Goal: Task Accomplishment & Management: Complete application form

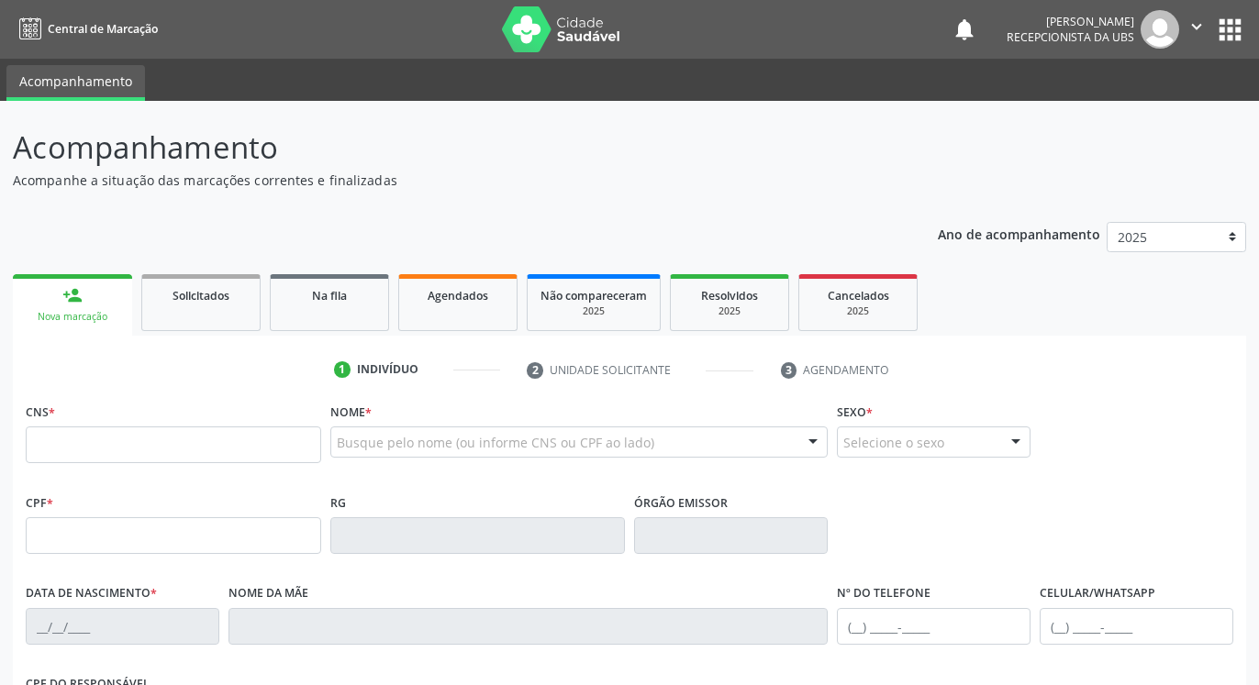
click at [207, 452] on input "text" at bounding box center [173, 445] width 295 height 37
type input "898 0037 0745 1277"
type input "136.250.244-89"
type input "[DATE]"
type input "[PERSON_NAME]"
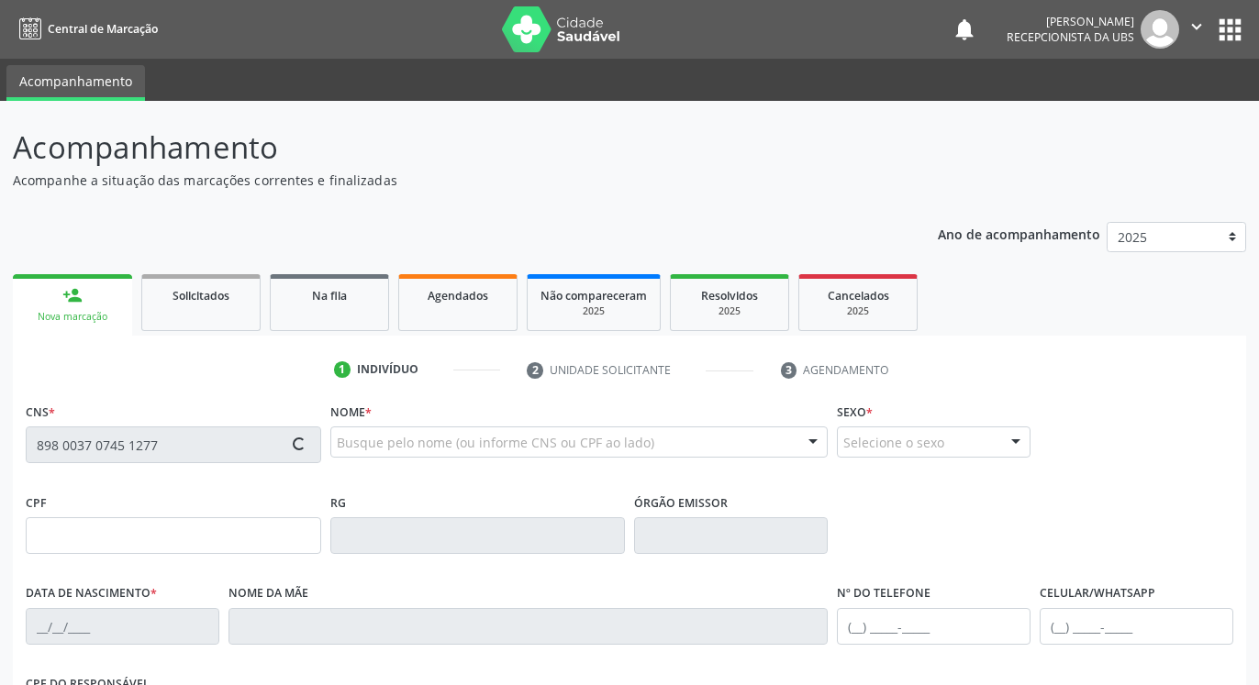
type input "[PHONE_NUMBER]"
type input "849"
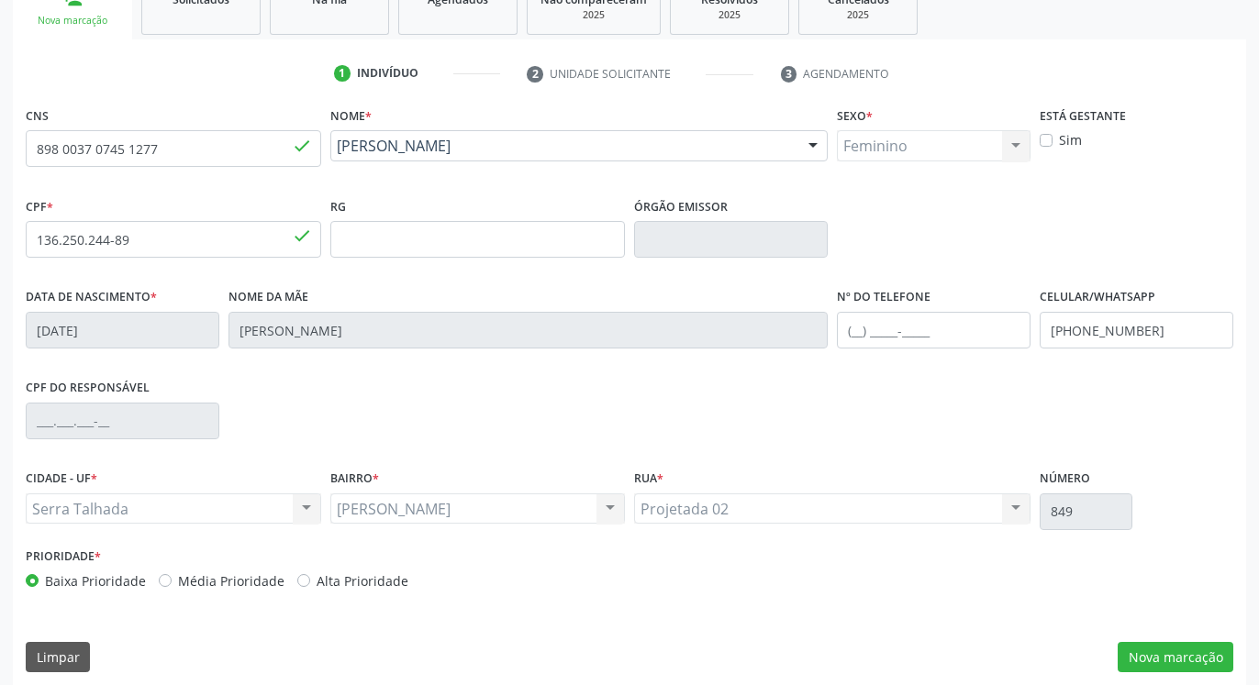
scroll to position [309, 0]
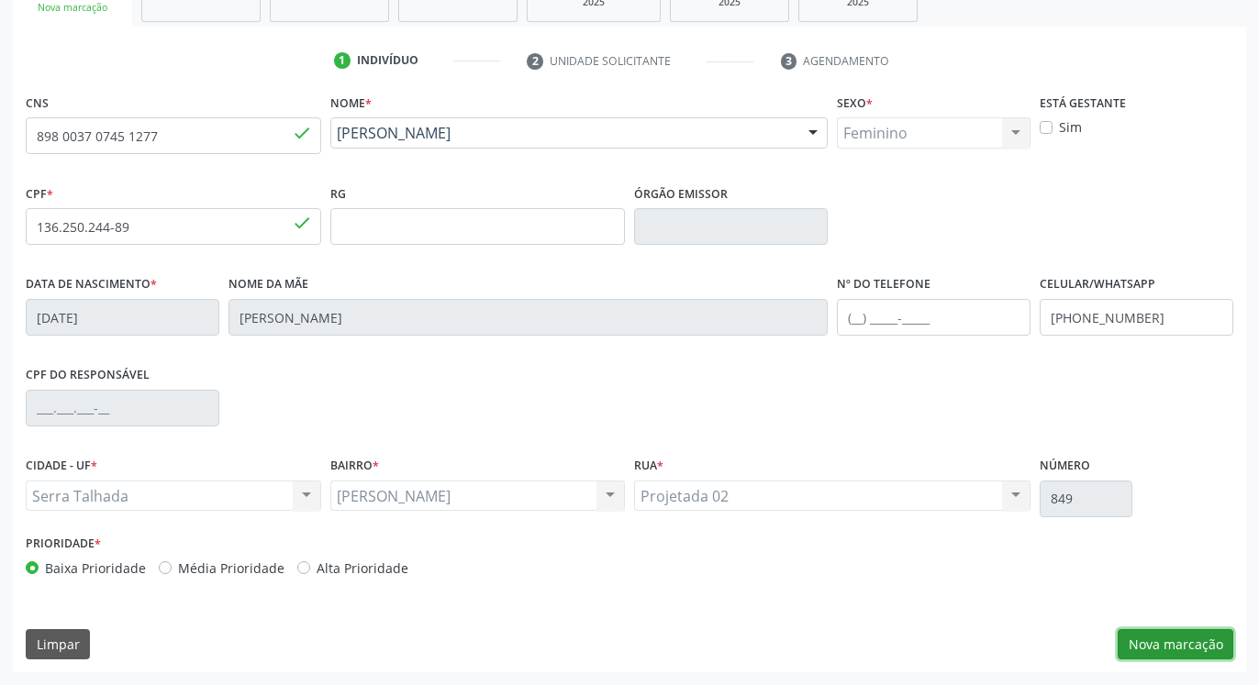
click at [1157, 643] on button "Nova marcação" at bounding box center [1176, 645] width 116 height 31
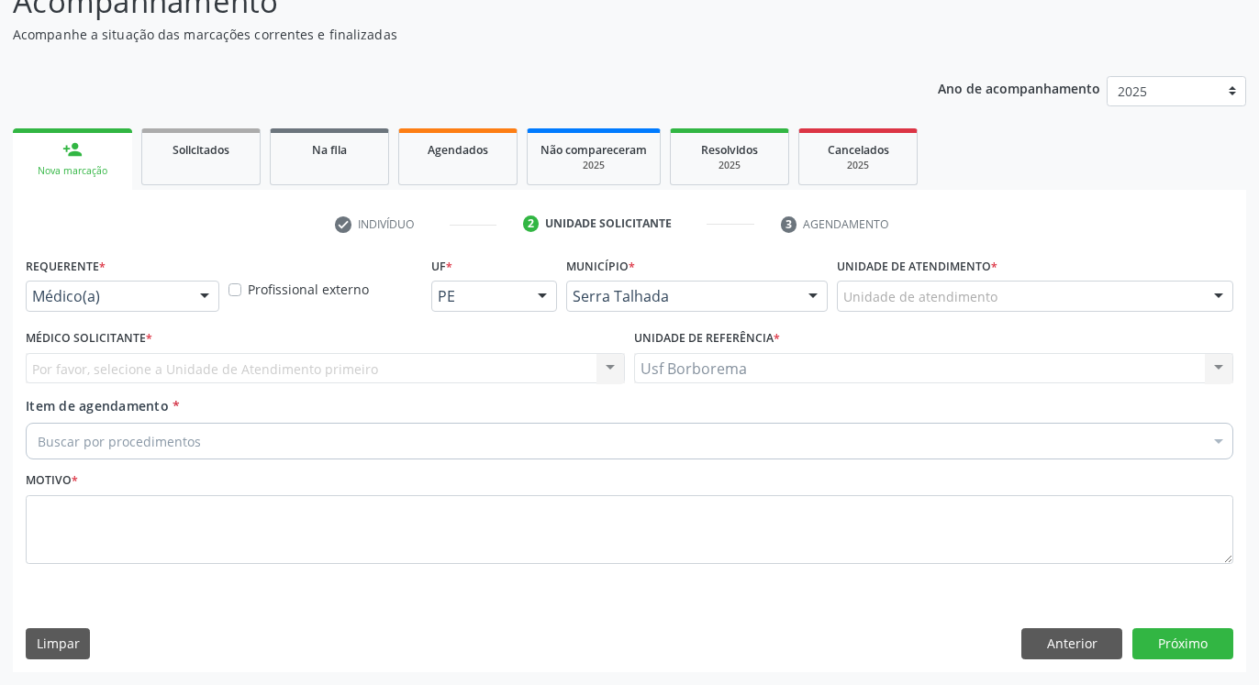
scroll to position [146, 0]
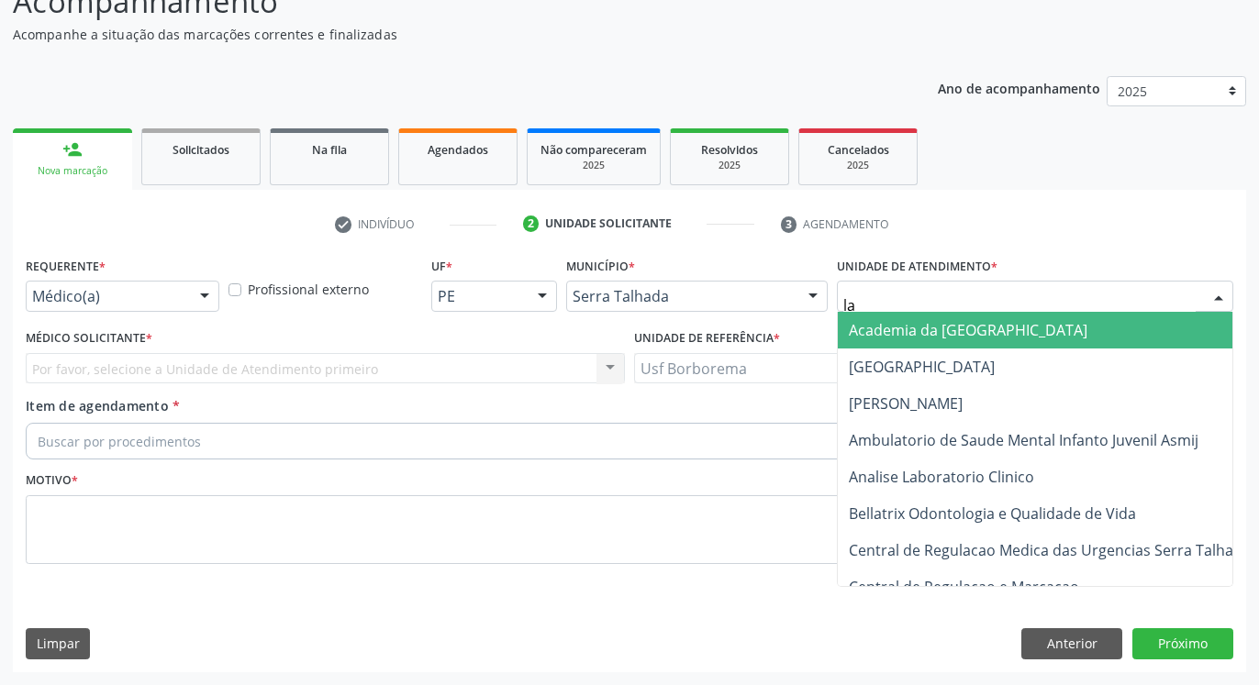
type input "lab"
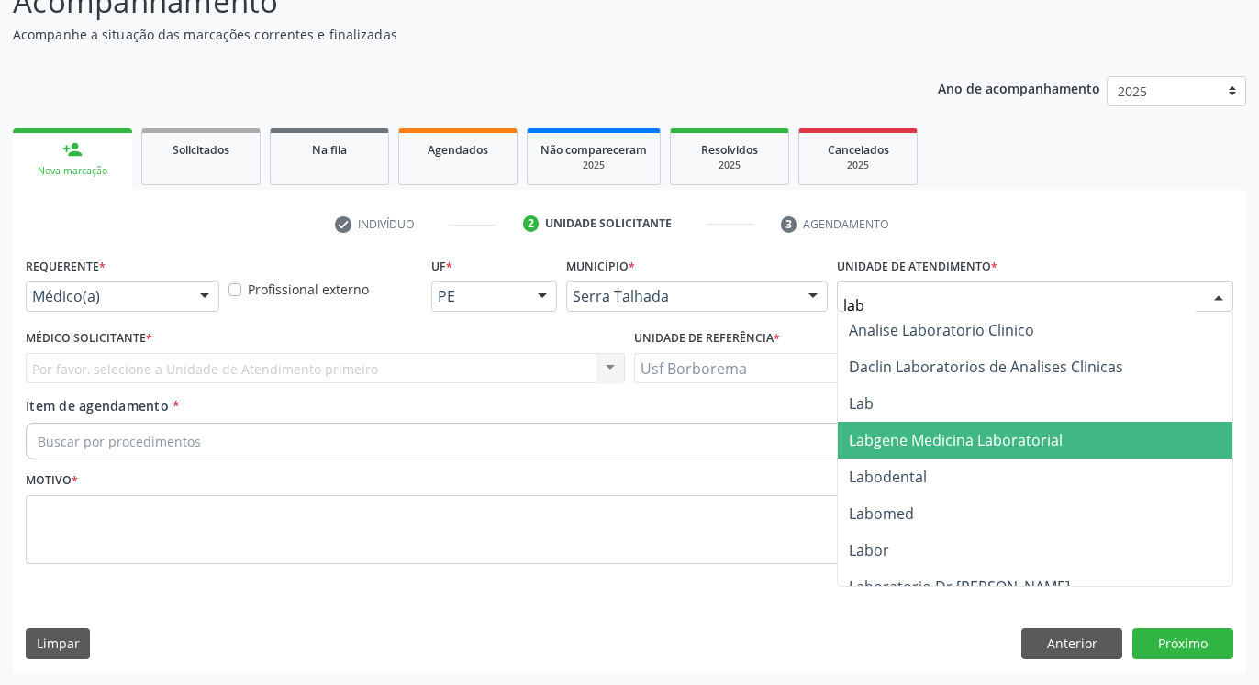
click at [1012, 453] on span "Labgene Medicina Laboratorial" at bounding box center [1035, 440] width 395 height 37
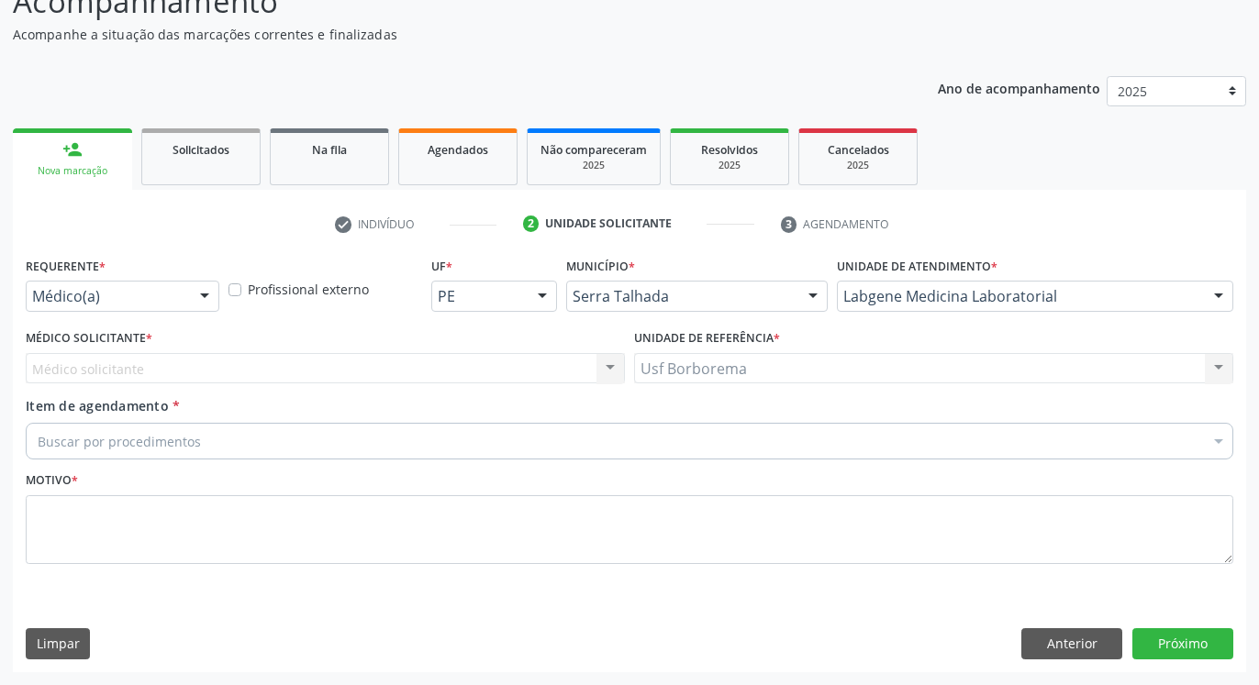
click at [150, 281] on div "Requerente * Médico(a) Médico(a) Enfermeiro(a) Paciente Nenhum resultado encont…" at bounding box center [123, 281] width 194 height 59
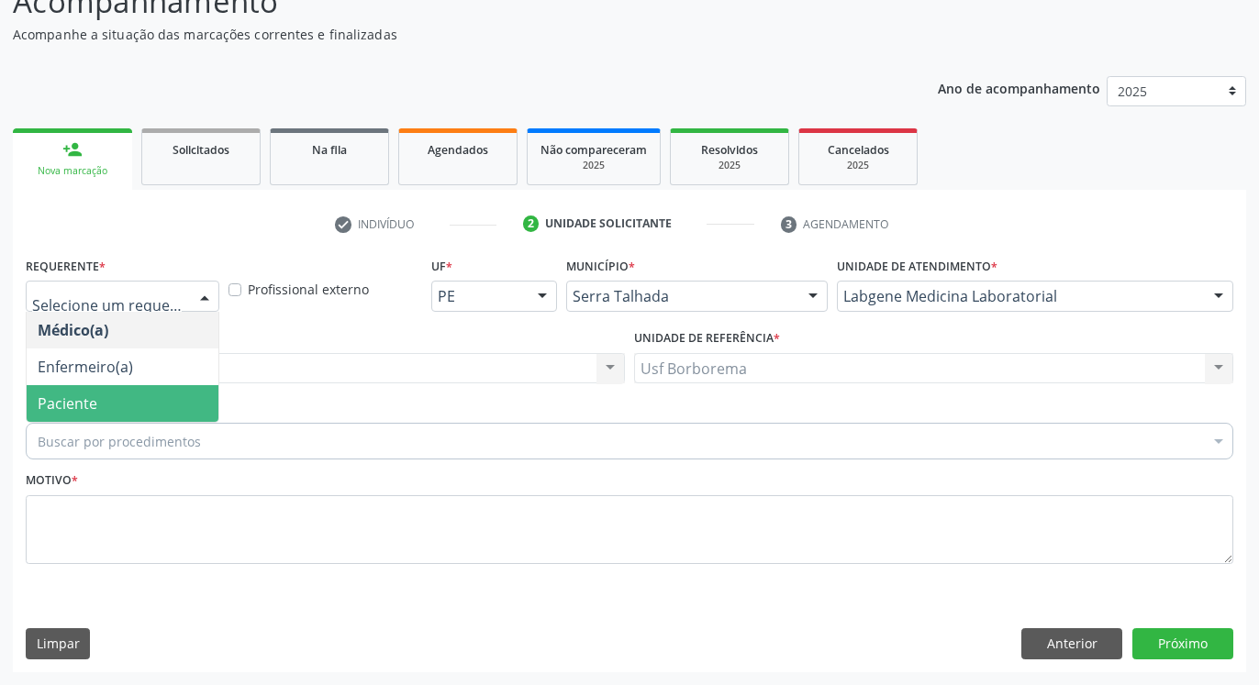
click at [166, 395] on span "Paciente" at bounding box center [123, 403] width 192 height 37
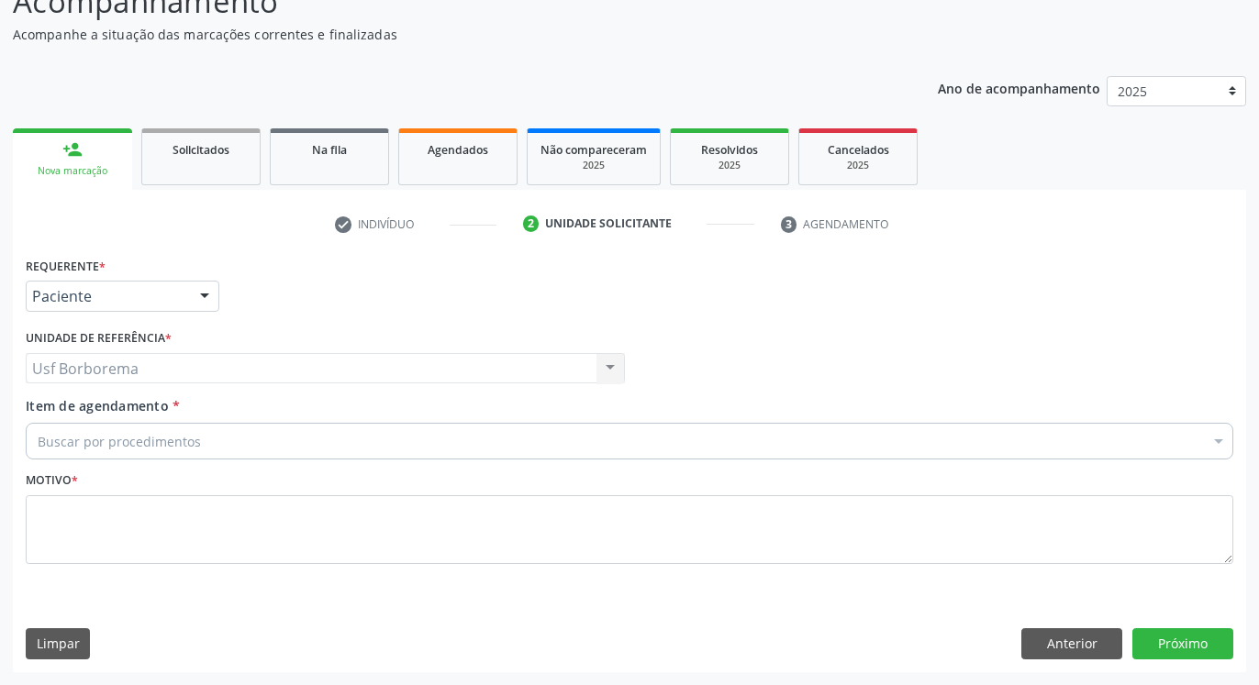
click at [172, 431] on div "Buscar por procedimentos" at bounding box center [630, 441] width 1208 height 37
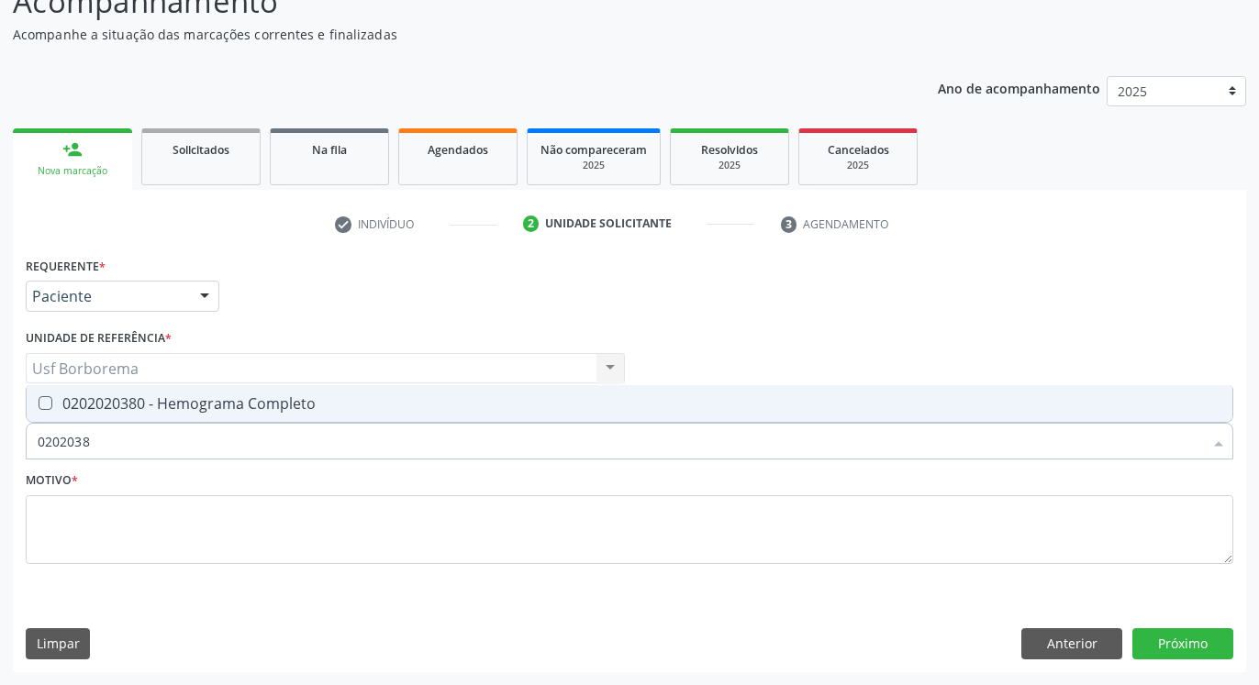
type input "02020380"
click at [172, 411] on div "0202020380 - Hemograma Completo" at bounding box center [630, 403] width 1184 height 15
checkbox Completo "true"
click at [173, 434] on input "02020380" at bounding box center [620, 441] width 1165 height 37
type input "020203"
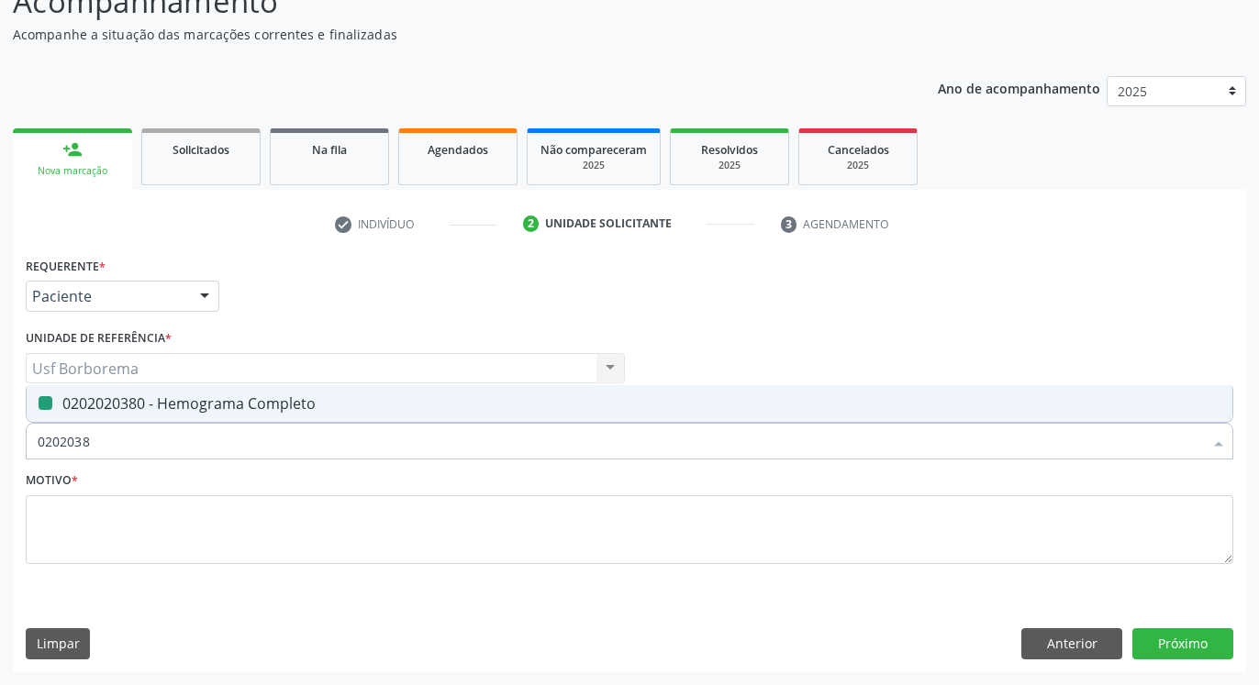
checkbox Completo "false"
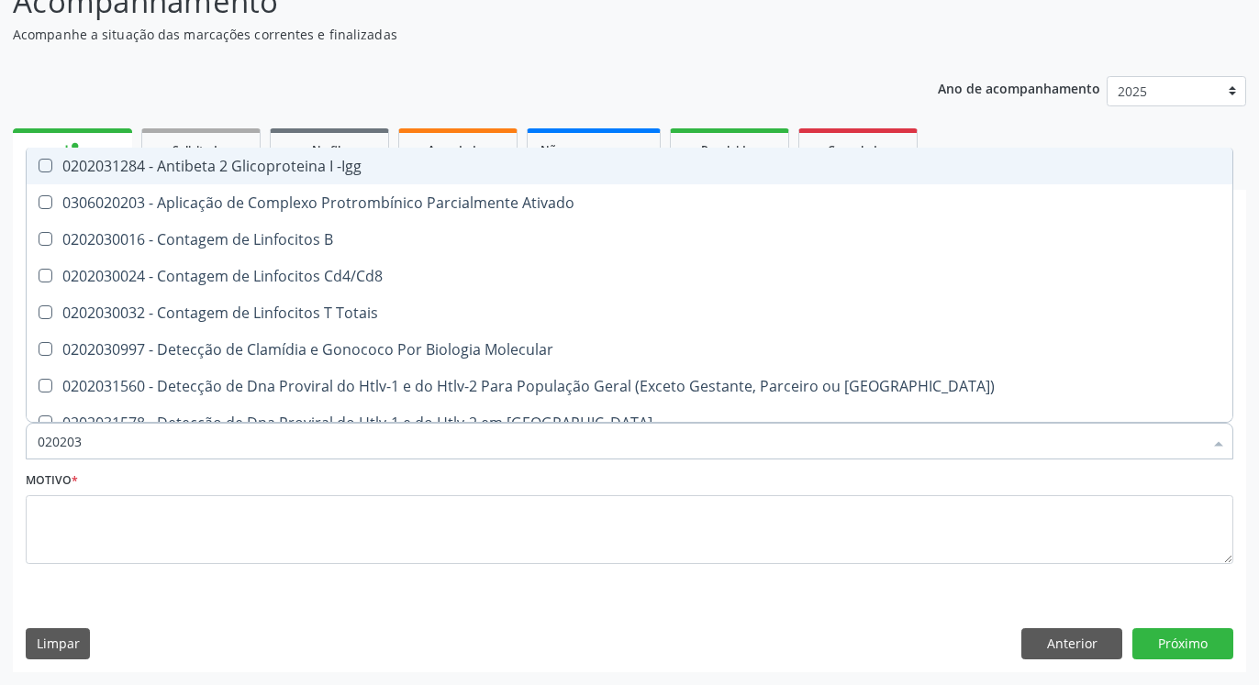
type input "02020"
checkbox Completo "false"
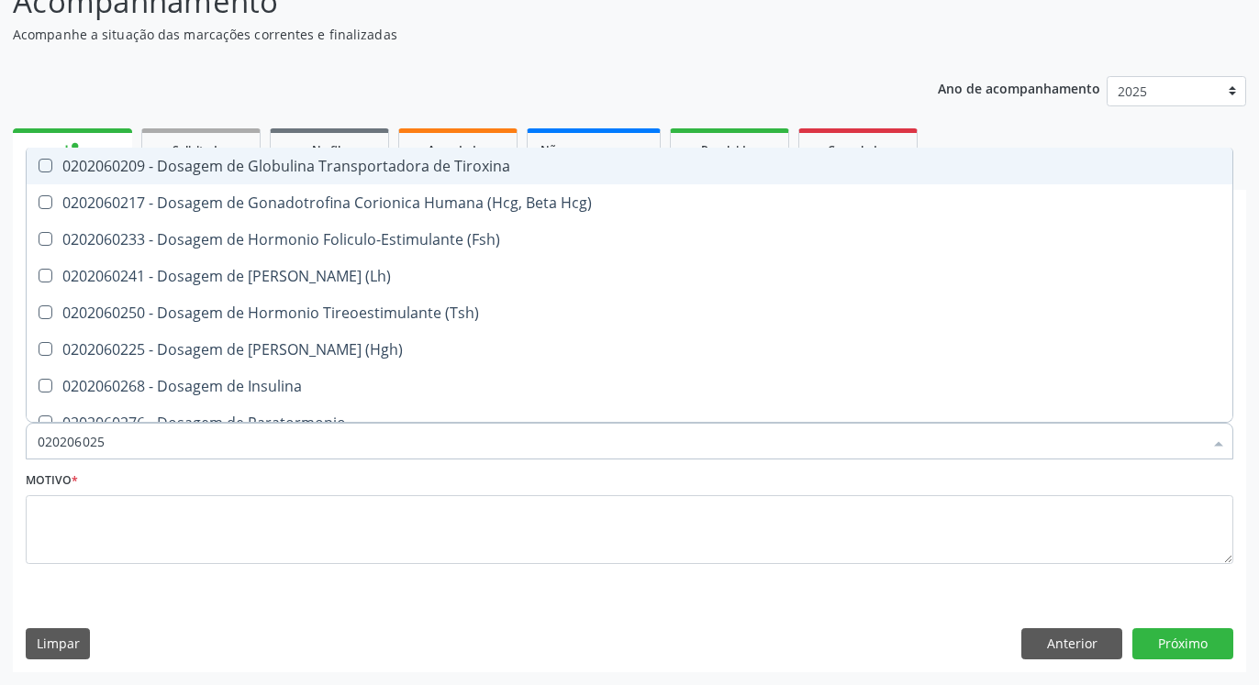
type input "0202060250"
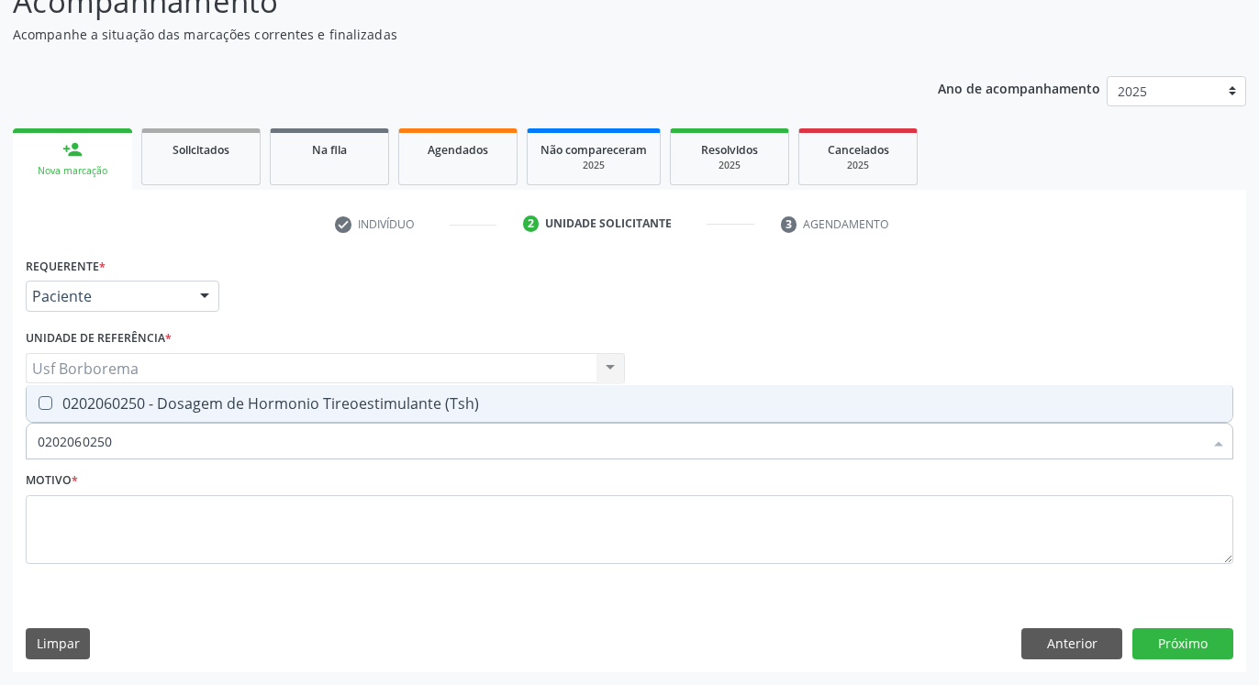
click at [163, 405] on div "0202060250 - Dosagem de Hormonio Tireoestimulante (Tsh)" at bounding box center [630, 403] width 1184 height 15
checkbox \(Tsh\) "true"
click at [178, 455] on input "0202060250" at bounding box center [620, 441] width 1165 height 37
type input "02020602"
checkbox \(Tsh\) "false"
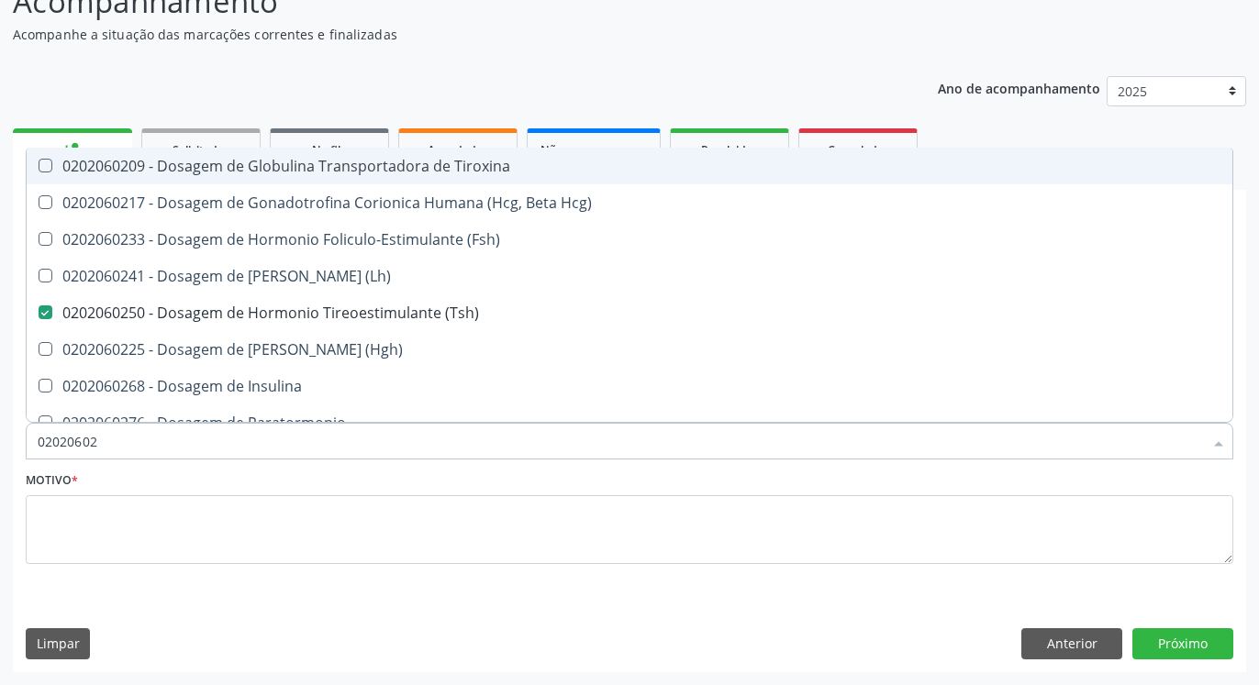
type input "0202060"
checkbox \(Tsh\) "false"
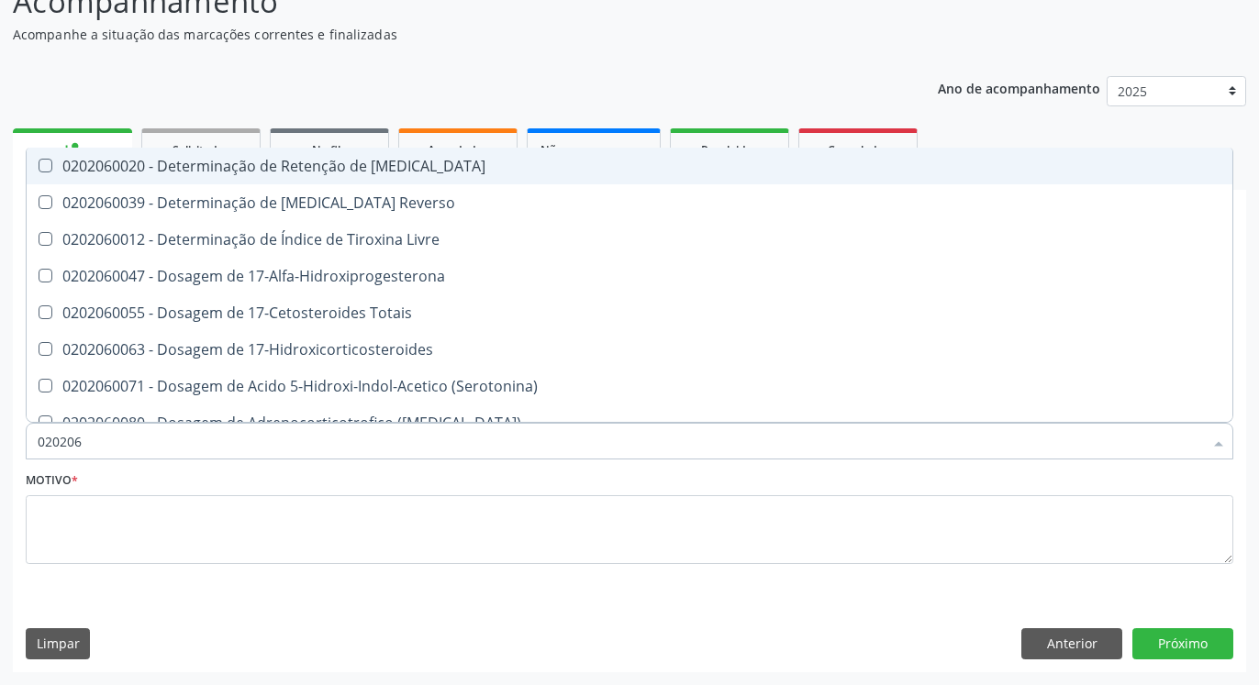
type input "02020"
checkbox \(Tsh\) "false"
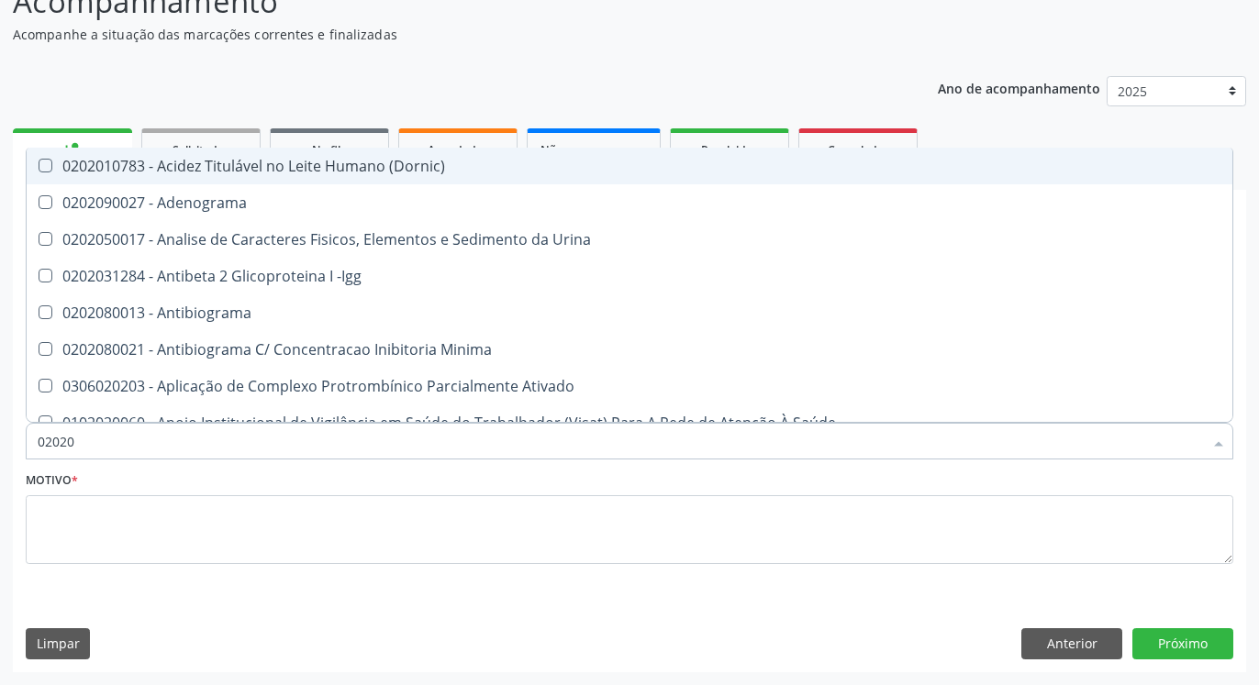
type input "020206"
checkbox Creatinina "true"
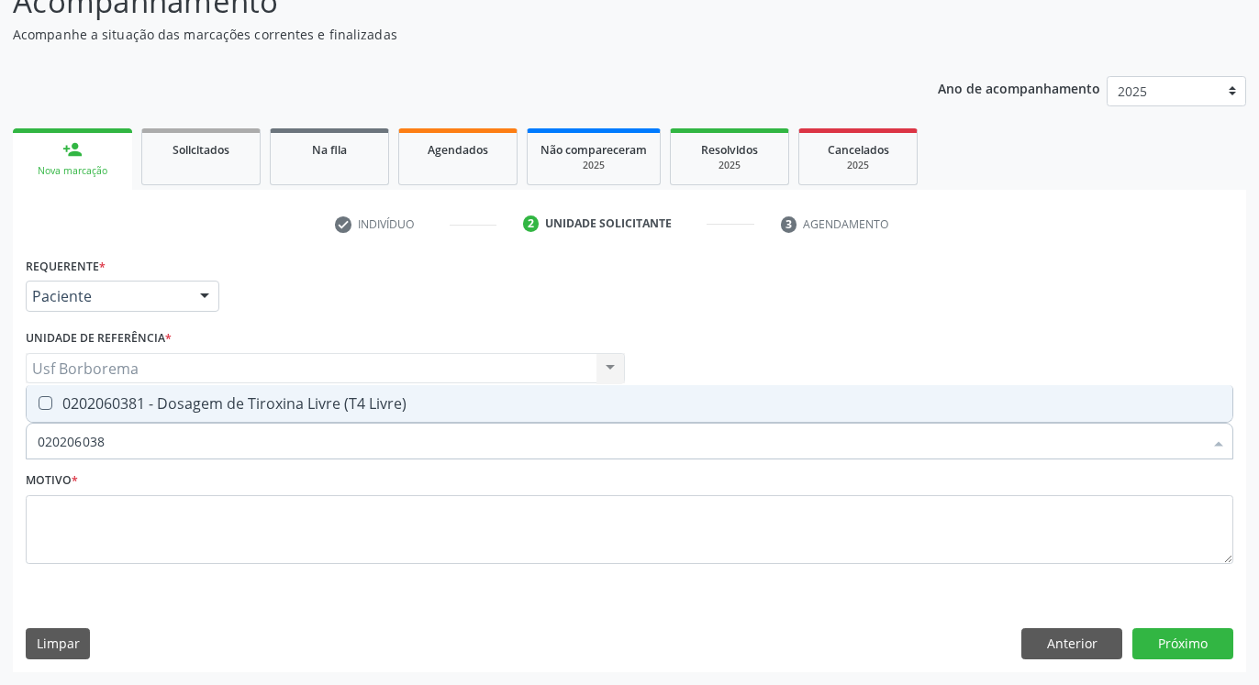
type input "0202060381"
click at [165, 403] on div "0202060381 - Dosagem de Tiroxina Livre (T4 Livre)" at bounding box center [630, 403] width 1184 height 15
checkbox Livre\) "true"
click at [168, 449] on input "0202060381" at bounding box center [620, 441] width 1165 height 37
type input "02020603"
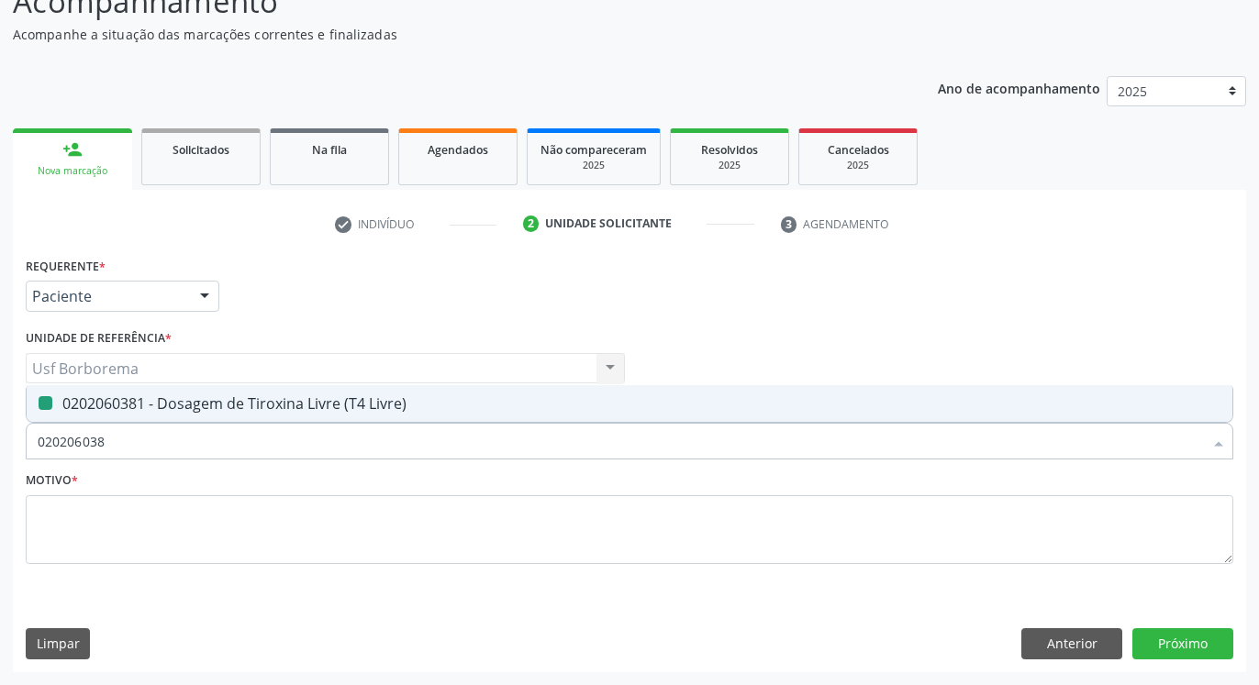
checkbox Livre\) "false"
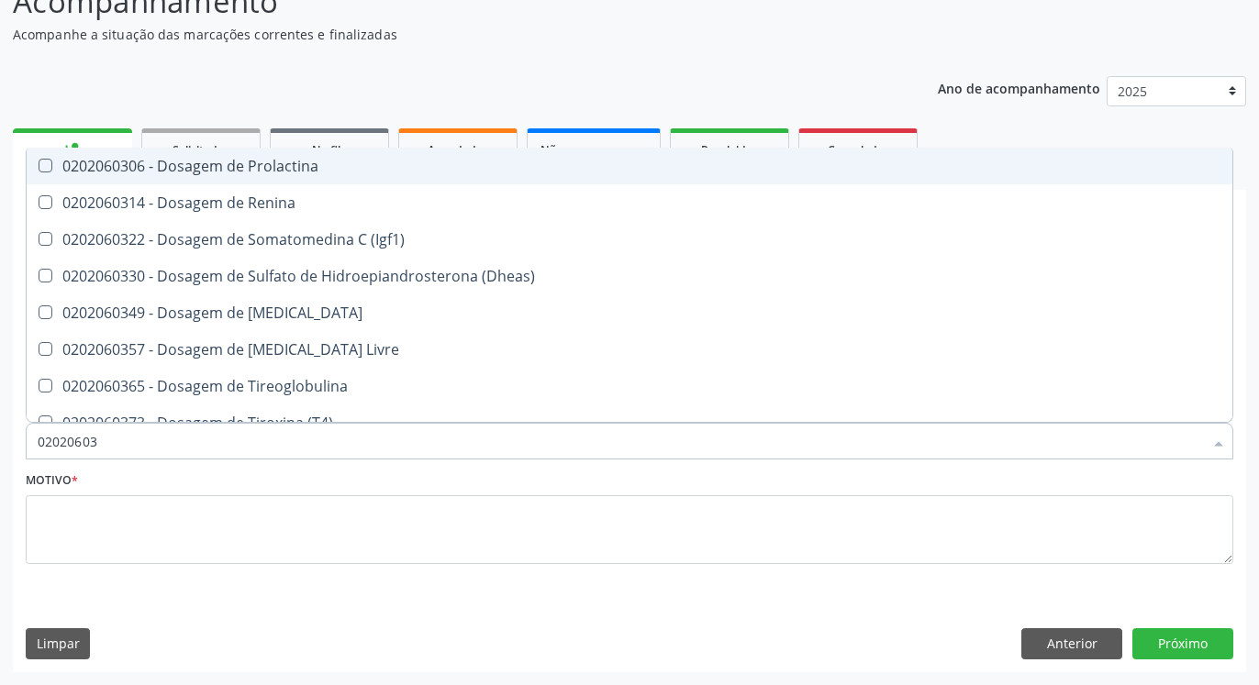
type input "0202060"
checkbox Livre\) "false"
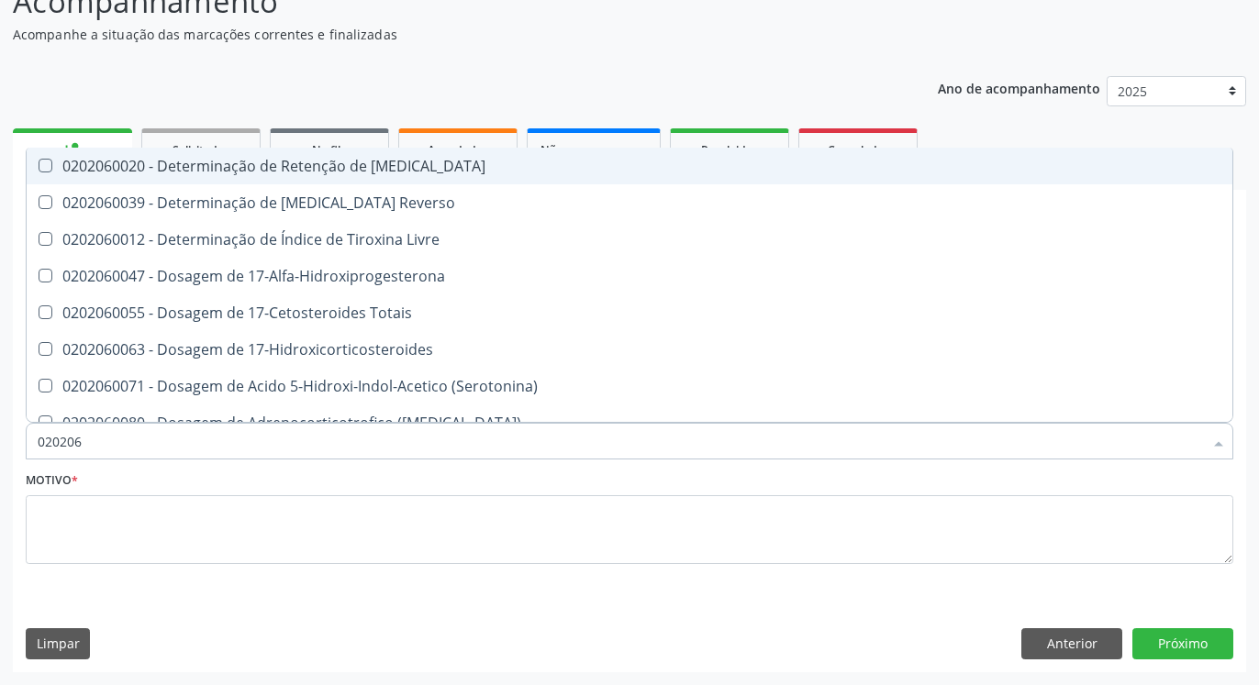
type input "02020"
checkbox \(Tsh\) "false"
checkbox Livre\) "false"
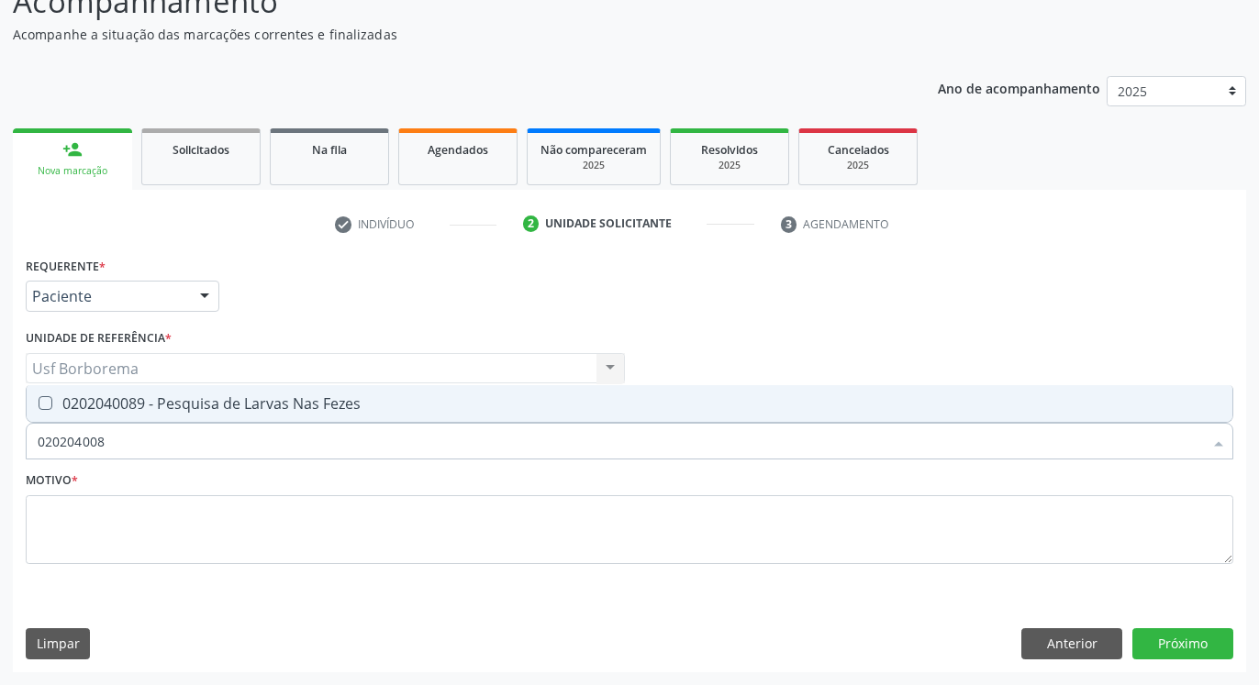
type input "0202040089"
click at [121, 397] on div "0202040089 - Pesquisa de Larvas Nas Fezes" at bounding box center [630, 403] width 1184 height 15
checkbox Fezes "true"
click at [138, 448] on input "0202040089" at bounding box center [620, 441] width 1165 height 37
type input "02020400"
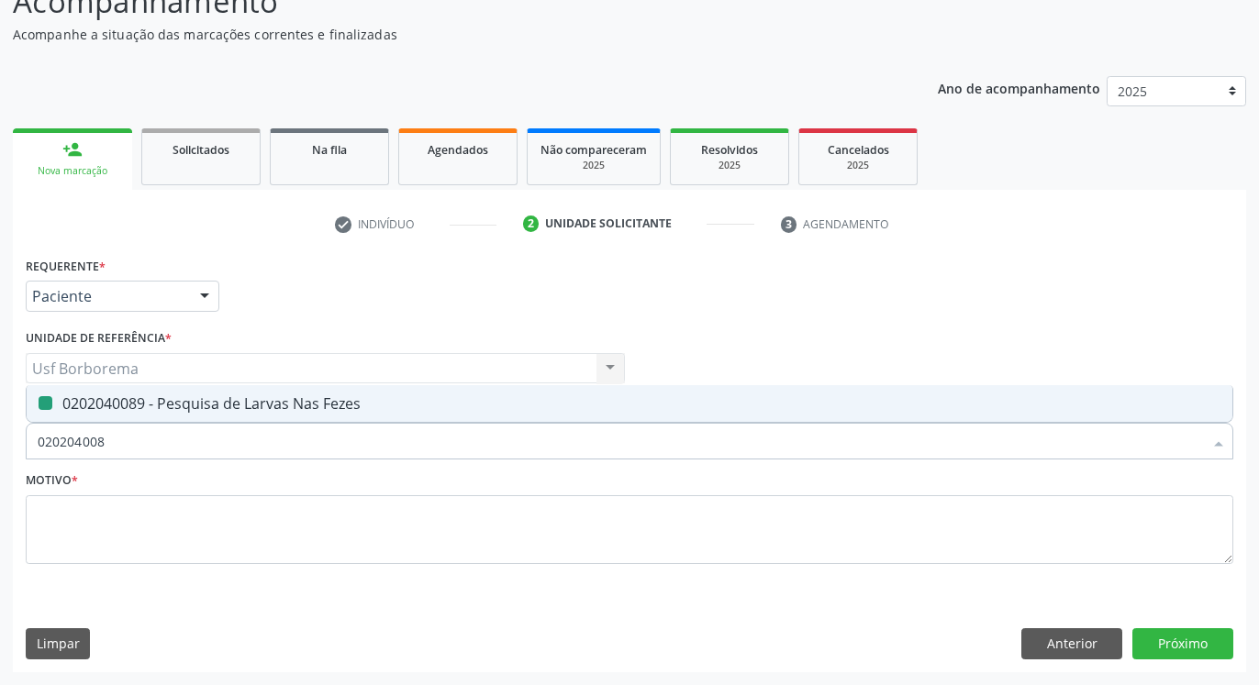
checkbox Fezes "false"
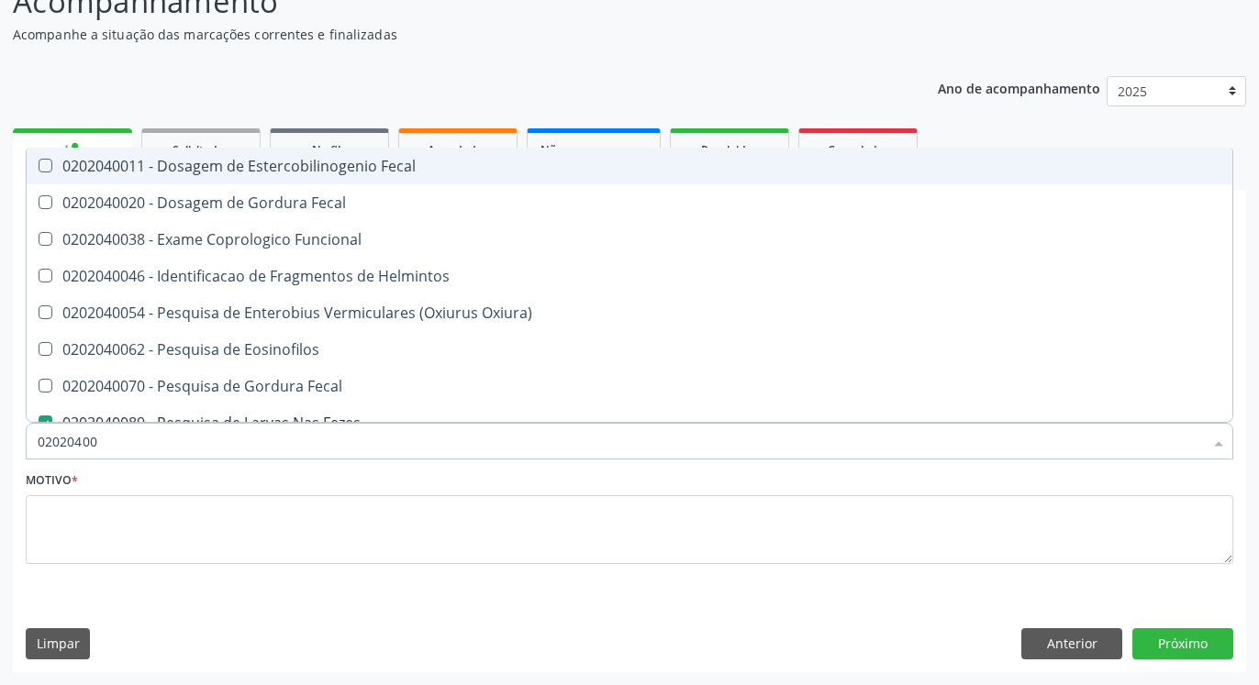
type input "0202040"
checkbox Fezes "false"
checkbox Fezes "true"
type input "020204"
checkbox Fezes "false"
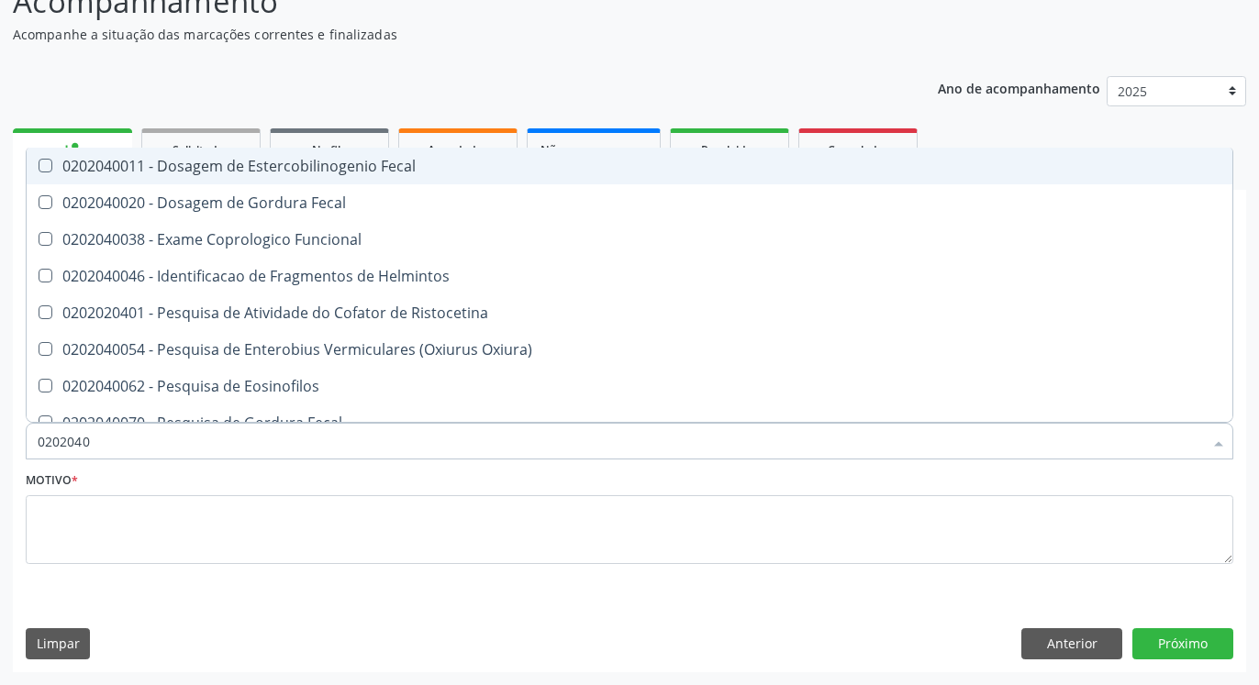
checkbox Parasitas "true"
type input "02020"
checkbox Fezes "false"
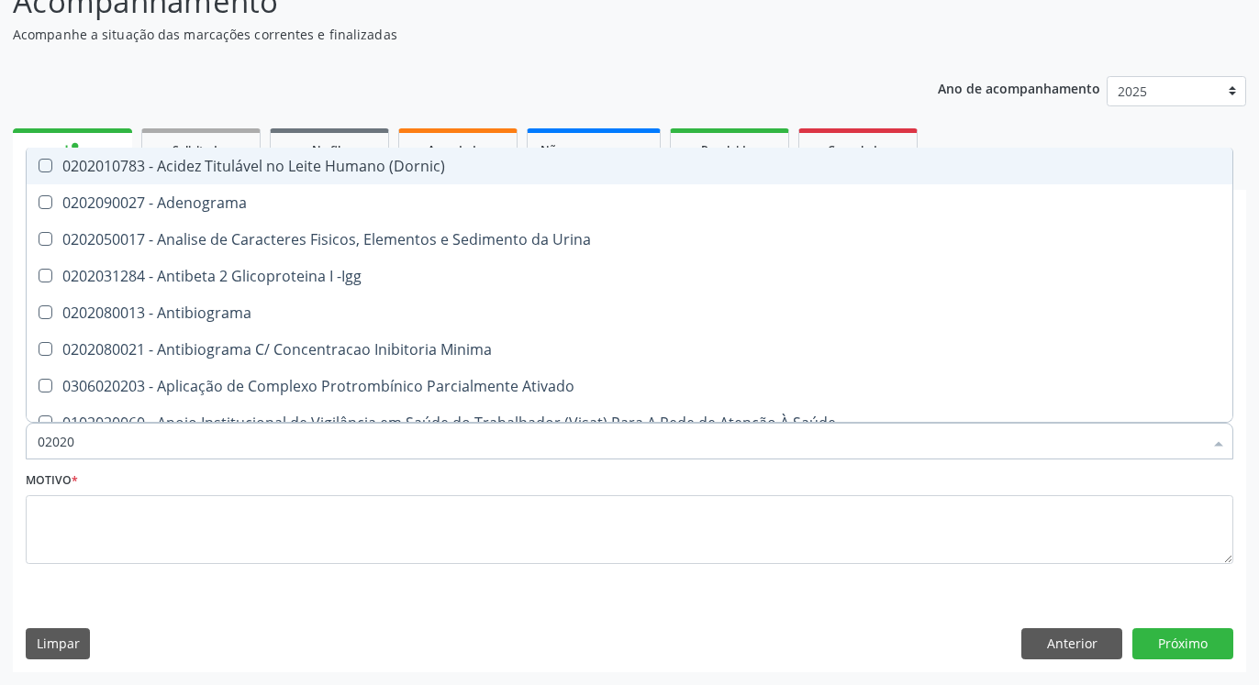
type input "020206"
checkbox Creatinina "true"
checkbox Micobactérias "true"
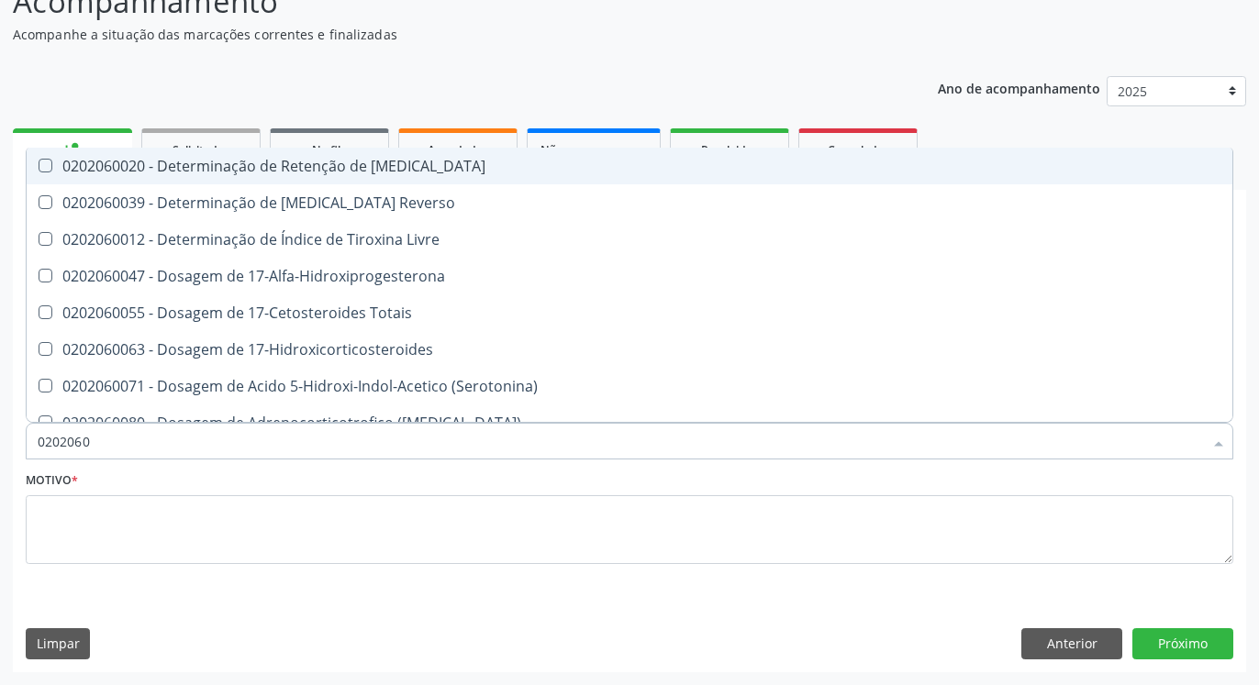
type input "02020602"
checkbox Totais "true"
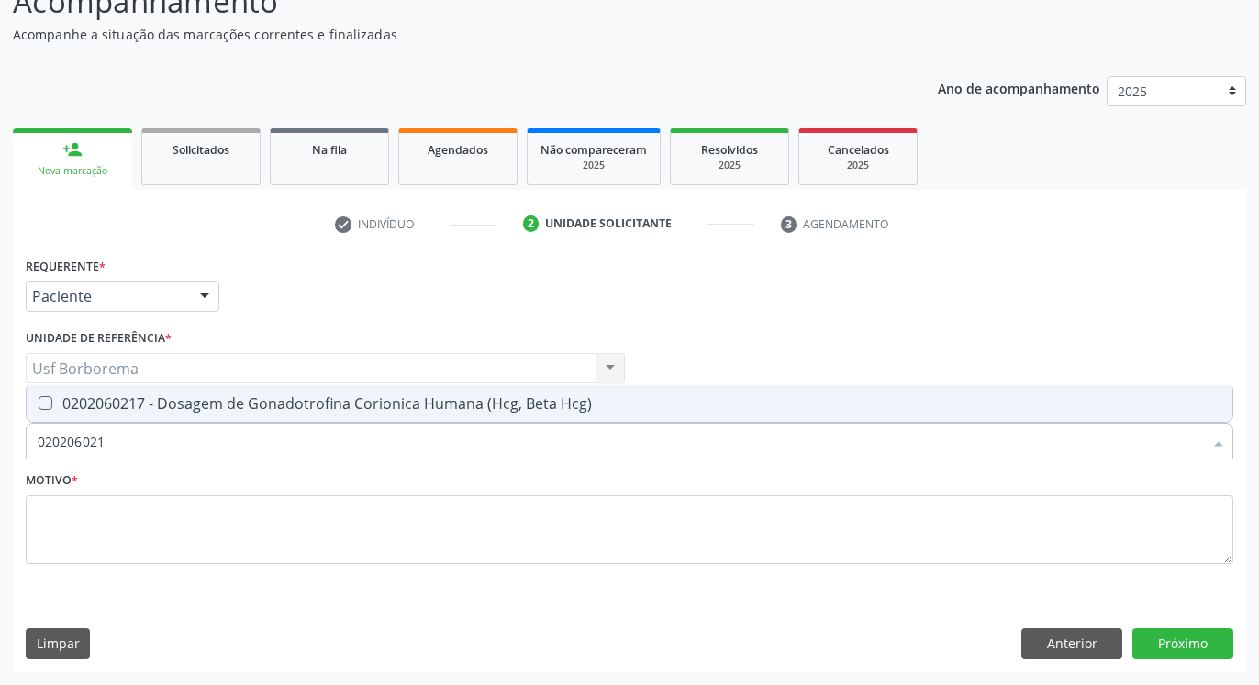
type input "0202060217"
click at [162, 403] on div "0202060217 - Dosagem de Gonadotrofina Corionica Humana (Hcg, Beta Hcg)" at bounding box center [630, 403] width 1184 height 15
checkbox Hcg\) "true"
click at [175, 446] on input "0202060217" at bounding box center [620, 441] width 1165 height 37
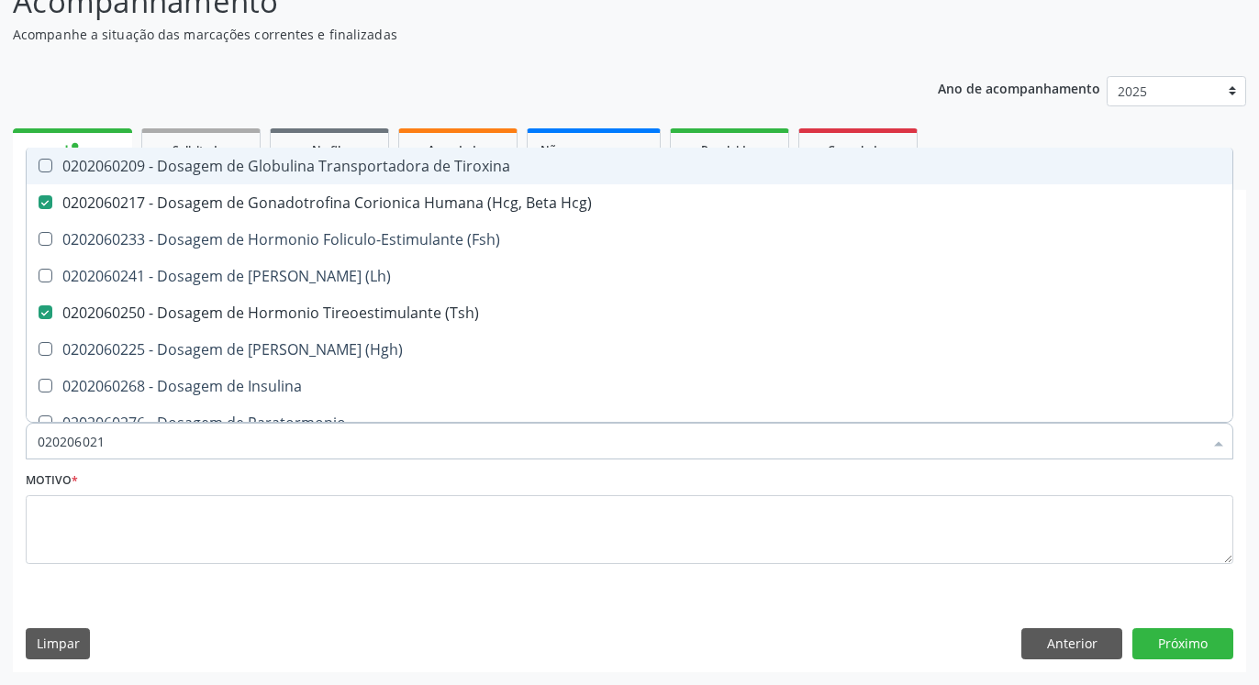
type input "02020602"
checkbox Tiroxina "false"
type input "0202060"
checkbox Hcg\) "false"
checkbox \(Tsh\) "false"
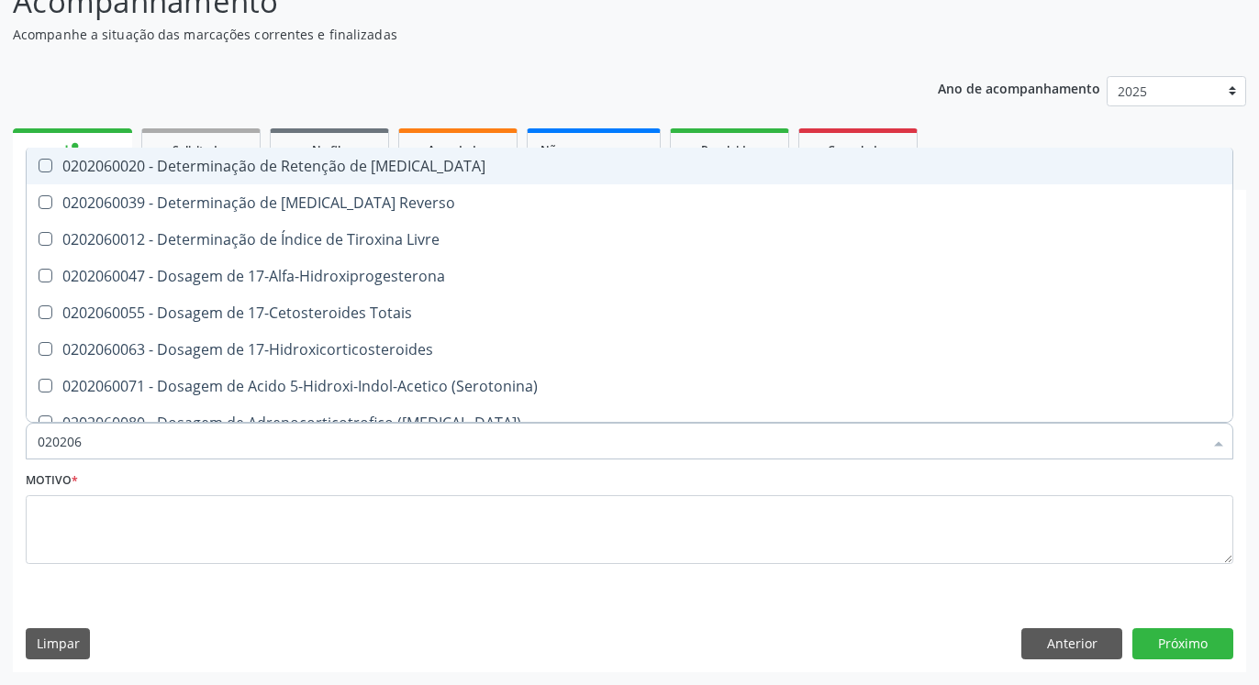
type input "02020"
checkbox Hcg\) "false"
checkbox \(Tsh\) "false"
checkbox Livre\) "false"
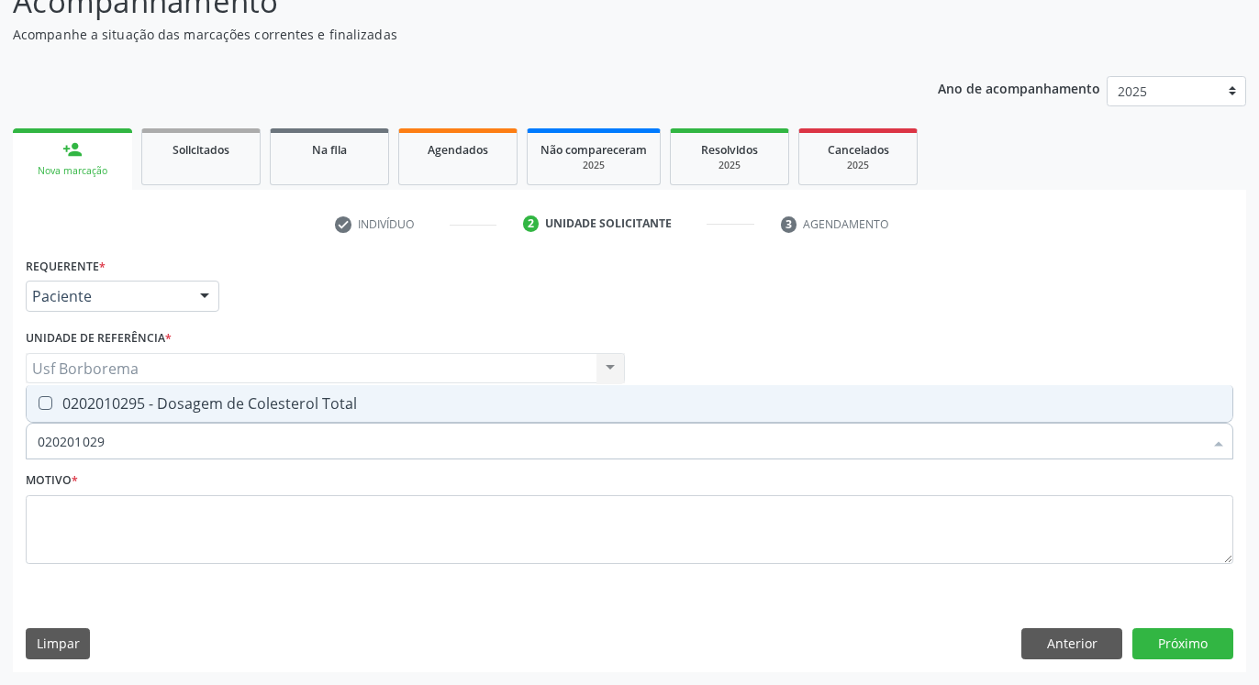
type input "0202010295"
click at [168, 401] on div "0202010295 - Dosagem de Colesterol Total" at bounding box center [630, 403] width 1184 height 15
checkbox Total "true"
click at [183, 443] on input "0202010295" at bounding box center [620, 441] width 1165 height 37
type input "02020102"
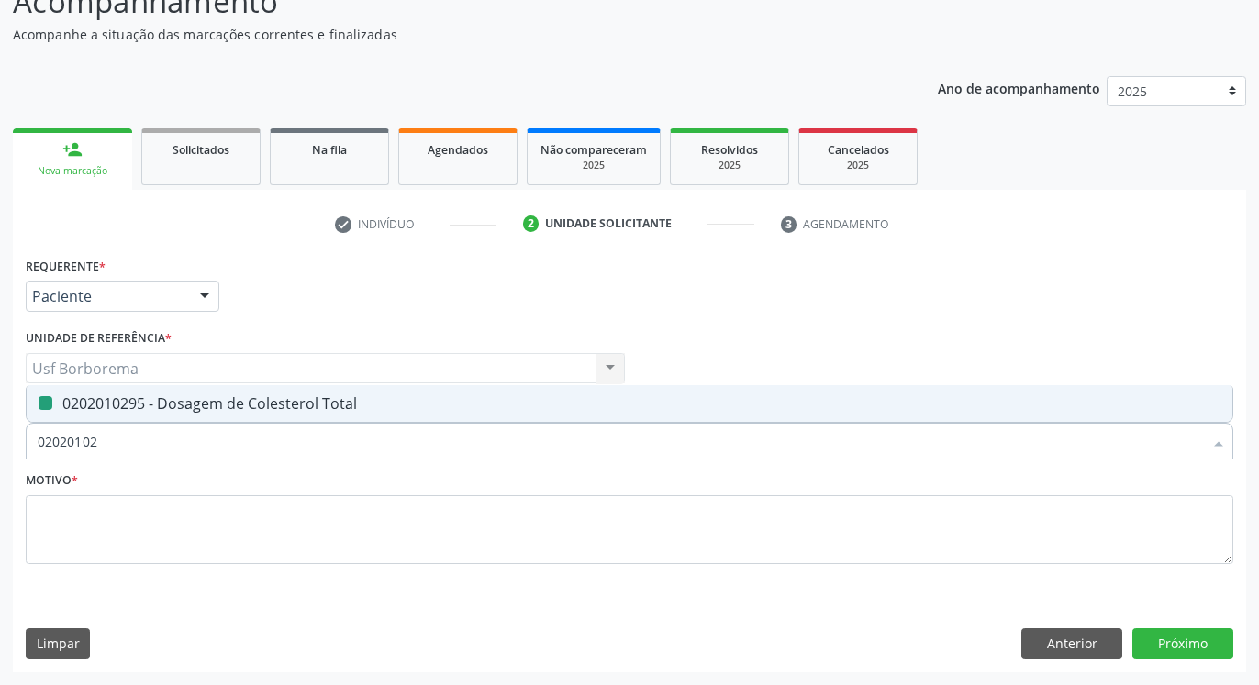
checkbox Total "false"
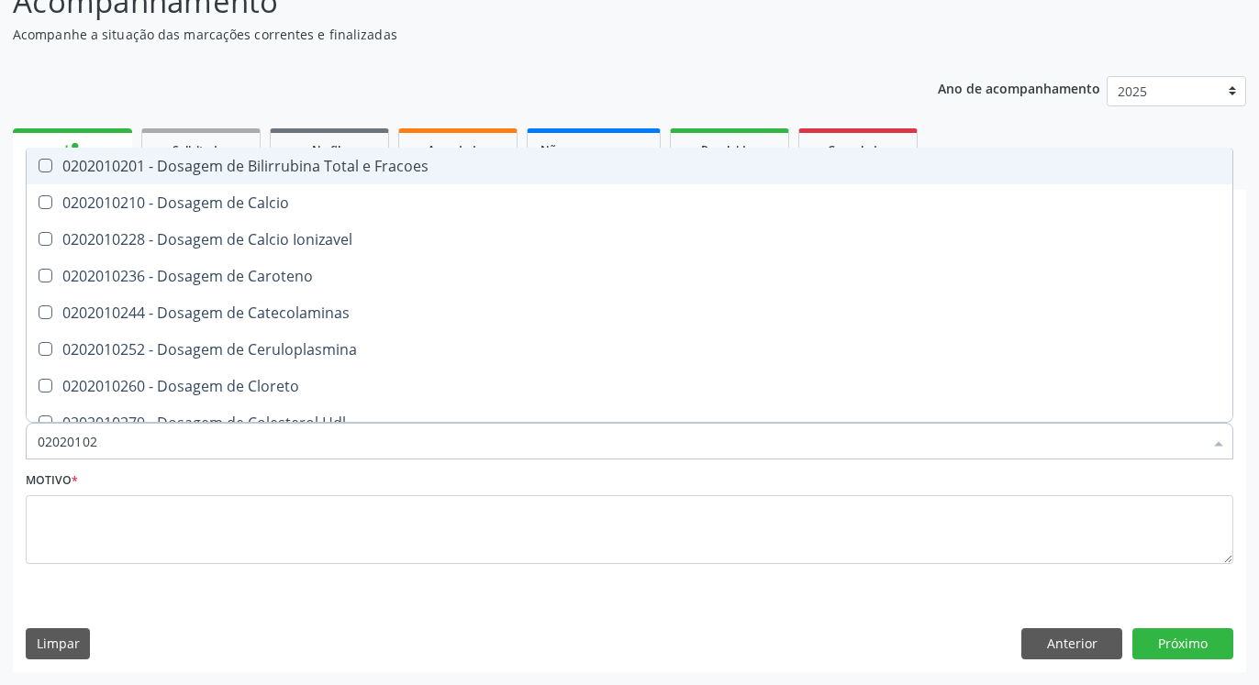
type input "0202010"
checkbox Total "false"
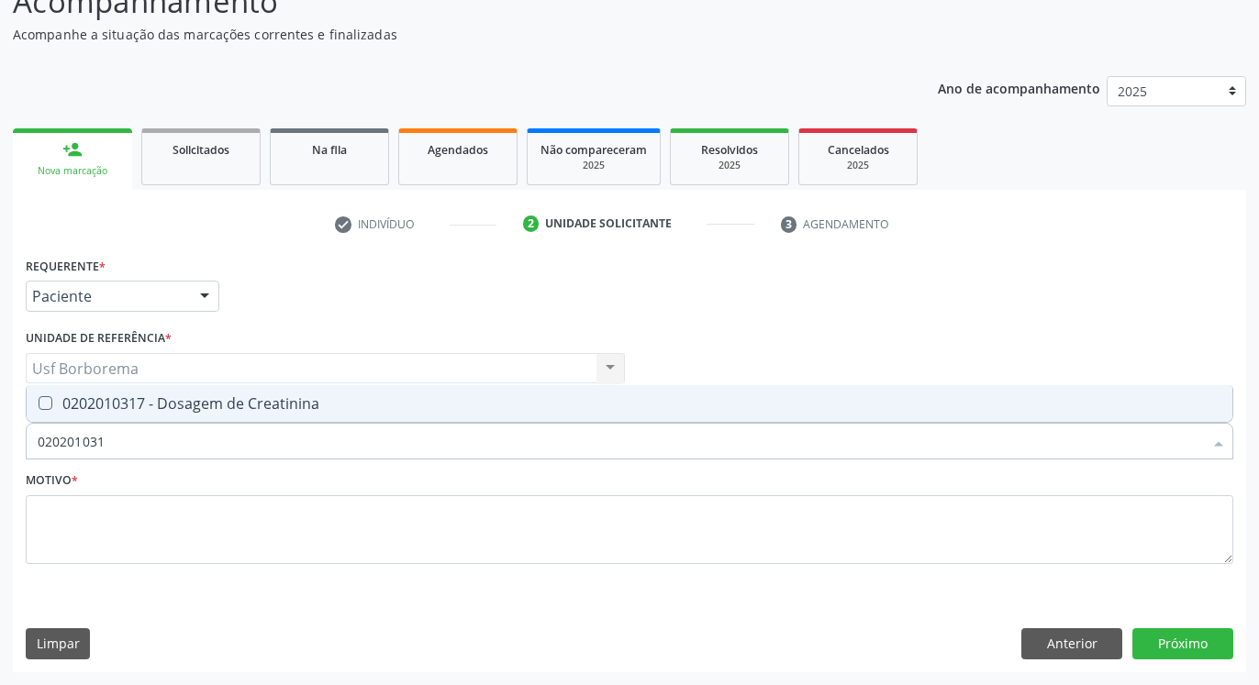
type input "0202010317"
click at [141, 399] on div "0202010317 - Dosagem de Creatinina" at bounding box center [630, 403] width 1184 height 15
checkbox Creatinina "true"
click at [159, 427] on input "0202010317" at bounding box center [620, 441] width 1165 height 37
type input "02020103"
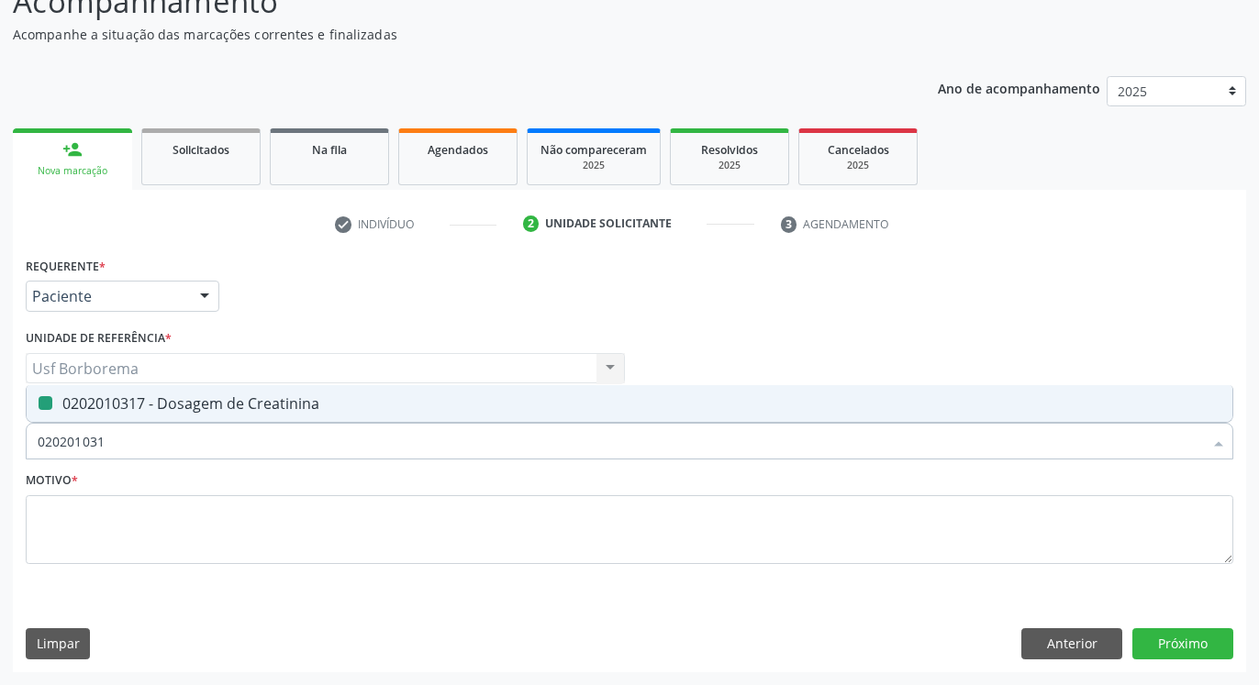
checkbox Creatinina "false"
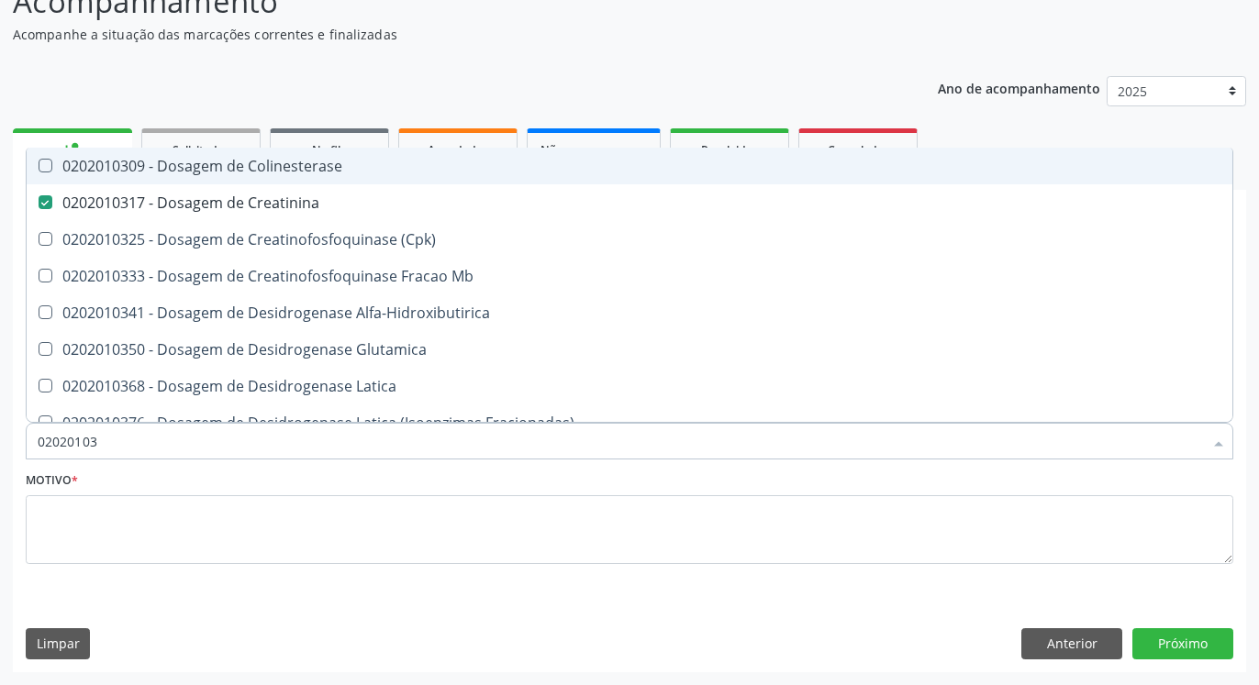
type input "0202010"
checkbox Creatinina "false"
type input "0202010678"
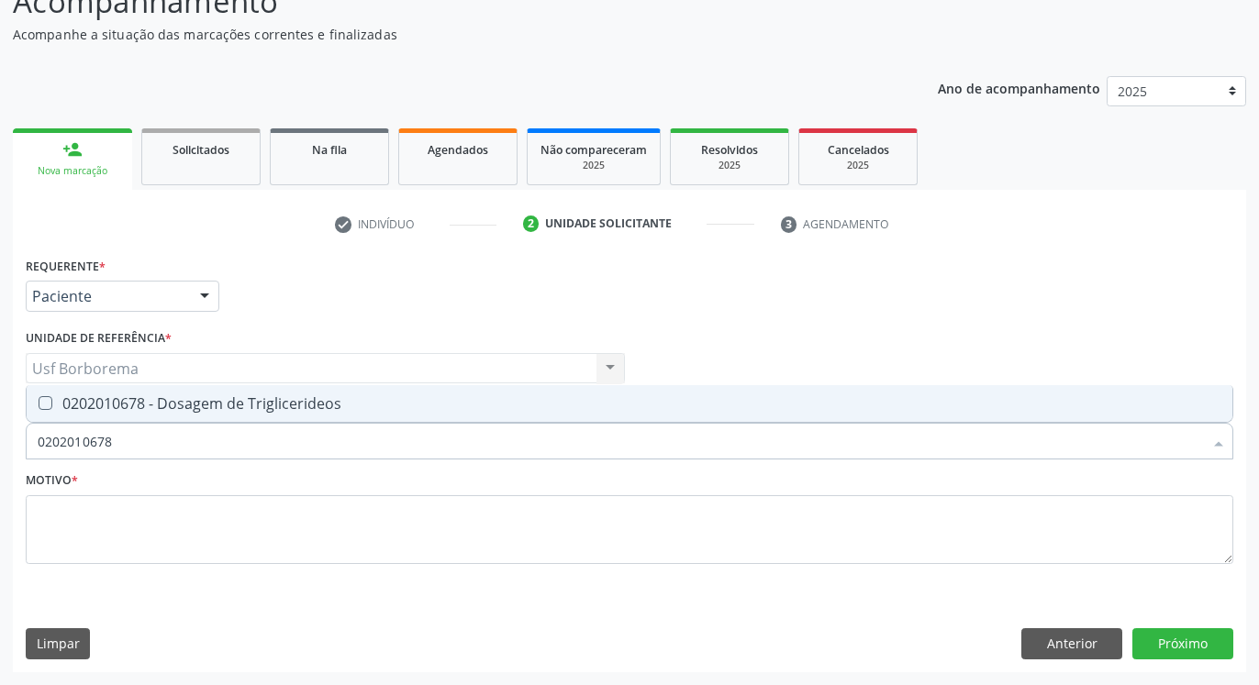
click at [188, 402] on div "0202010678 - Dosagem de Triglicerideos" at bounding box center [630, 403] width 1184 height 15
checkbox Triglicerideos "true"
click at [185, 440] on input "0202010678" at bounding box center [620, 441] width 1165 height 37
type input "02020106"
checkbox Triglicerideos "false"
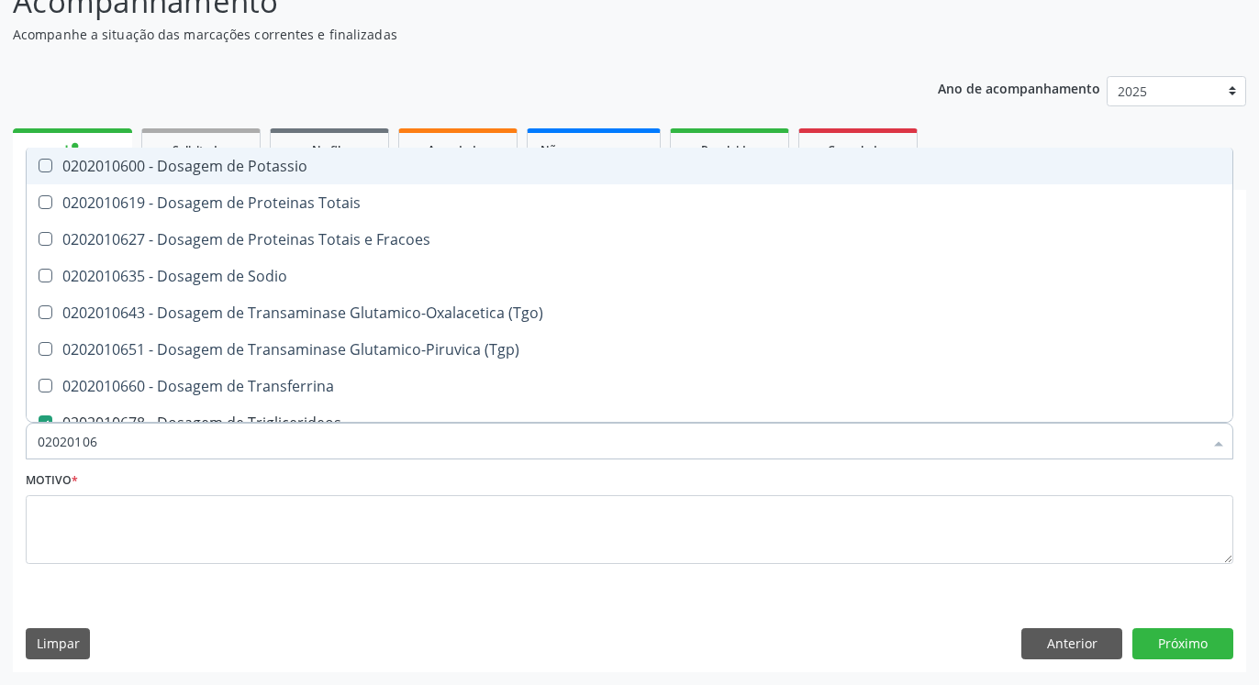
type input "0202010"
checkbox Triglicerideos "false"
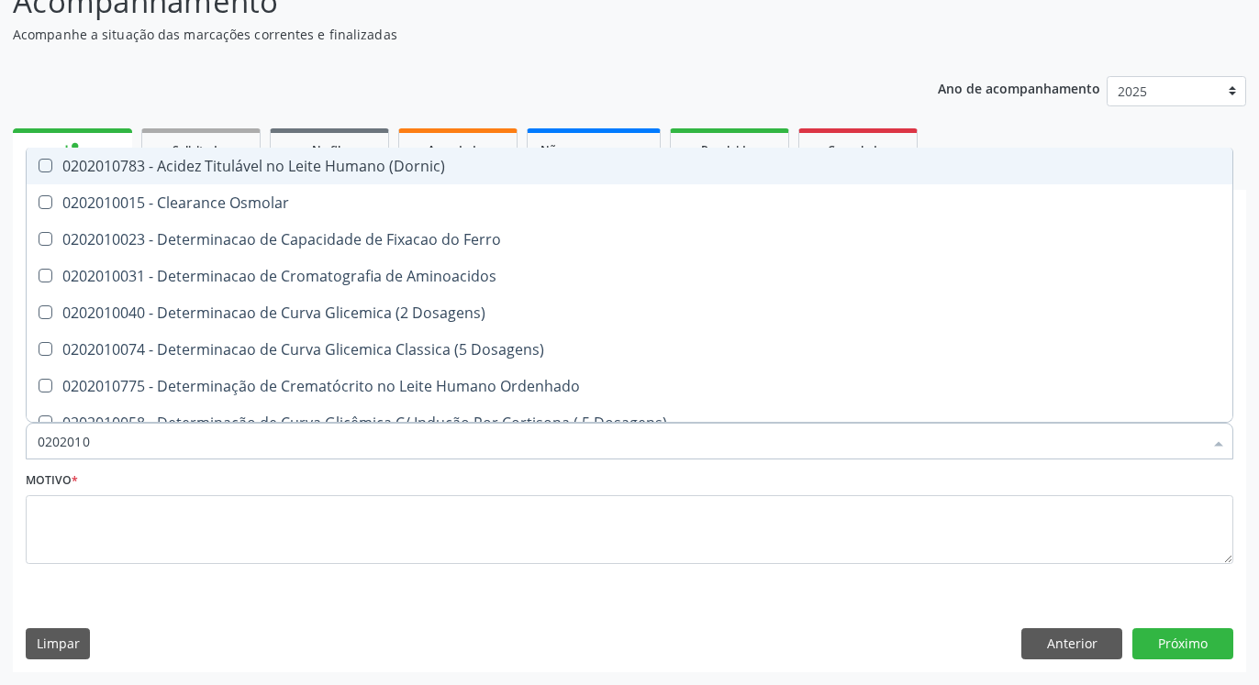
type input "020201"
checkbox Total "false"
checkbox Creatinina "false"
checkbox Ferritina "true"
checkbox Folato "true"
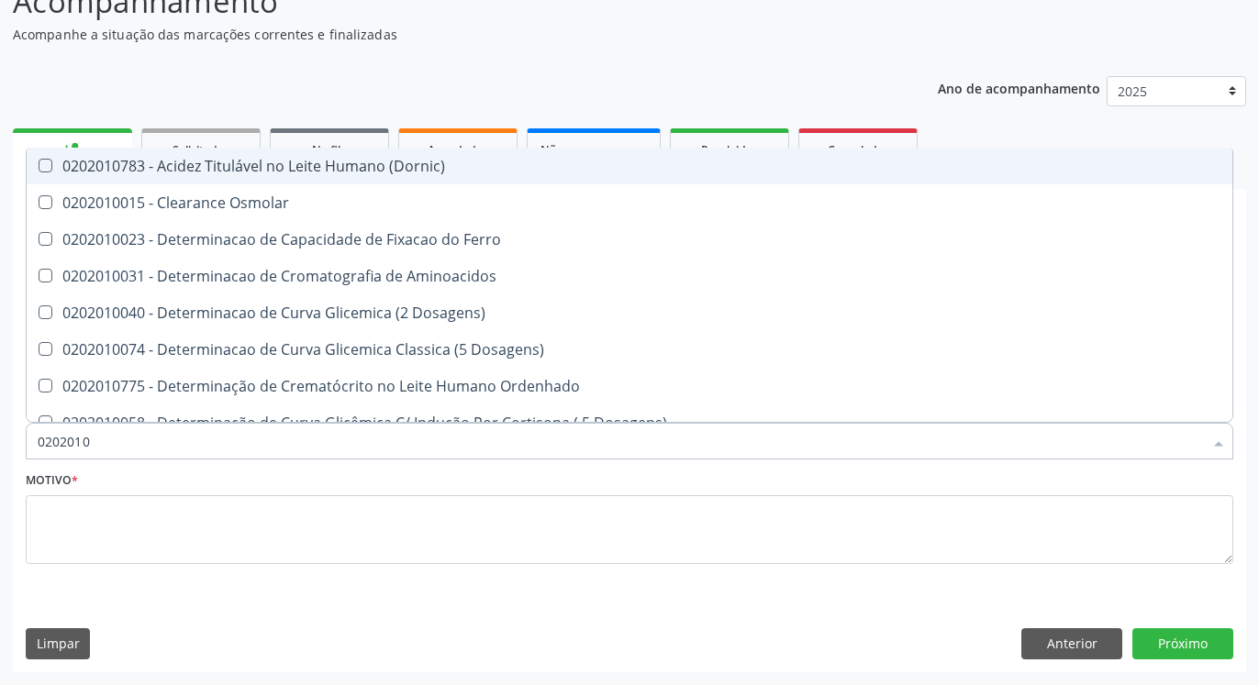
checkbox Triglicerideos "false"
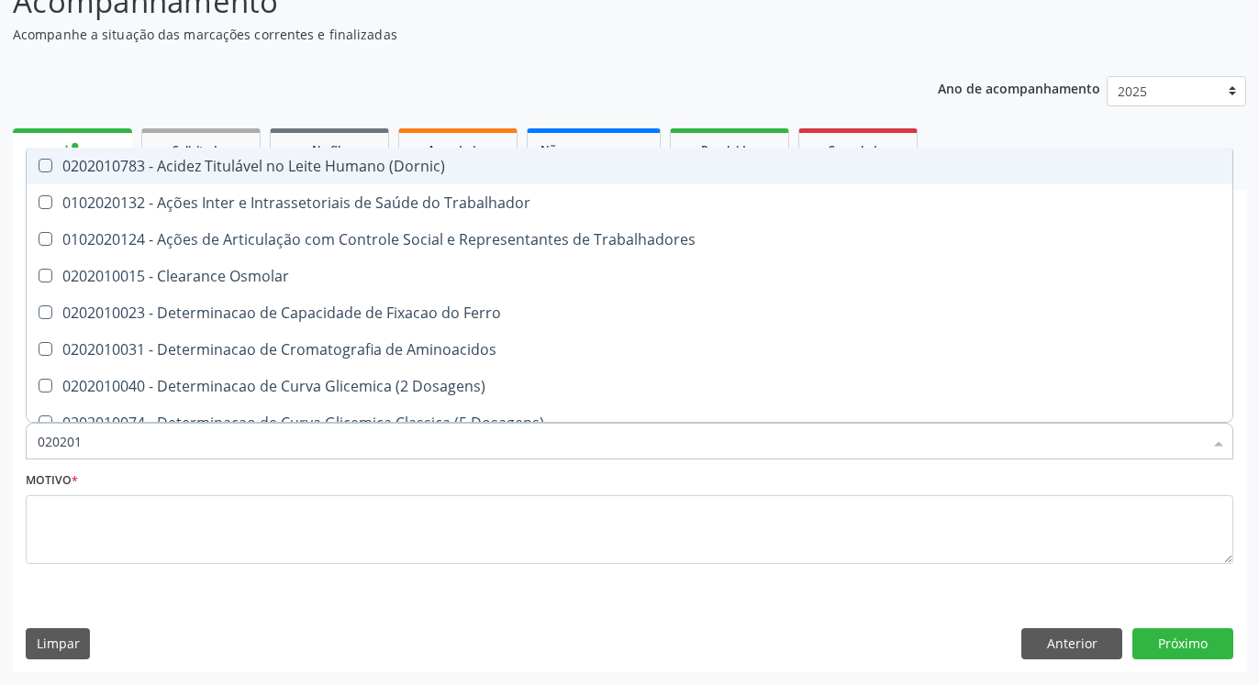
type input "02020"
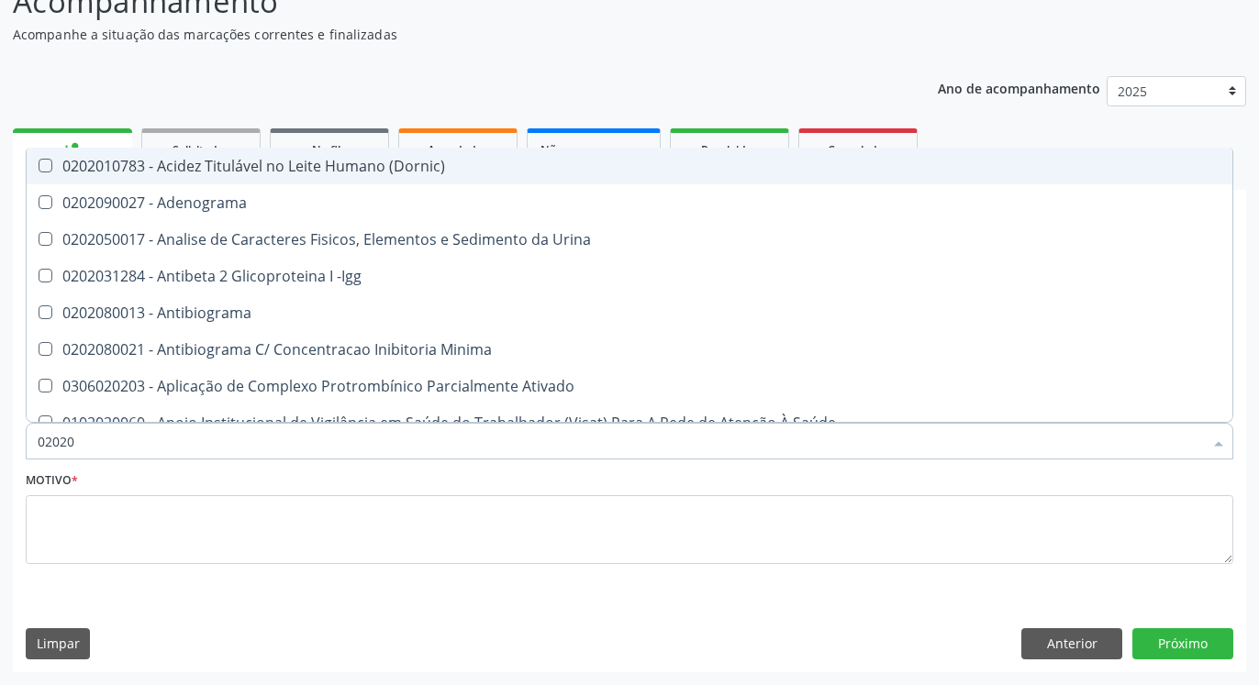
checkbox Parceria\) "false"
checkbox Gestante "false"
checkbox Acetona "false"
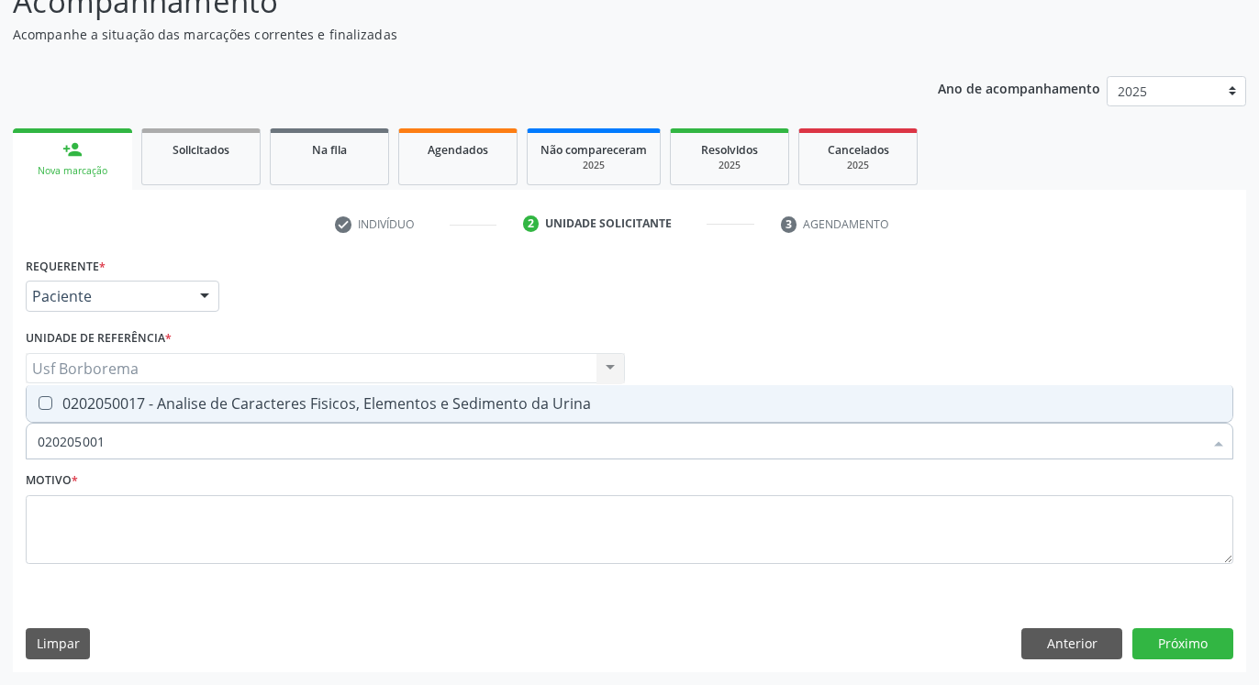
type input "0202050017"
click at [162, 402] on div "0202050017 - Analise de Caracteres Fisicos, Elementos e Sedimento da Urina" at bounding box center [630, 403] width 1184 height 15
checkbox Urina "true"
click at [166, 441] on input "0202050017" at bounding box center [620, 441] width 1165 height 37
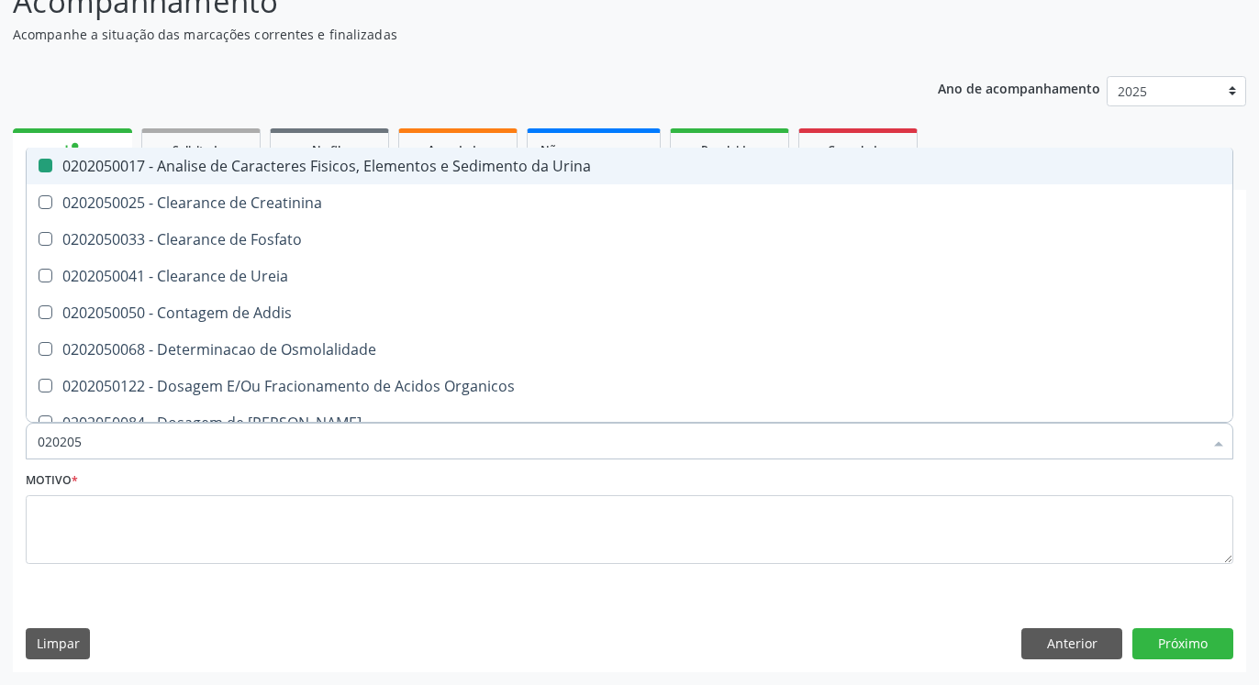
type input "02020"
checkbox Urina "false"
checkbox Fosfato "true"
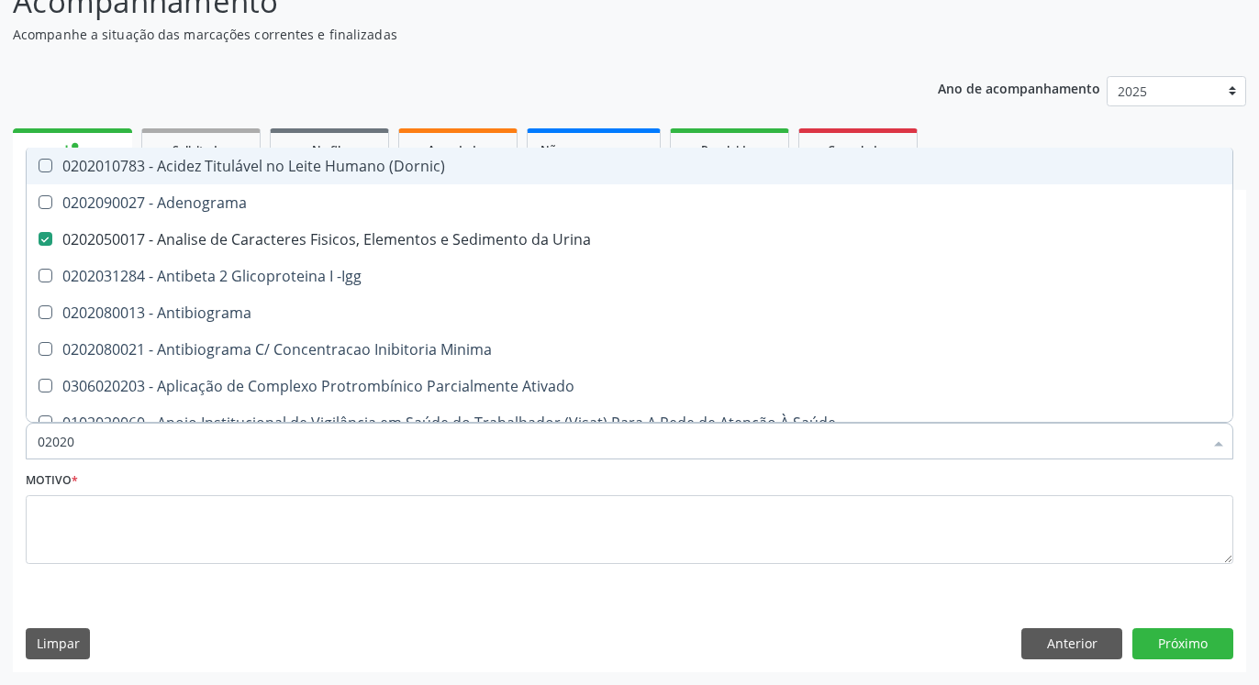
type input "020201"
checkbox Urina "false"
checkbox Parceria\) "true"
checkbox Gestante "true"
checkbox Acetona "true"
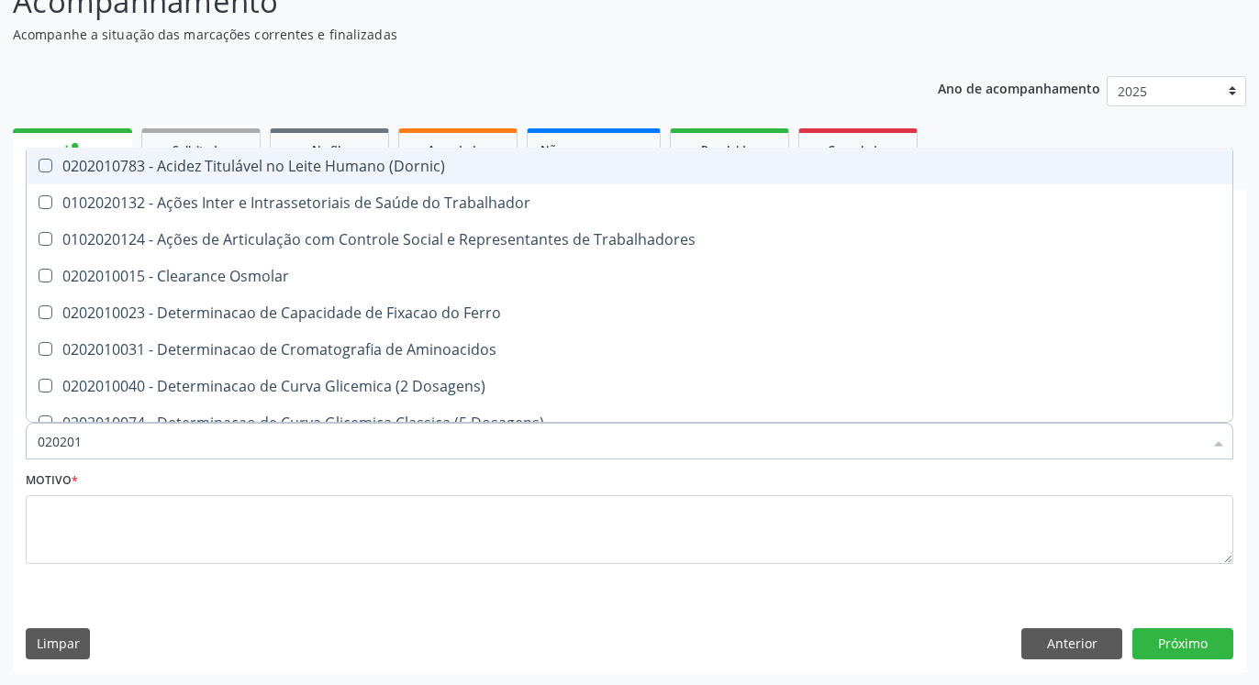
type input "0202010"
checkbox Fracoes "true"
checkbox Ionizavel "true"
checkbox Total "false"
checkbox Creatinina "false"
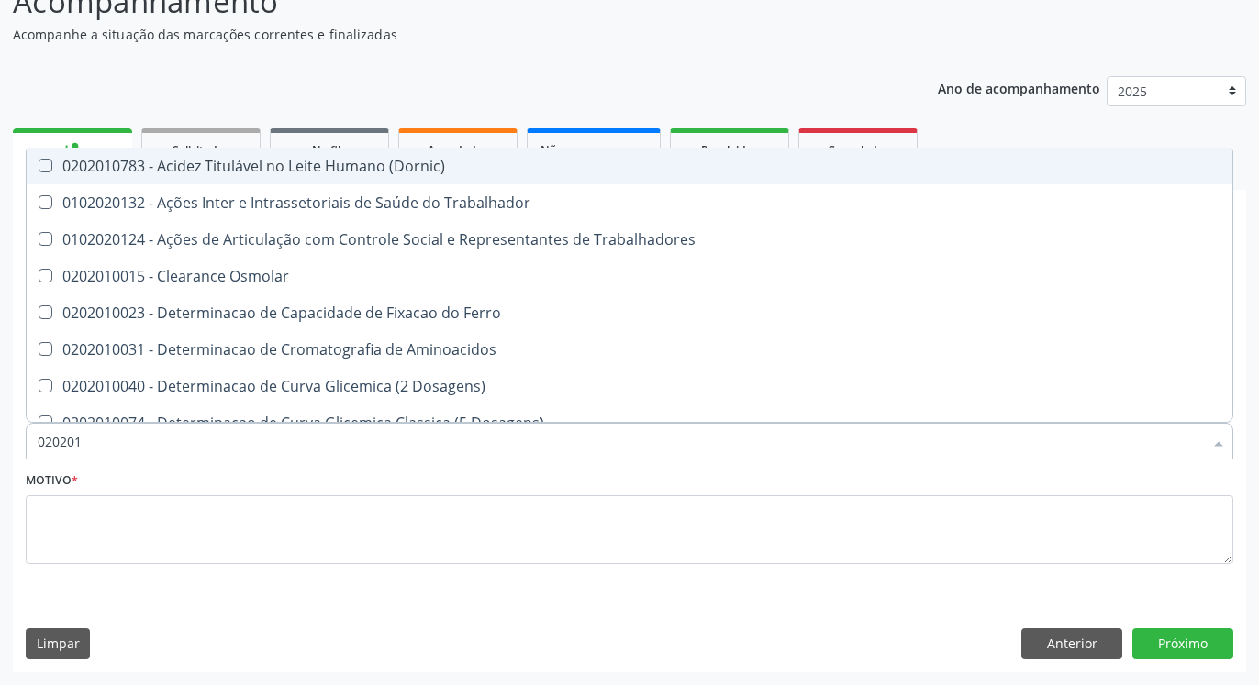
checkbox Muco-Proteinas "true"
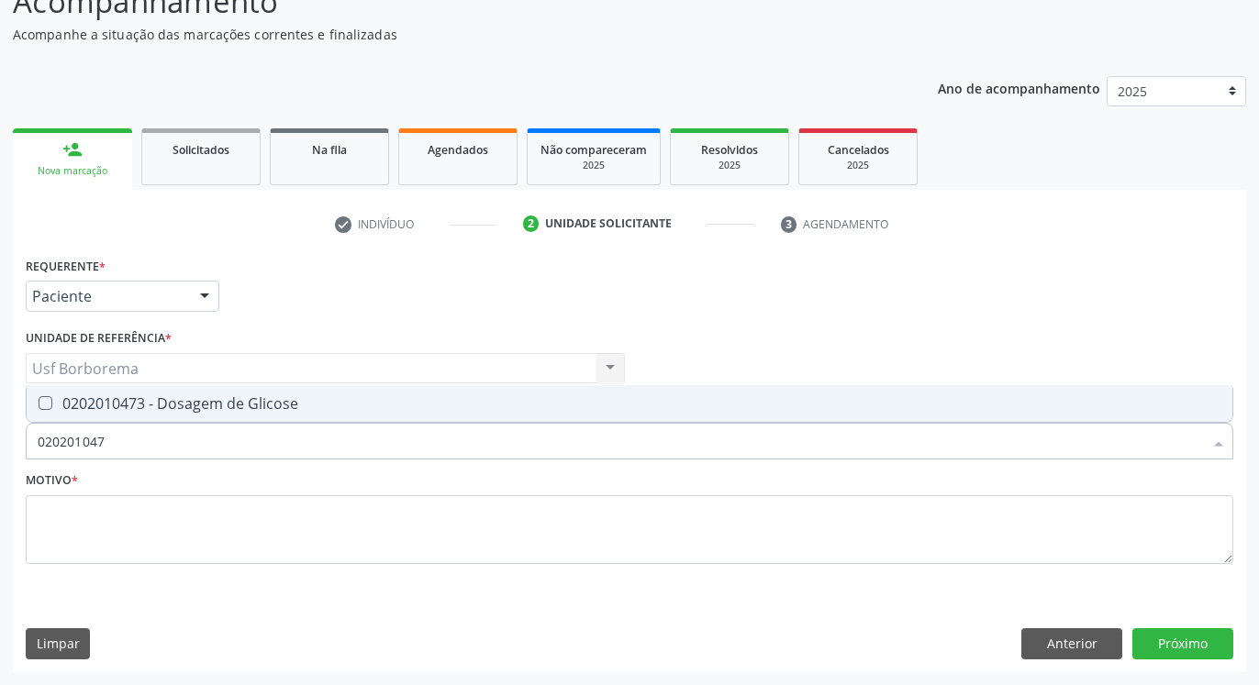
type input "0202010473"
click at [178, 394] on span "0202010473 - Dosagem de Glicose" at bounding box center [630, 403] width 1206 height 37
checkbox Glicose "true"
click at [183, 446] on input "0202010473" at bounding box center [620, 441] width 1165 height 37
type input "02020104"
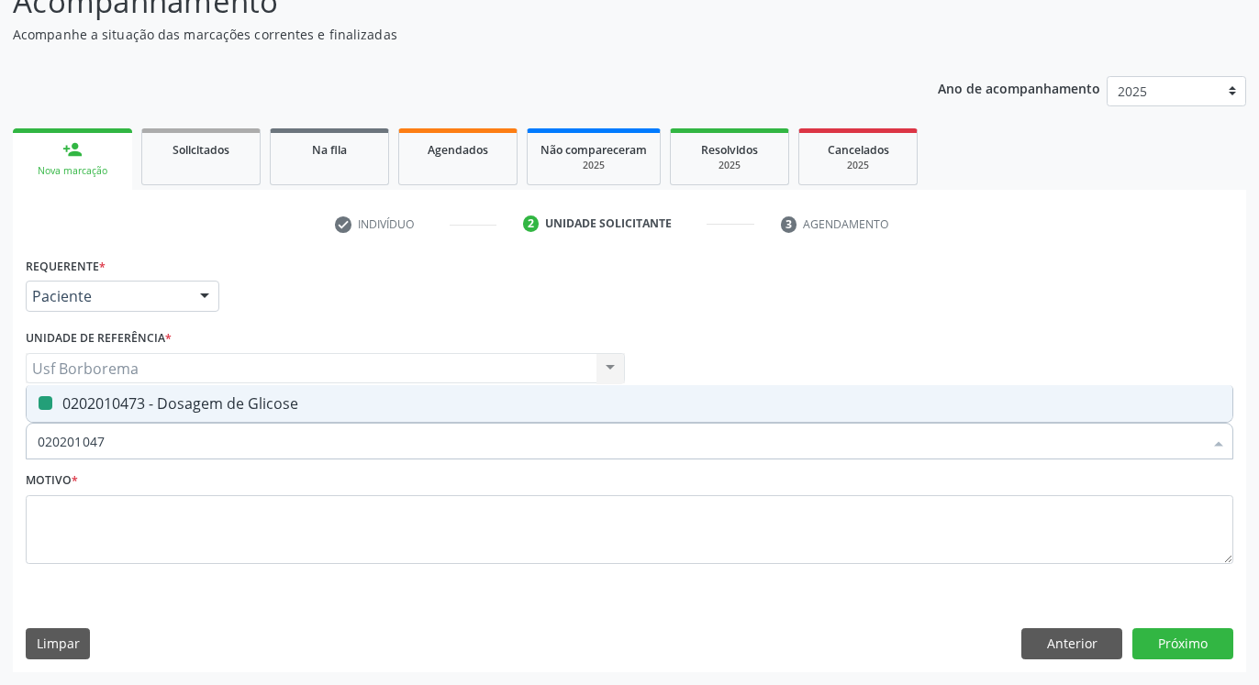
checkbox Glicose "false"
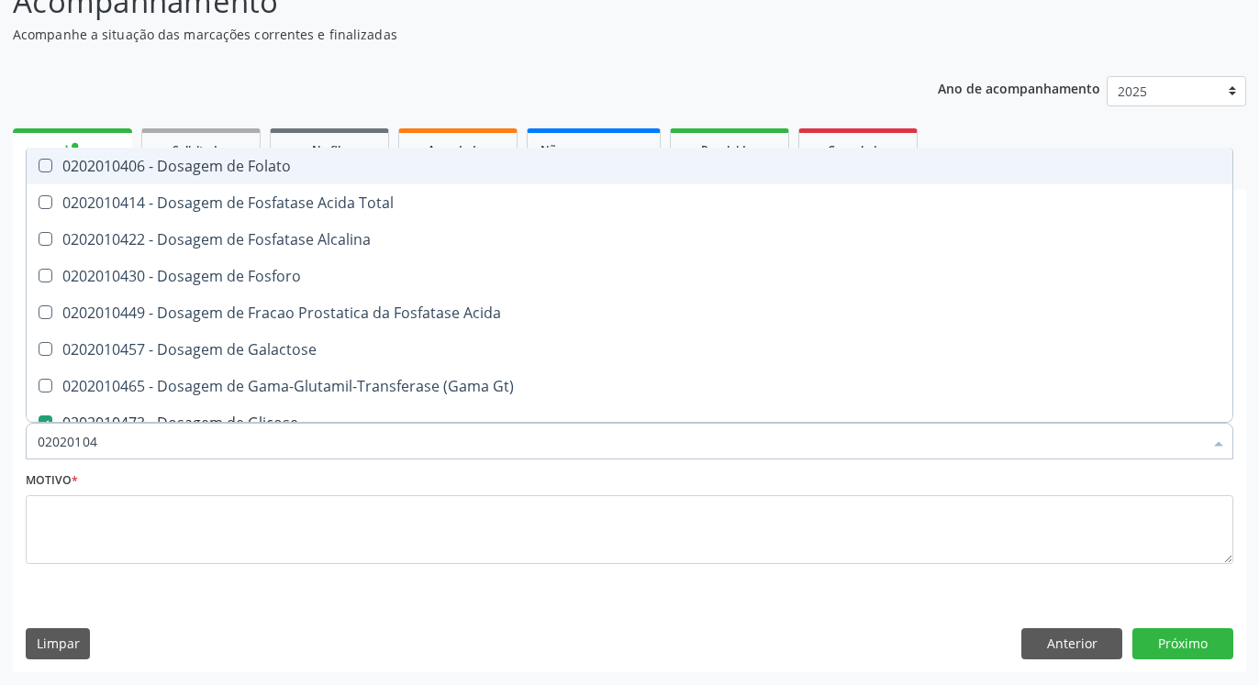
type input "0202010"
checkbox Glicose "false"
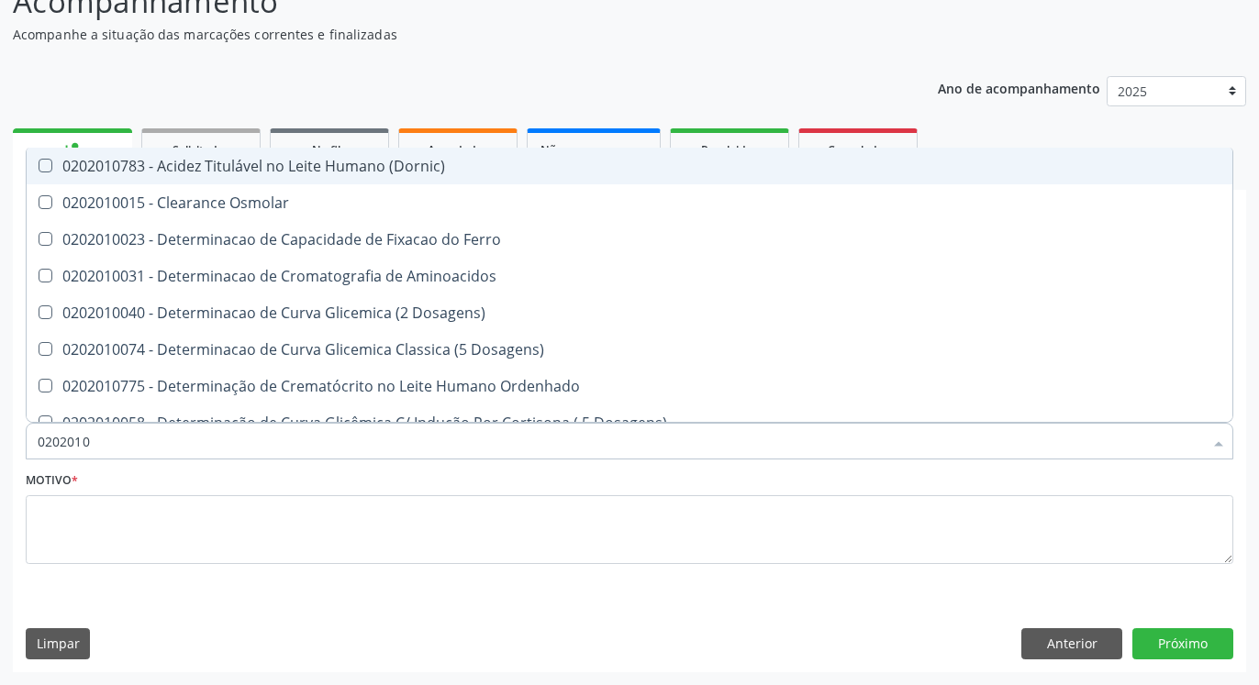
type input "02020102"
checkbox Osmolaridade "true"
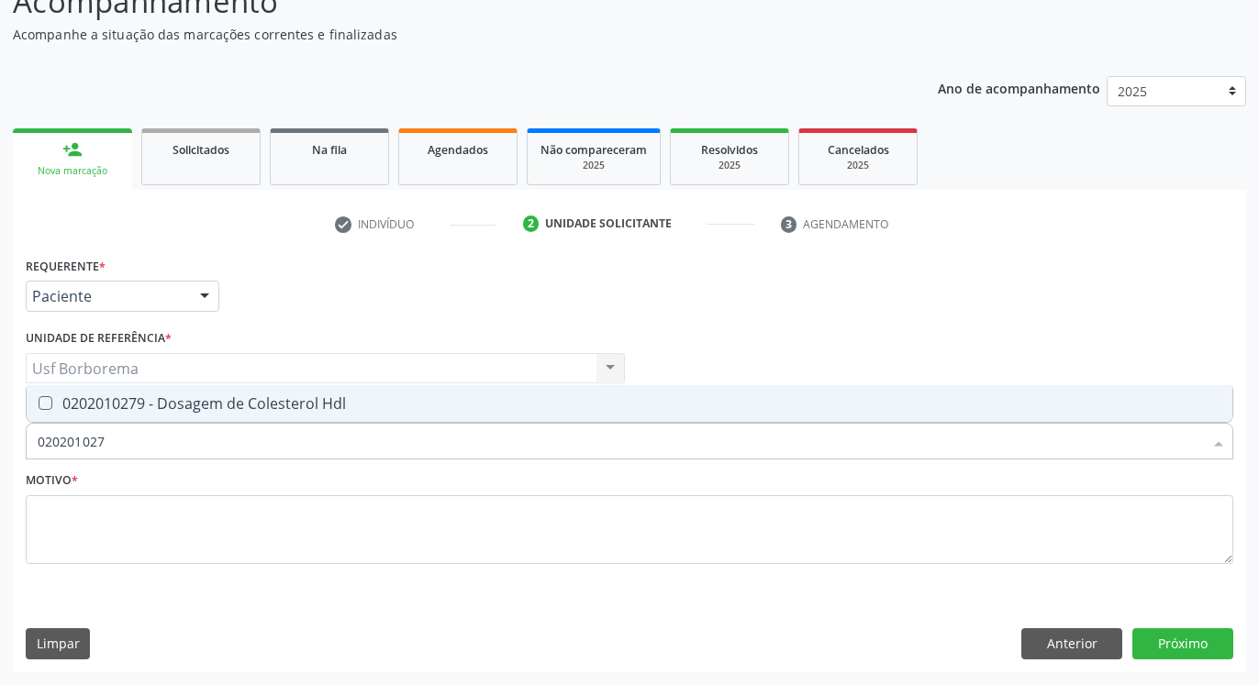
type input "0202010279"
click at [185, 401] on div "0202010279 - Dosagem de Colesterol Hdl" at bounding box center [630, 403] width 1184 height 15
checkbox Hdl "true"
click at [185, 432] on input "0202010279" at bounding box center [620, 441] width 1165 height 37
type input "02020102"
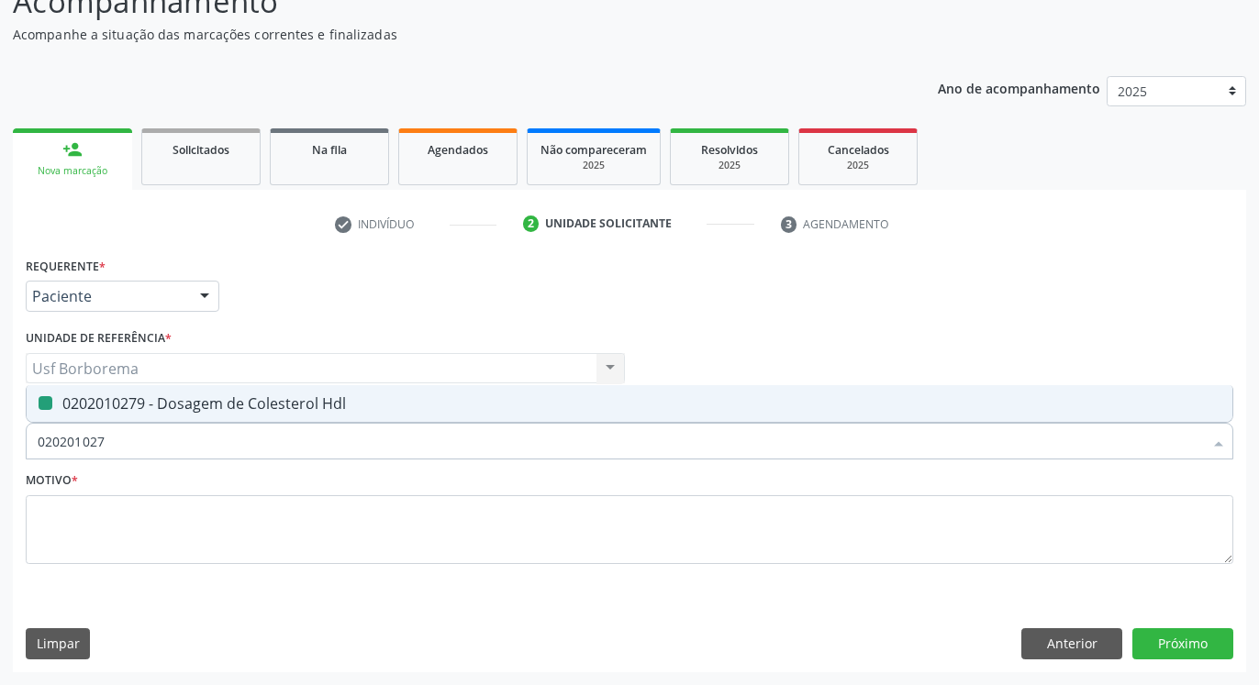
checkbox Hdl "false"
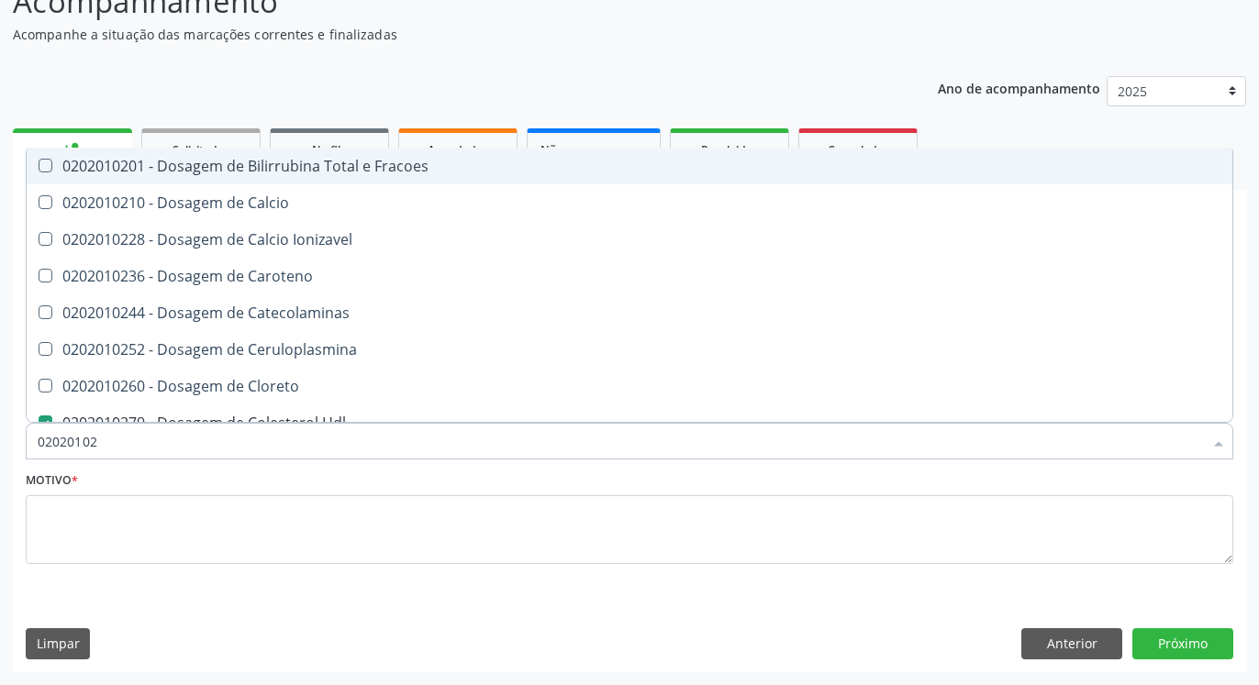
type input "0202010"
checkbox Hdl "false"
checkbox Total "false"
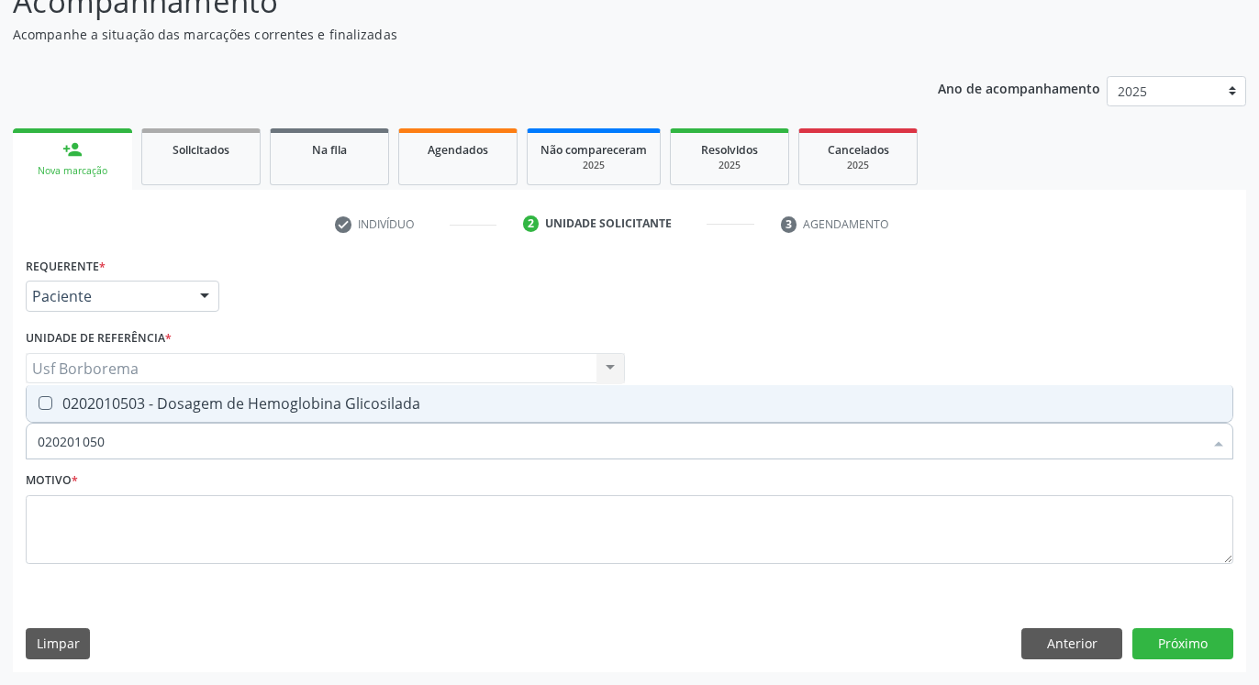
type input "0202010503"
click at [185, 403] on div "0202010503 - Dosagem de Hemoglobina Glicosilada" at bounding box center [630, 403] width 1184 height 15
checkbox Glicosilada "true"
click at [190, 434] on input "0202010503" at bounding box center [620, 441] width 1165 height 37
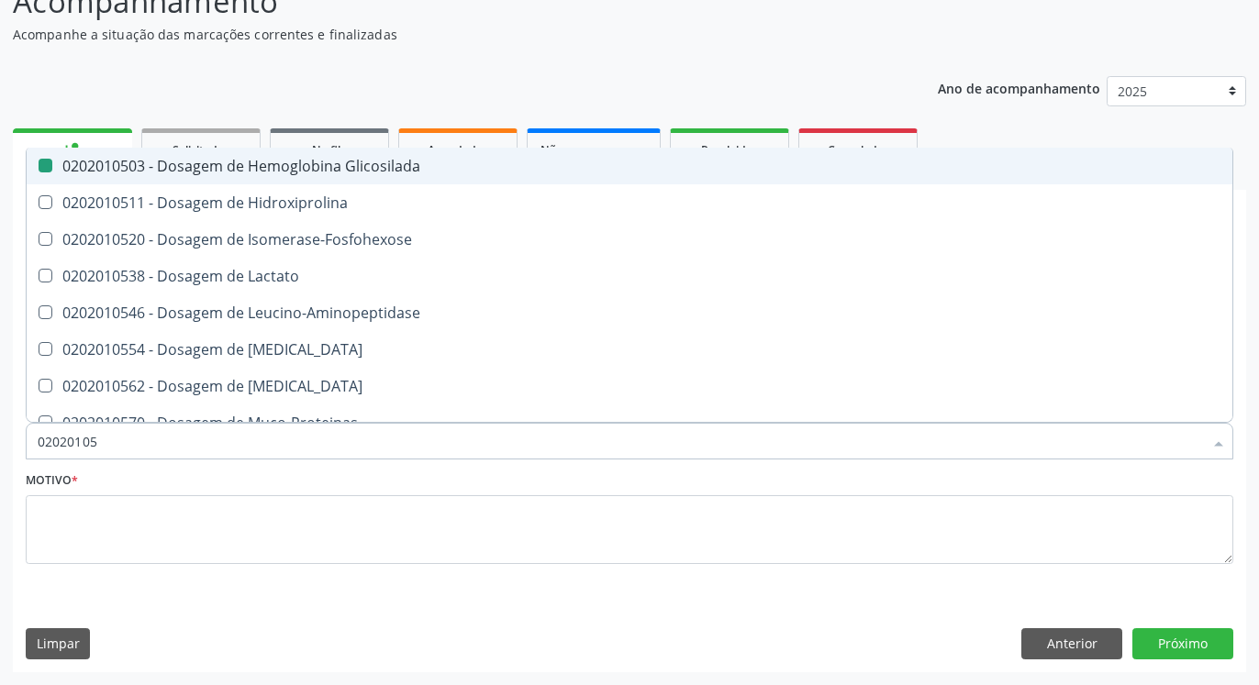
type input "0202010"
checkbox Glicosilada "false"
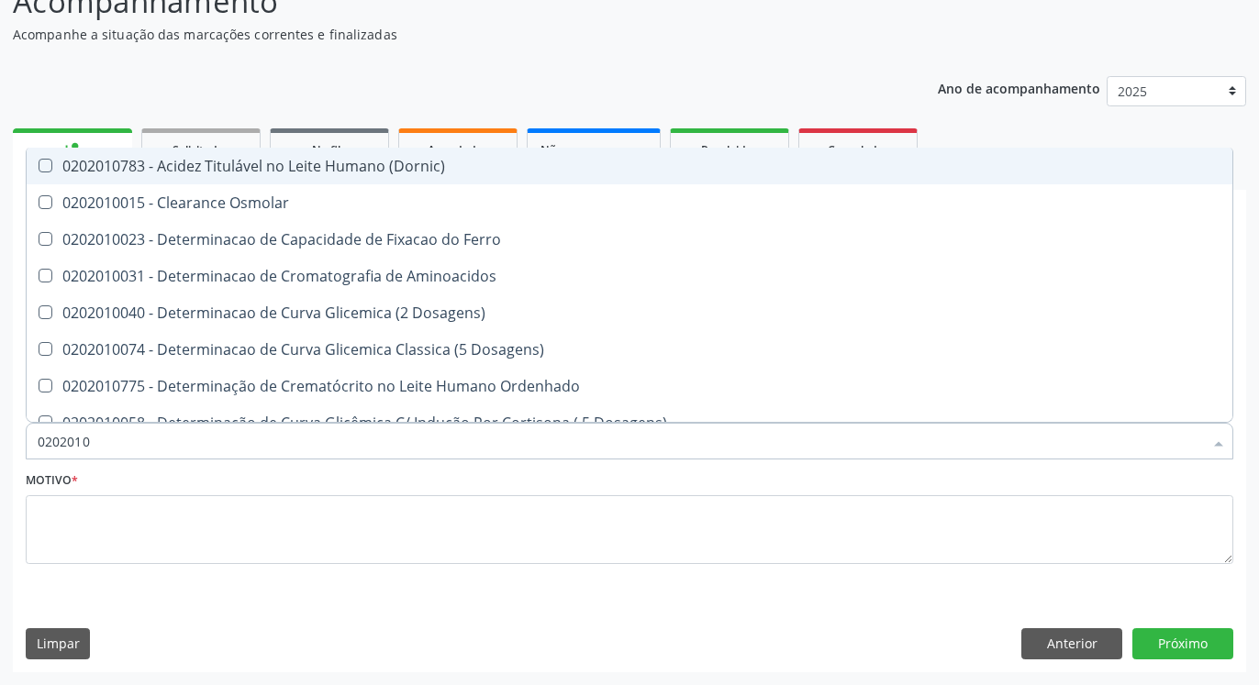
type input "02020102"
checkbox Dosagens\) "true"
checkbox Osmolaridade "true"
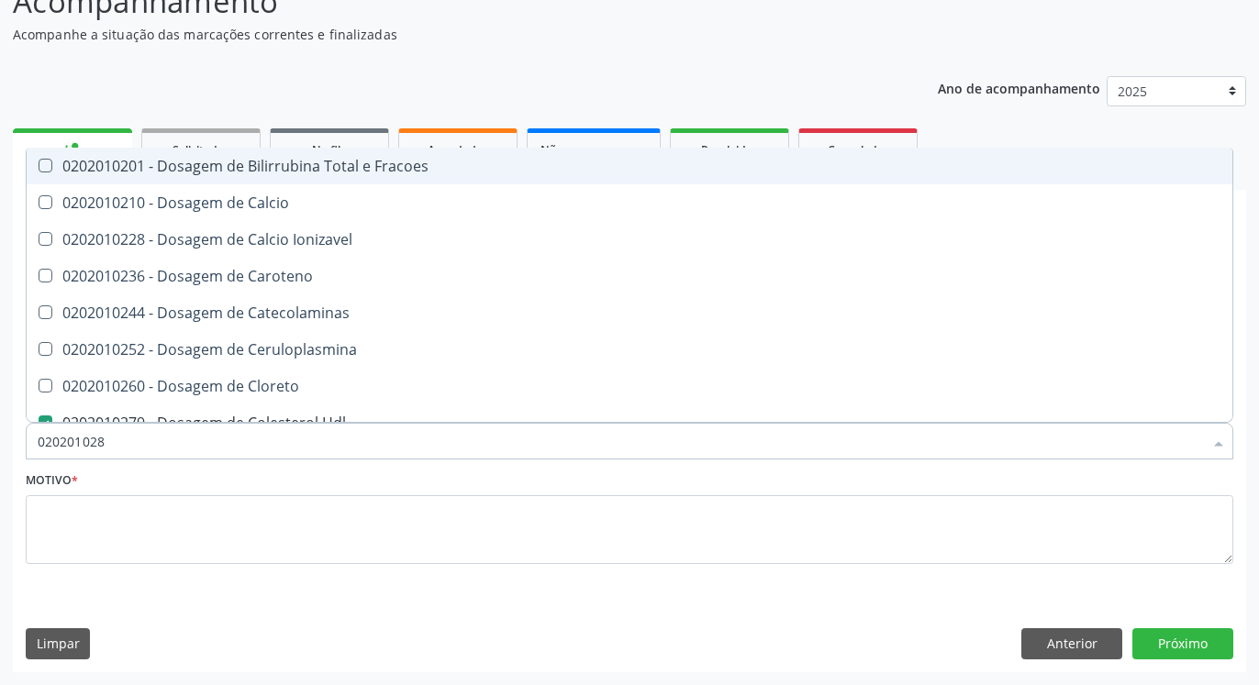
type input "0202010287"
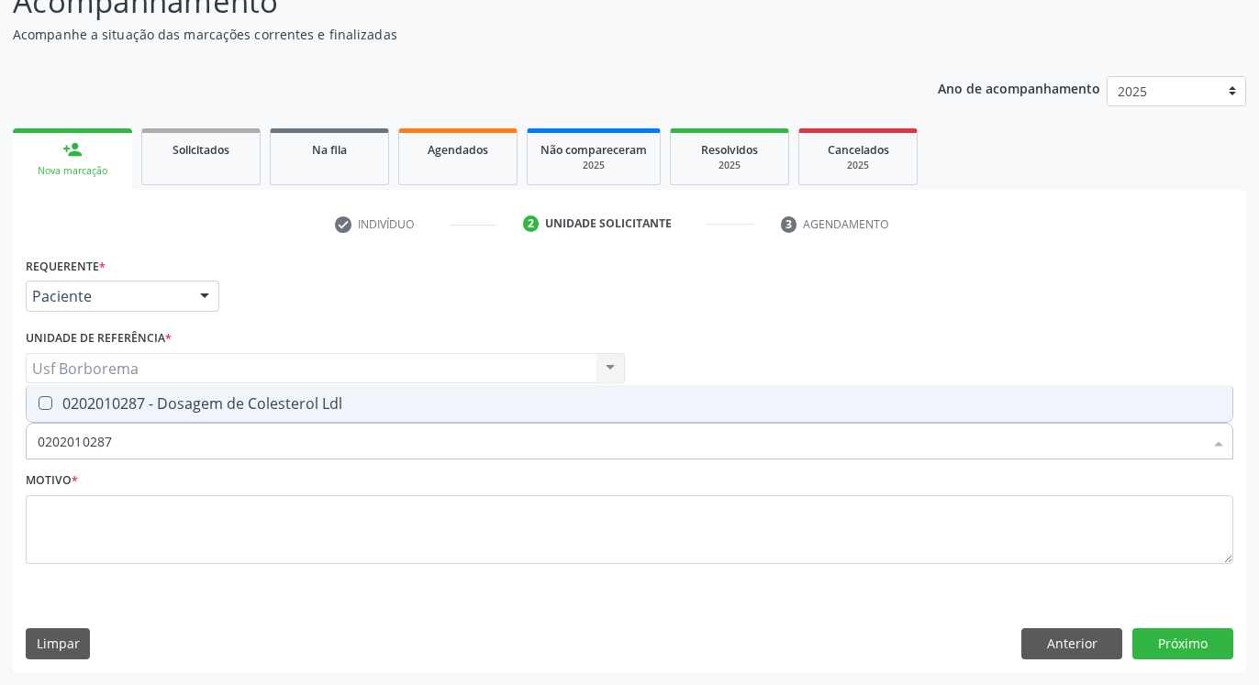
click at [181, 401] on div "0202010287 - Dosagem de Colesterol Ldl" at bounding box center [630, 403] width 1184 height 15
click at [181, 421] on span "0202010287 - Dosagem de Colesterol Ldl" at bounding box center [630, 403] width 1206 height 37
checkbox Ldl "false"
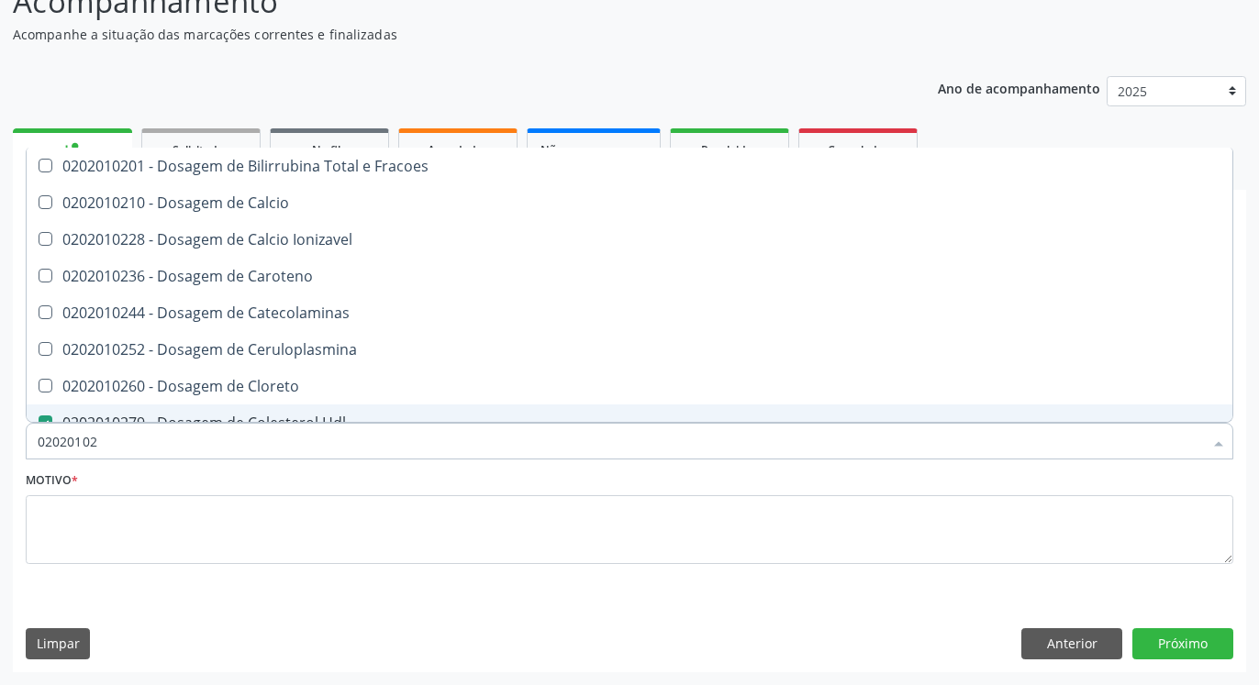
type input "0202010"
checkbox Hdl "false"
checkbox Total "false"
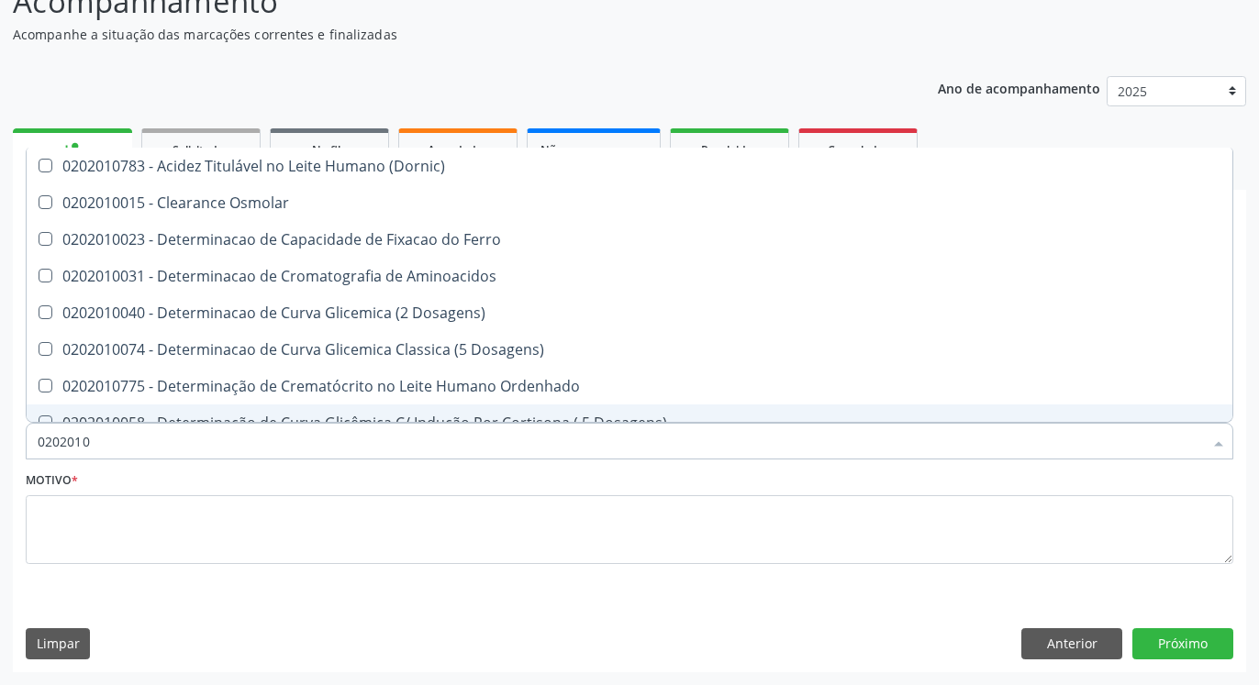
type input "02020103"
checkbox Osmolar "true"
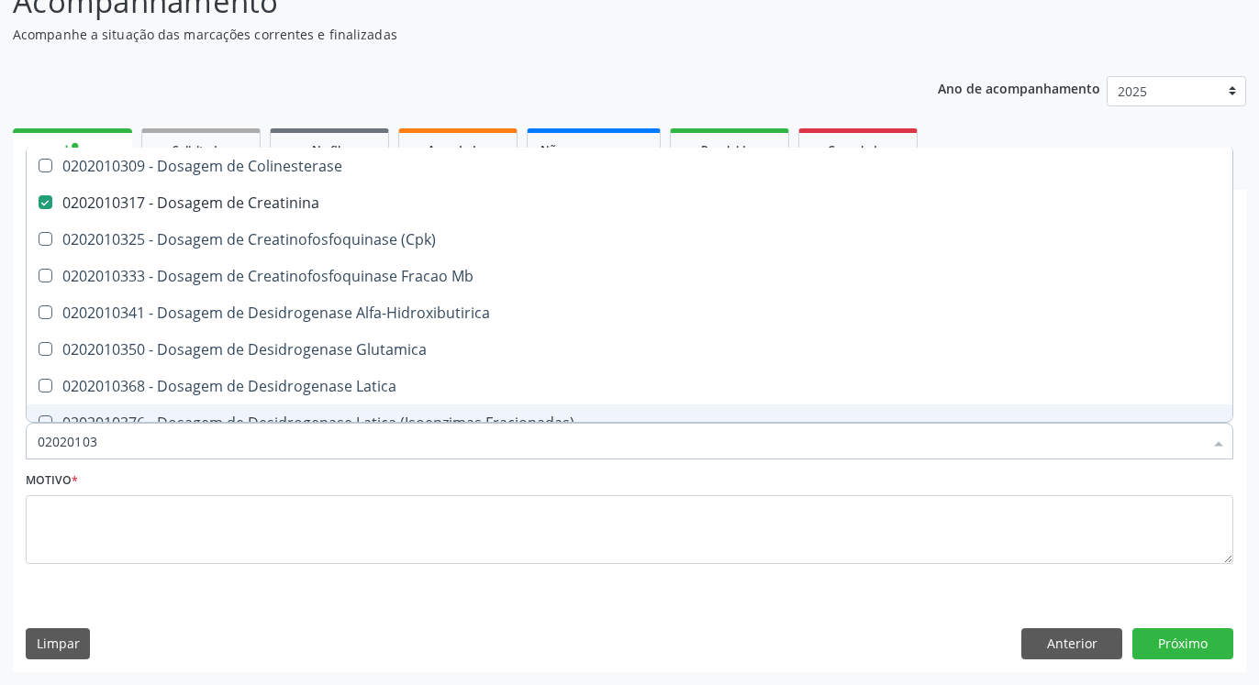
type input "0202010"
checkbox Creatinina "false"
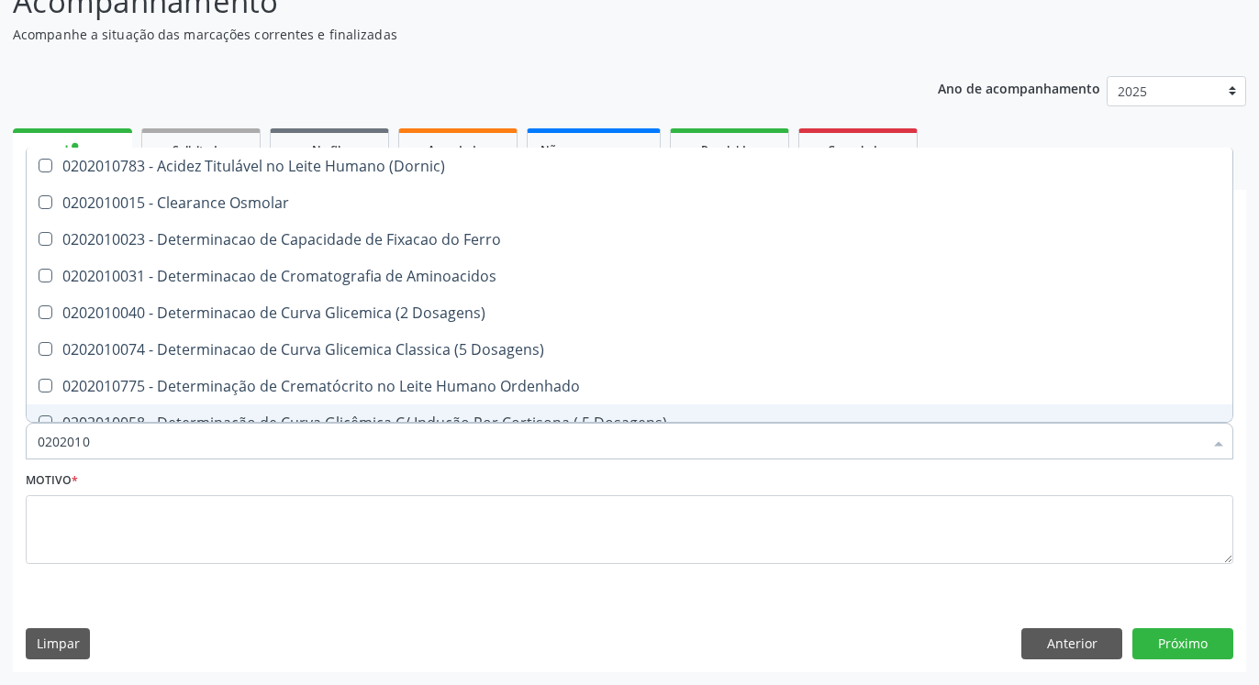
type input "020201"
checkbox Hdl "false"
checkbox Total "false"
checkbox Creatinina "false"
checkbox Latica "true"
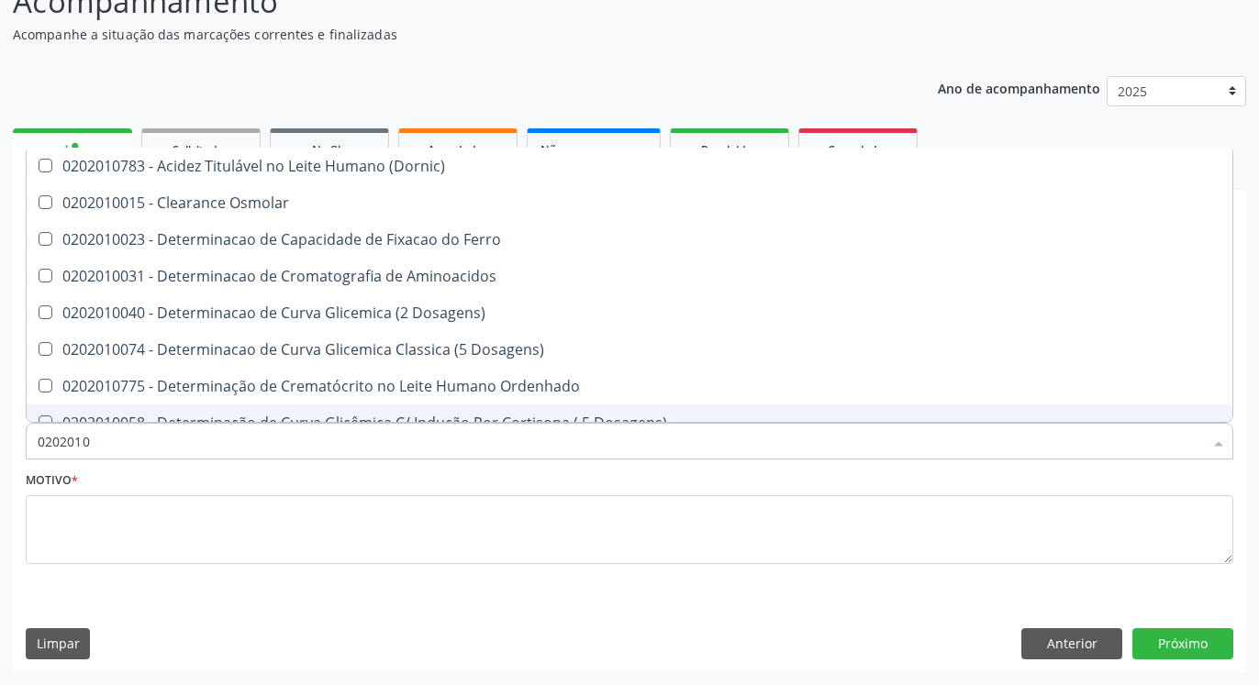
checkbox Ferritina "true"
checkbox Folato "true"
checkbox Glicose "false"
checkbox Glicosilada "false"
checkbox Nt-Probnp\) "true"
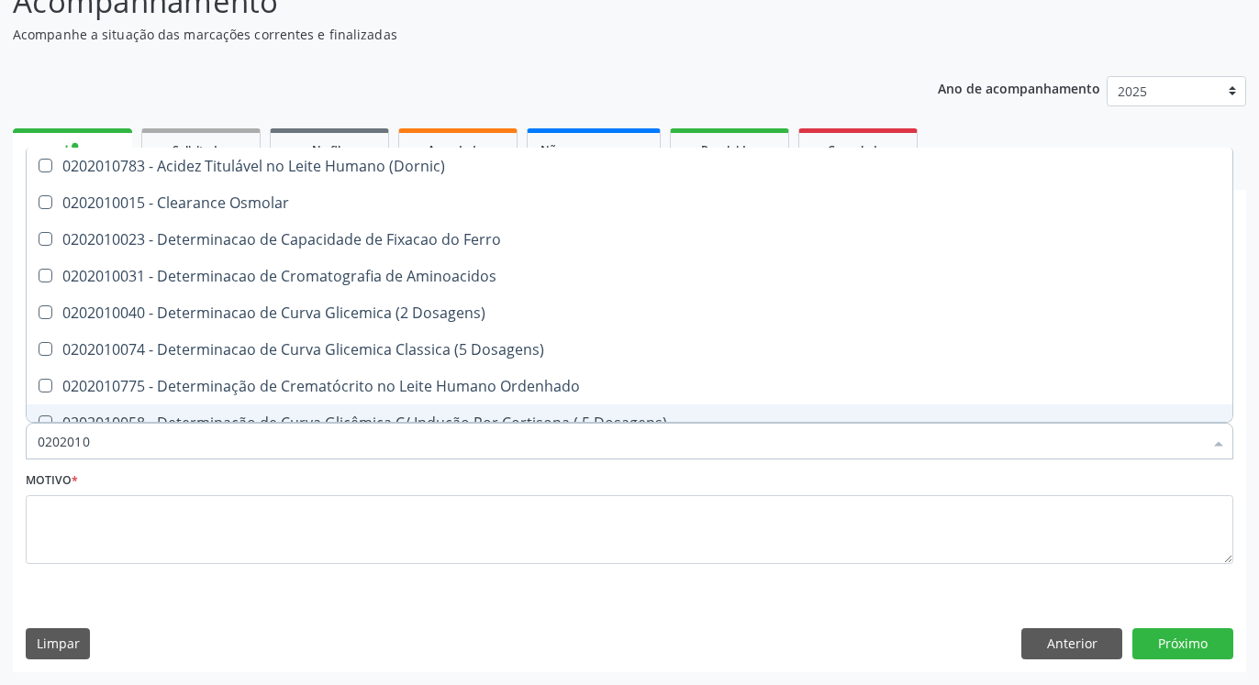
checkbox Potassio "true"
checkbox Triglicerideos "false"
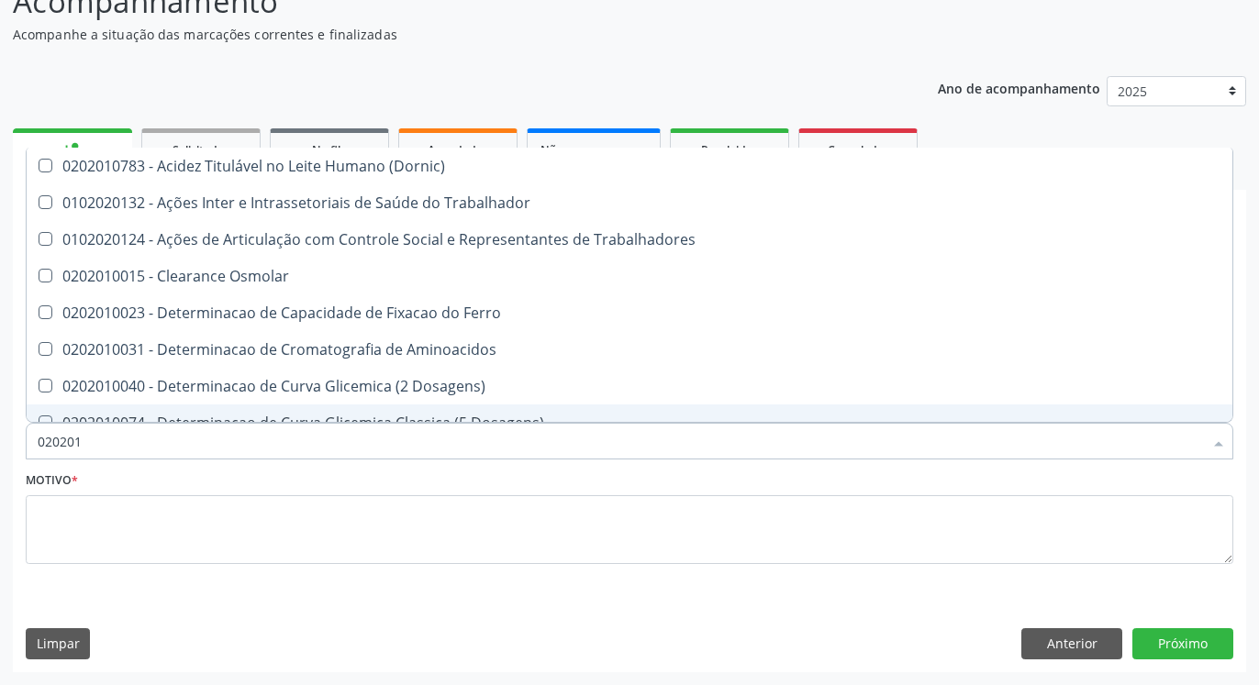
type input "02020"
checkbox Trabalhadores "true"
checkbox Hdl "false"
checkbox Total "false"
checkbox Creatinina "false"
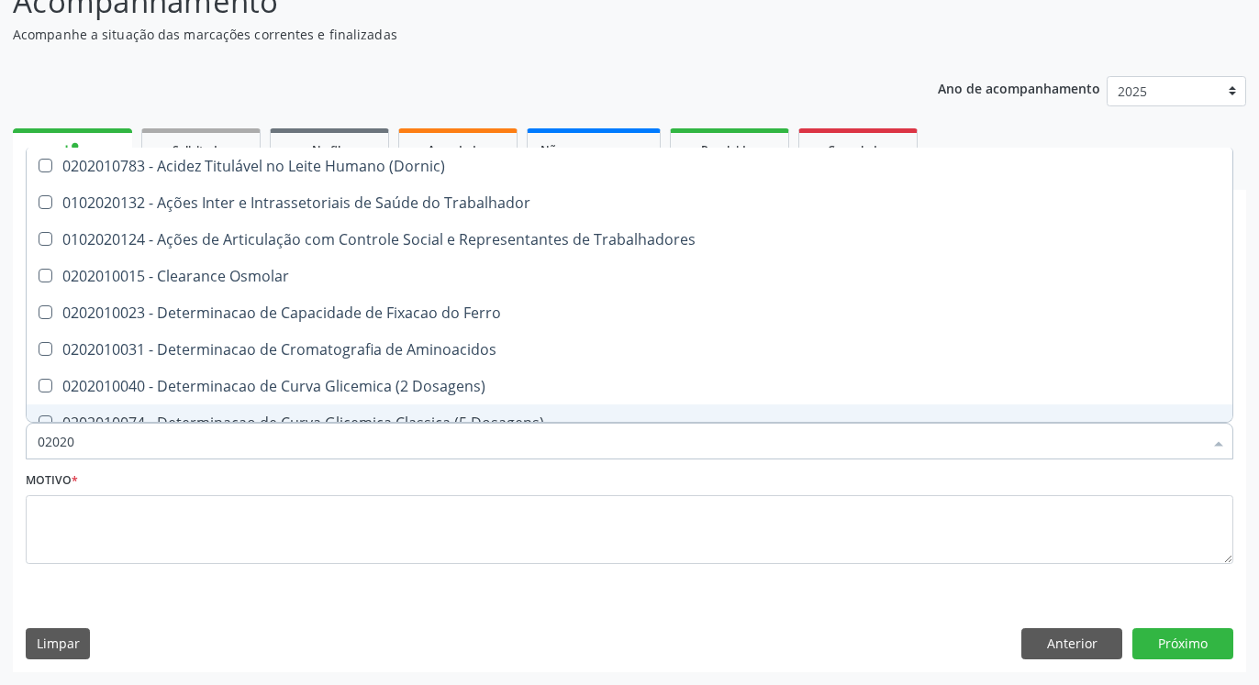
checkbox Glicose "false"
checkbox Glicosilada "false"
checkbox Triglicerideos "false"
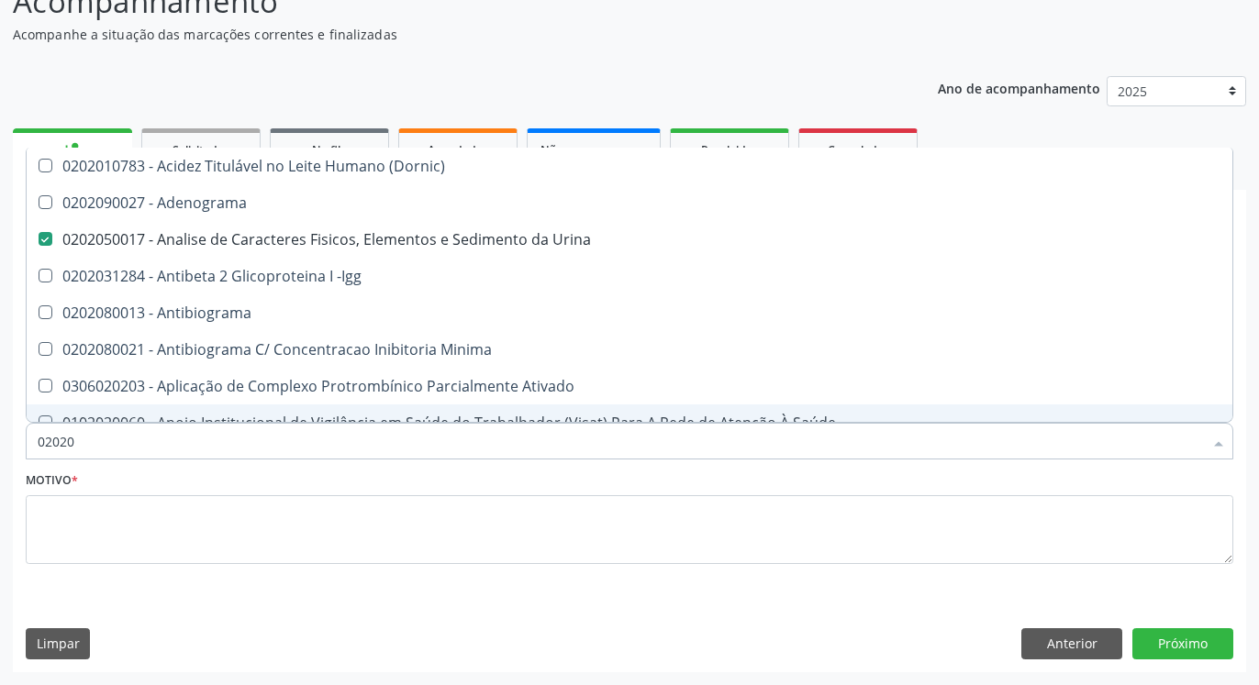
type input "020202"
checkbox Urina "false"
checkbox Molecular "true"
type input "0202020"
checkbox \(Pos-Pasteurização\) "true"
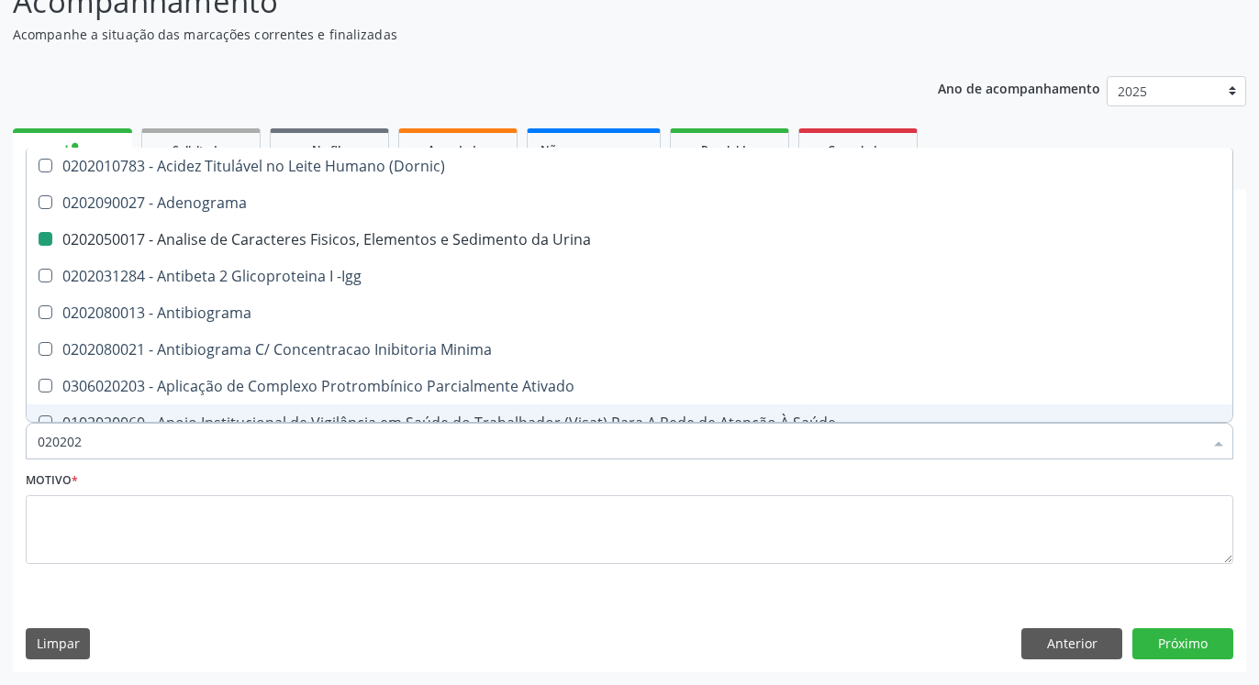
checkbox Molecular "false"
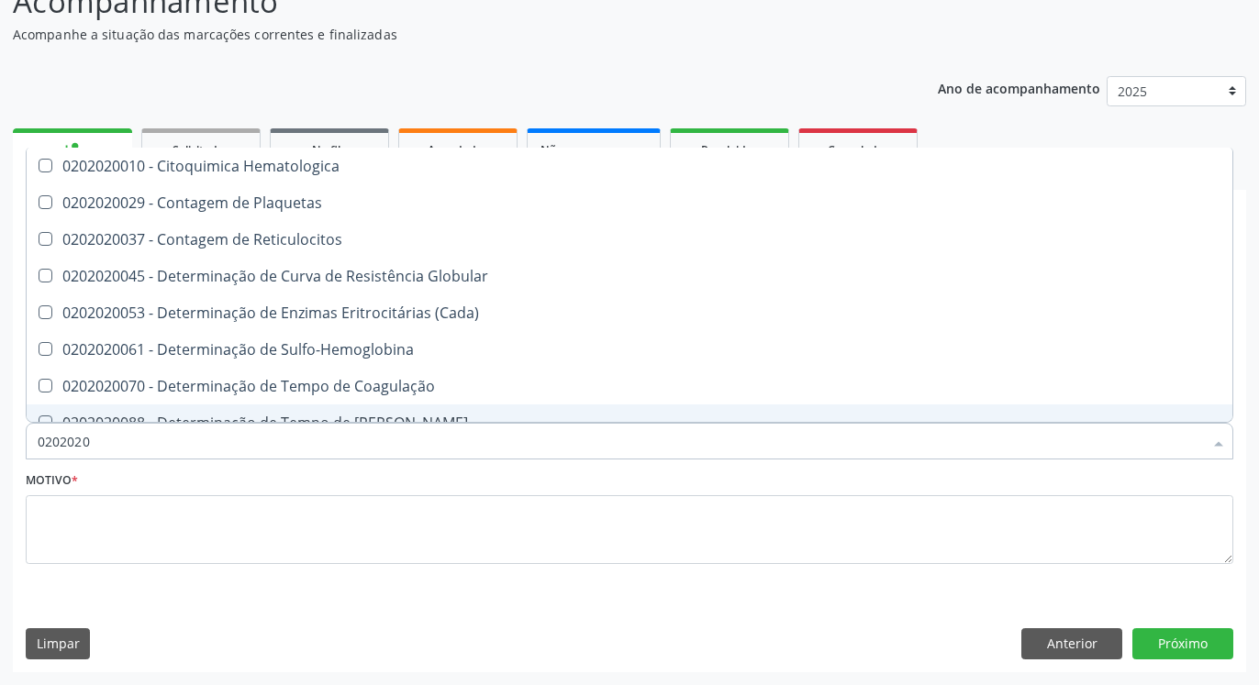
type input "02020203"
checkbox -Duke "true"
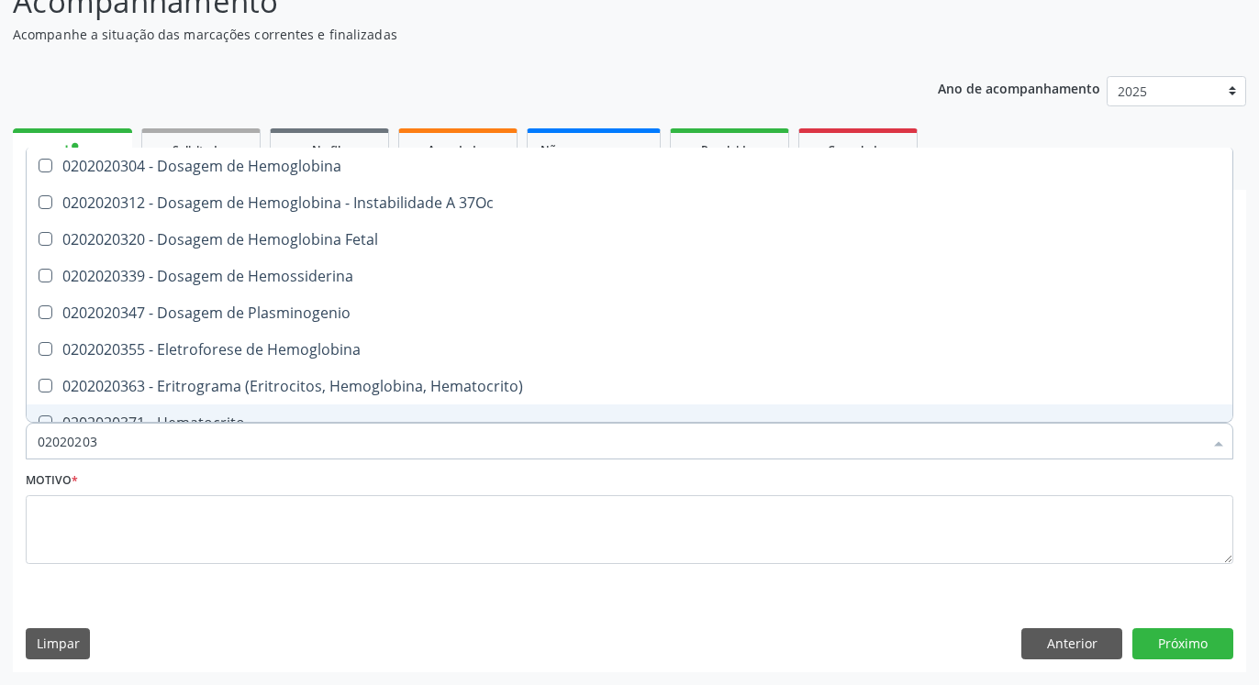
type input "020202038"
checkbox Hemoglobina "true"
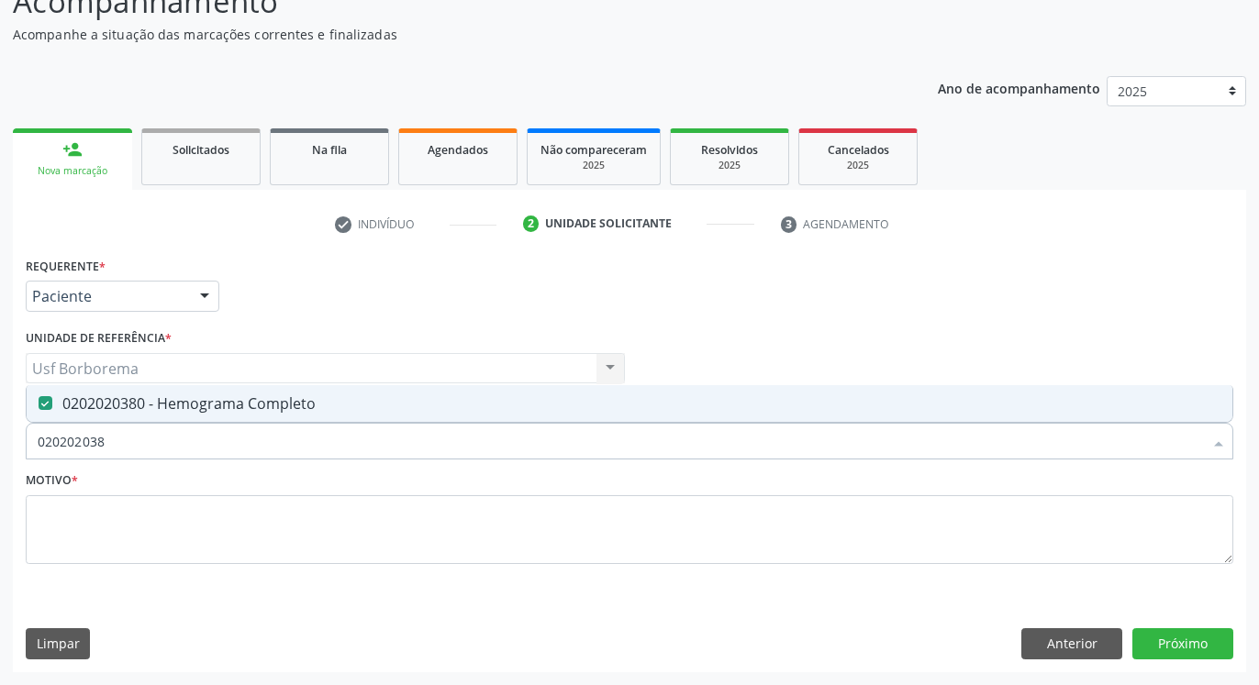
type input "02020203"
checkbox Completo "false"
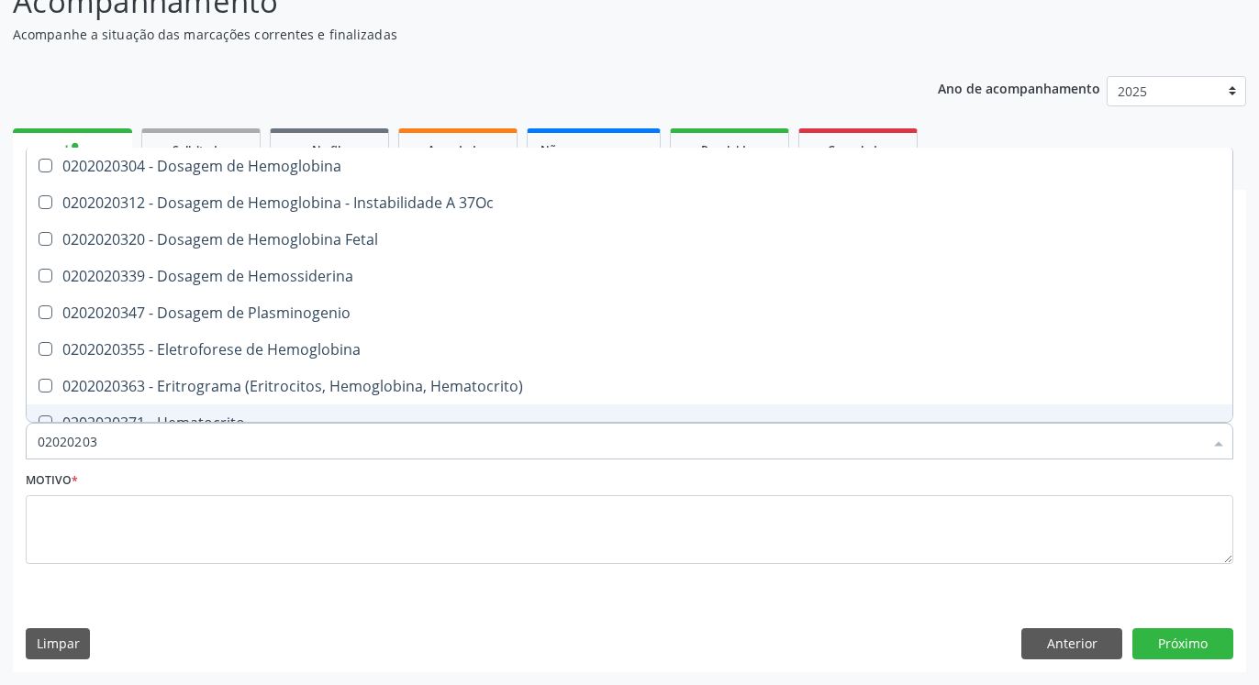
type input "0202020"
checkbox Completo "false"
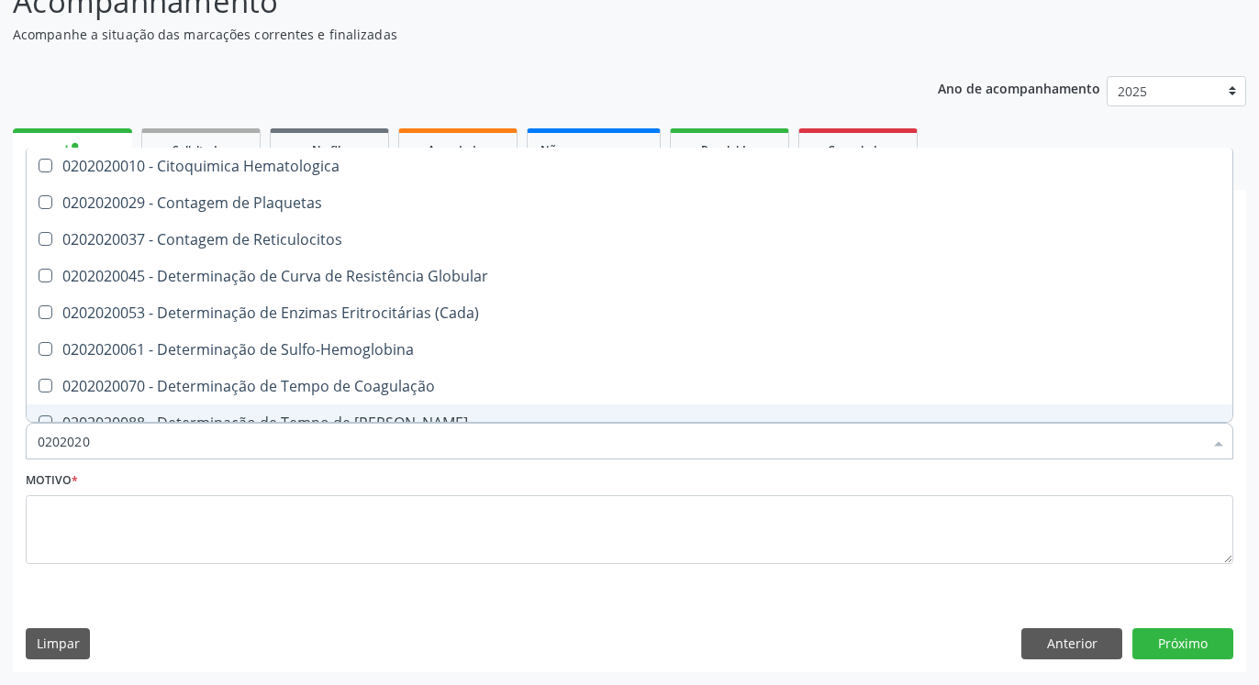
type input "020202"
checkbox Completo "false"
checkbox Leucograma "true"
type input "02020"
checkbox Reticulocitos "true"
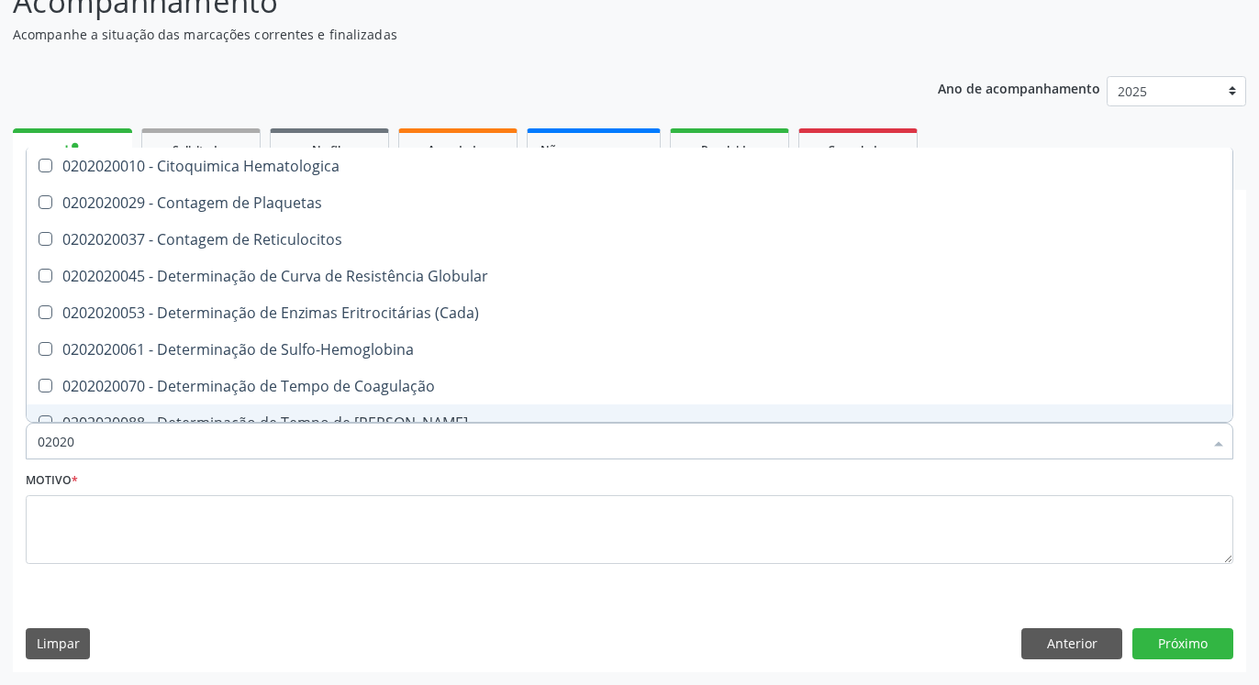
checkbox Completo "false"
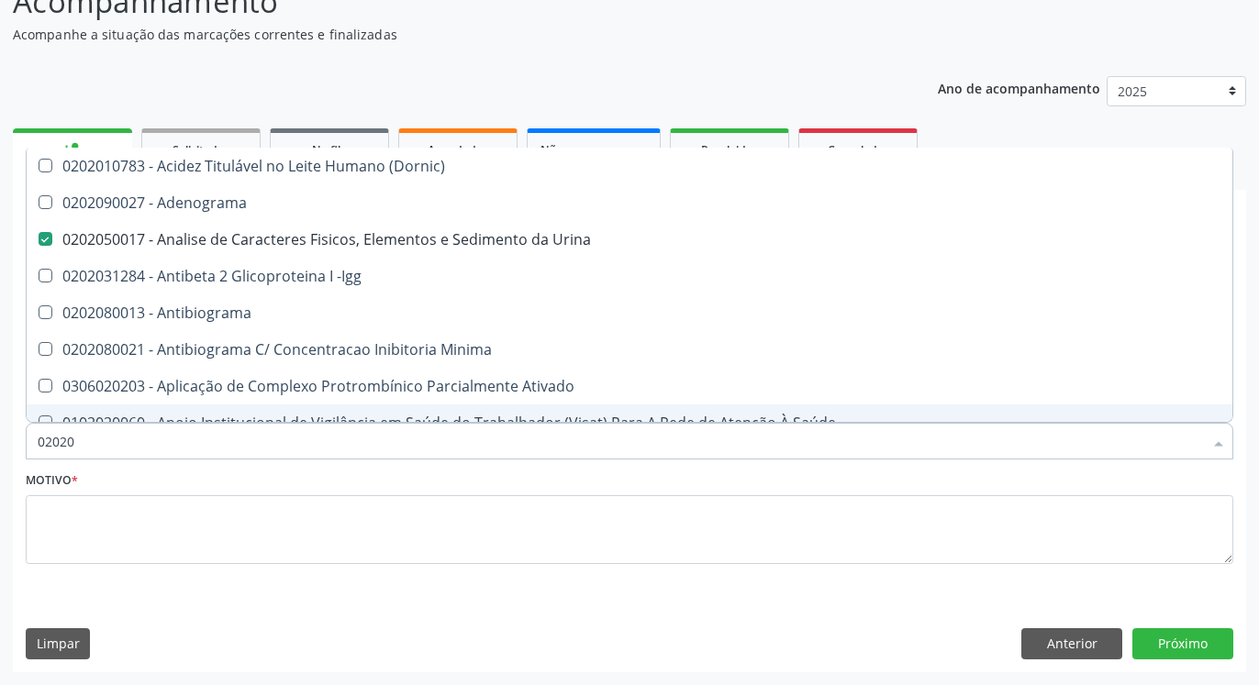
type input "020208"
checkbox Urina "false"
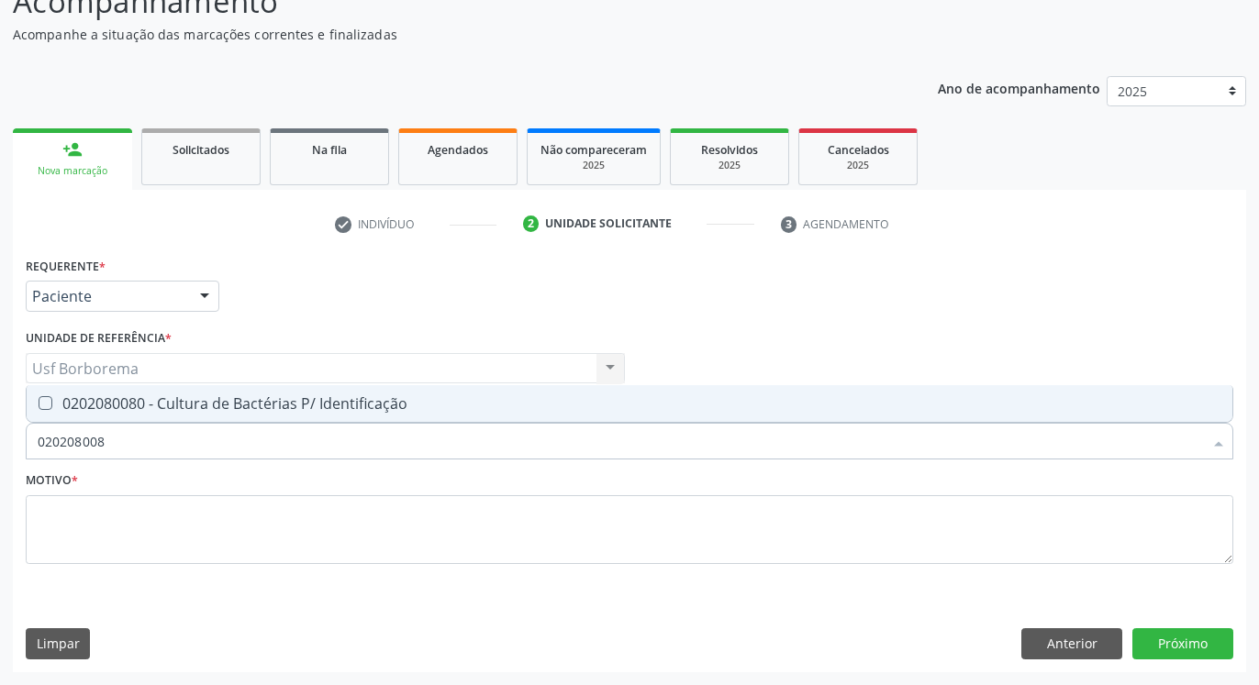
type input "0202080080"
click at [180, 401] on div "0202080080 - Cultura de Bactérias P/ Identificação" at bounding box center [630, 403] width 1184 height 15
checkbox Identificação "true"
click at [206, 445] on input "0202080080" at bounding box center [620, 441] width 1165 height 37
type input "02020800"
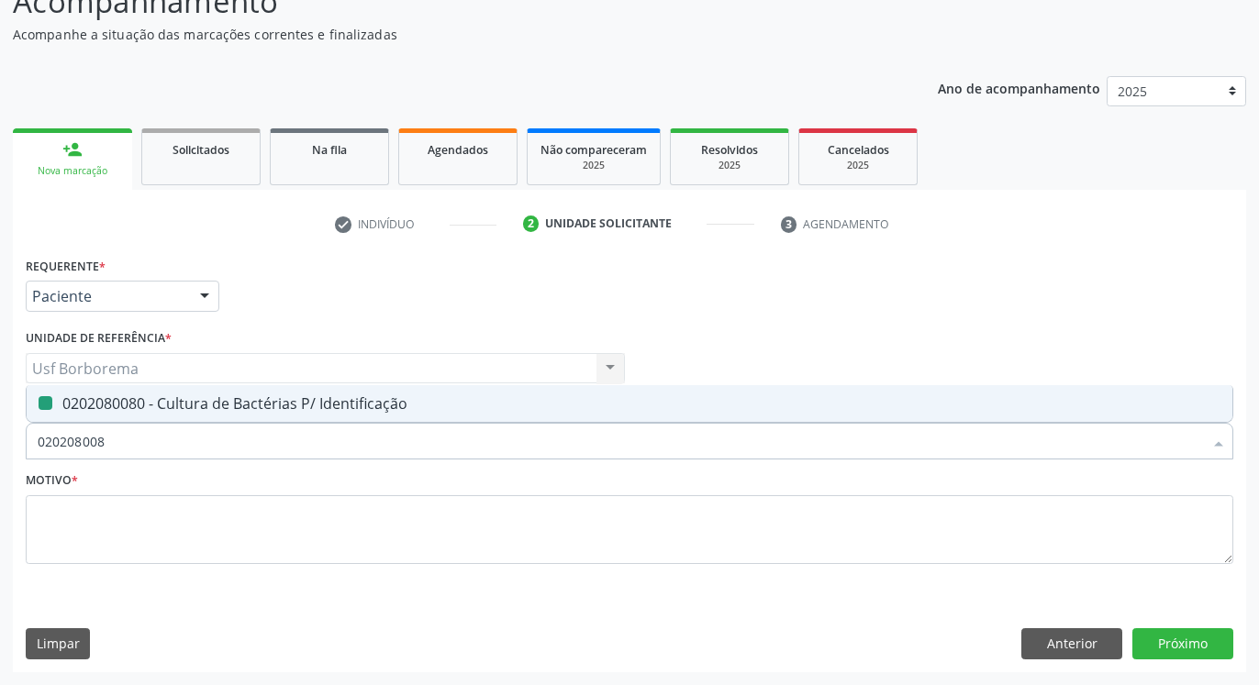
checkbox Identificação "false"
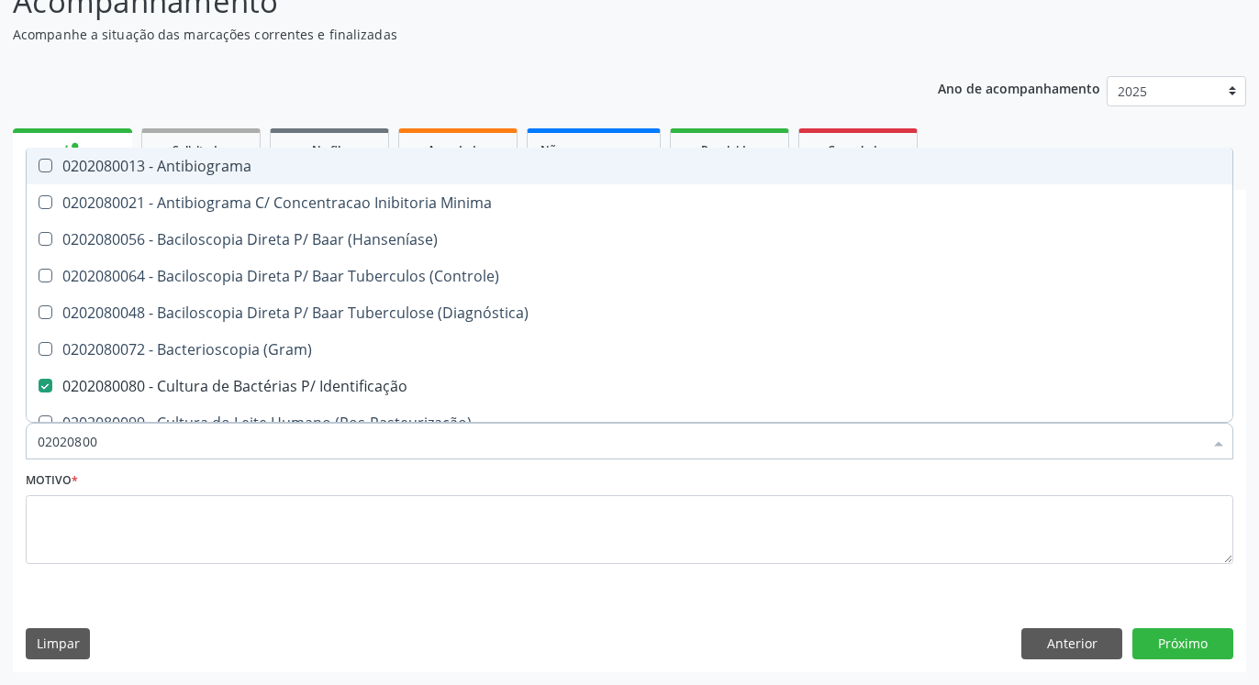
type input "0202080"
checkbox Identificação "false"
type input "02020"
checkbox \(Hanseníase\) "true"
checkbox Identificação "false"
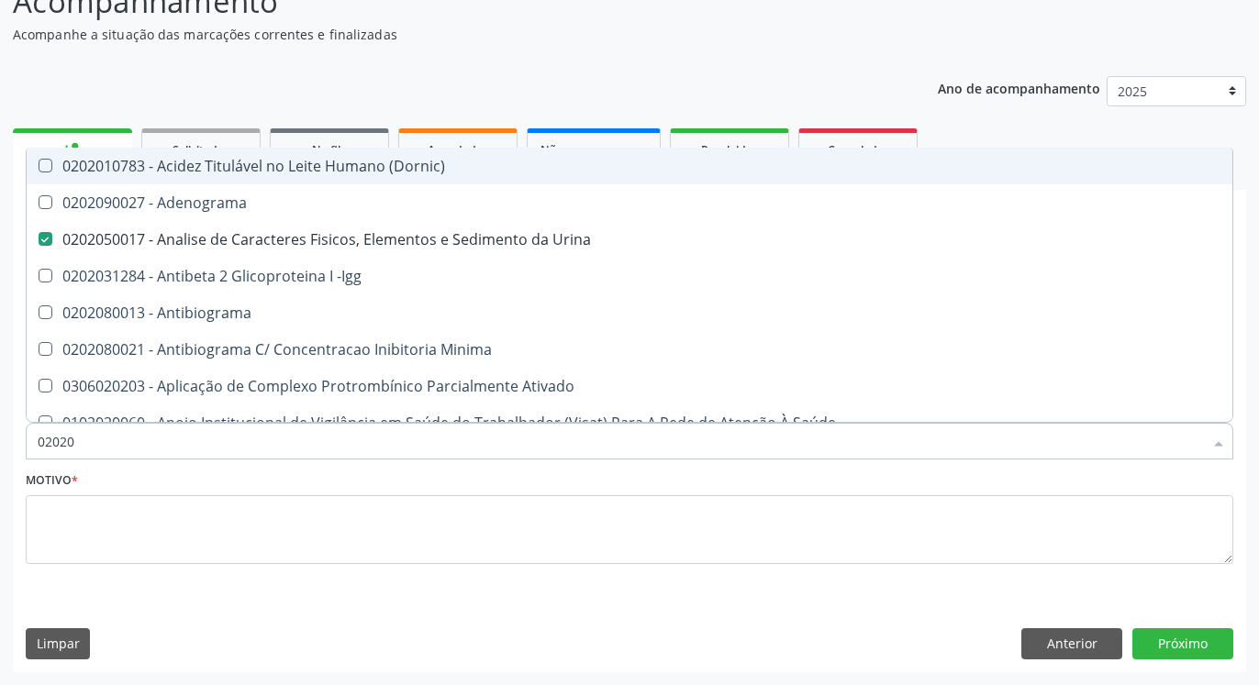
type input "020201"
checkbox Urina "false"
checkbox Identificação "false"
checkbox \(Pos-Pasteurização\) "true"
checkbox Parceria\) "true"
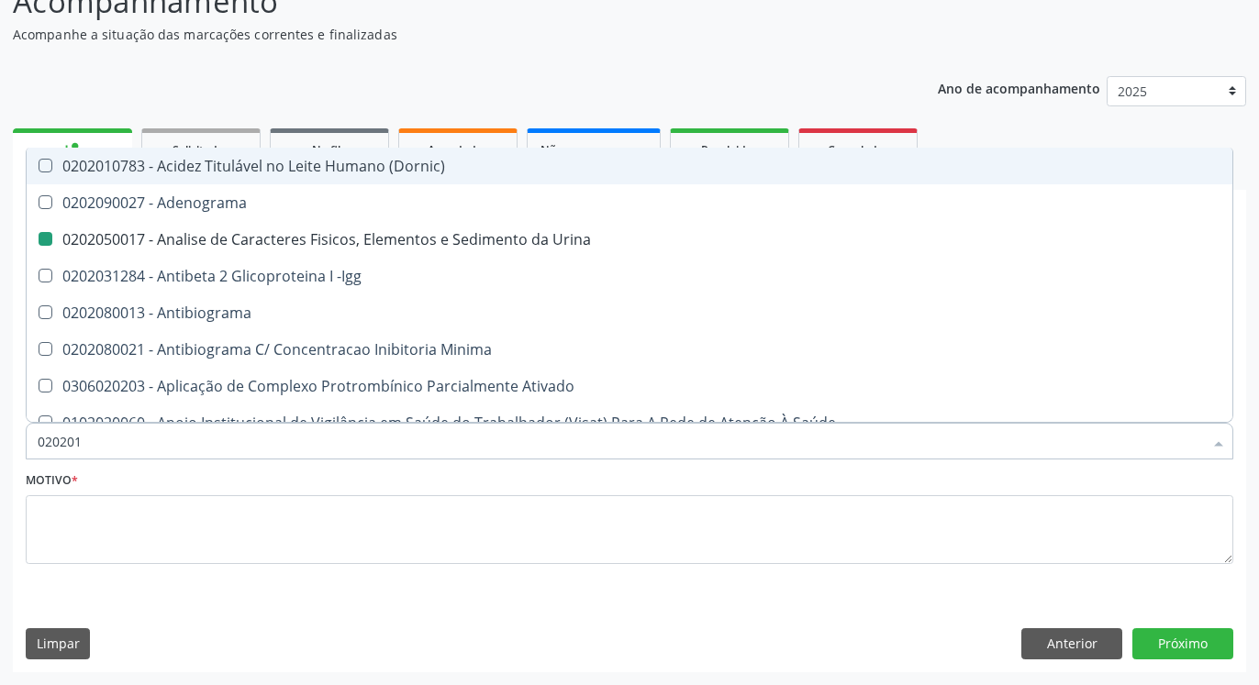
checkbox Gestante "true"
checkbox T3 "true"
checkbox Coagulação "true"
checkbox Acetona "true"
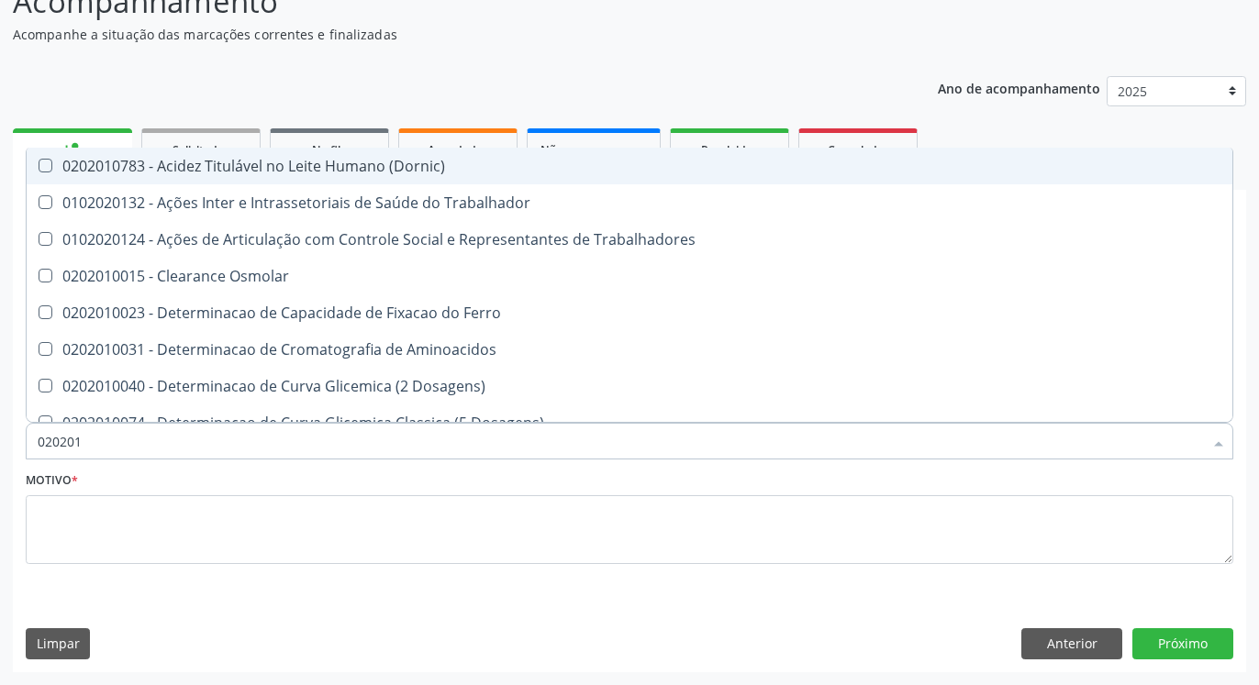
type input "0202010"
checkbox Circulante "true"
checkbox Fracoes "true"
checkbox Ionizavel "true"
checkbox Hdl "false"
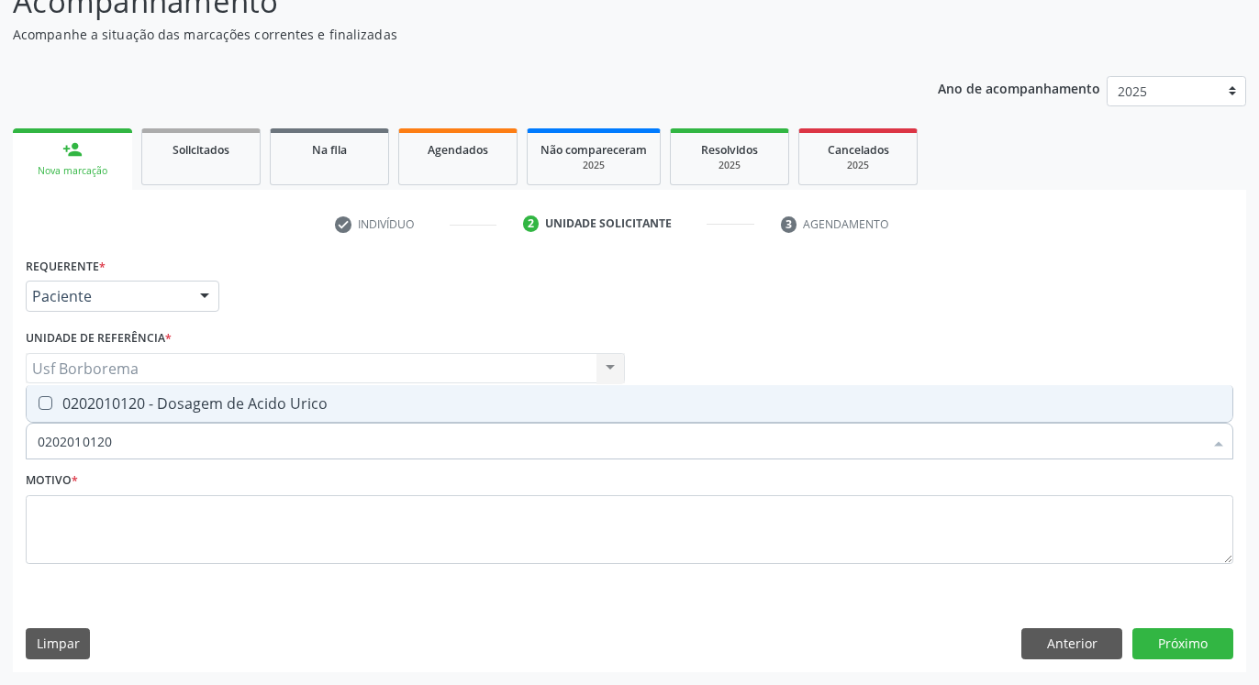
click at [178, 404] on div "0202010120 - Dosagem de Acido Urico" at bounding box center [630, 403] width 1184 height 15
click at [184, 450] on input "0202010120" at bounding box center [620, 441] width 1165 height 37
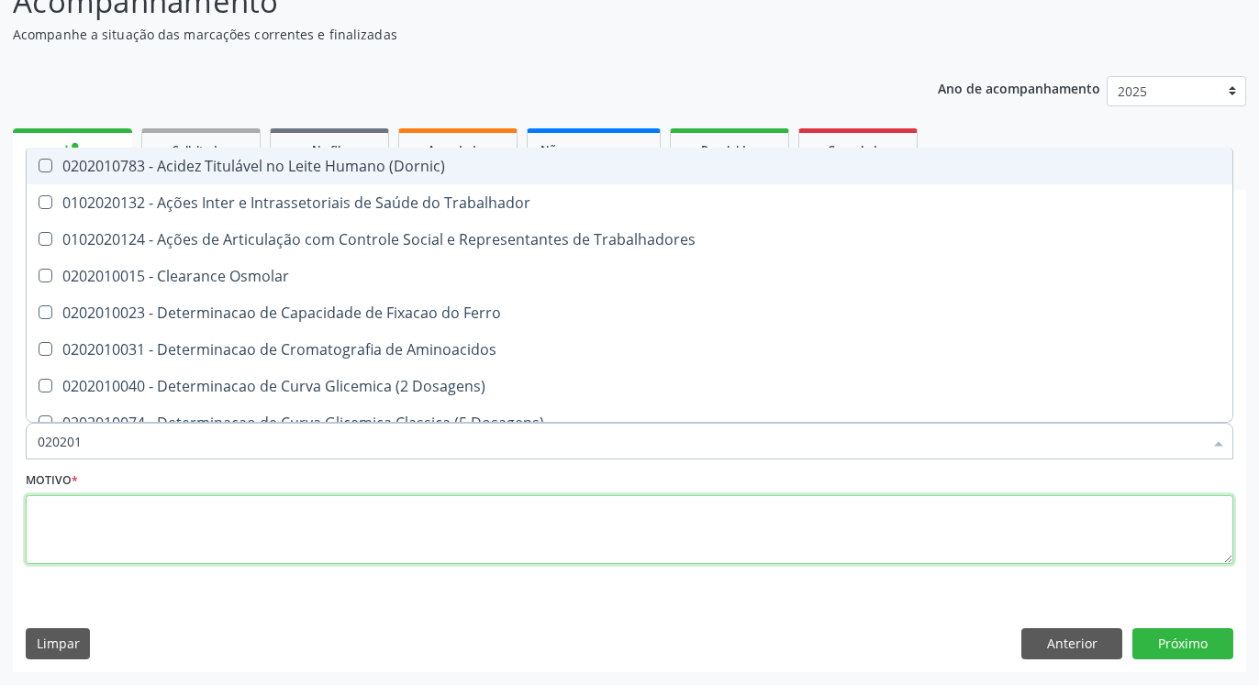
click at [192, 528] on textarea at bounding box center [630, 531] width 1208 height 70
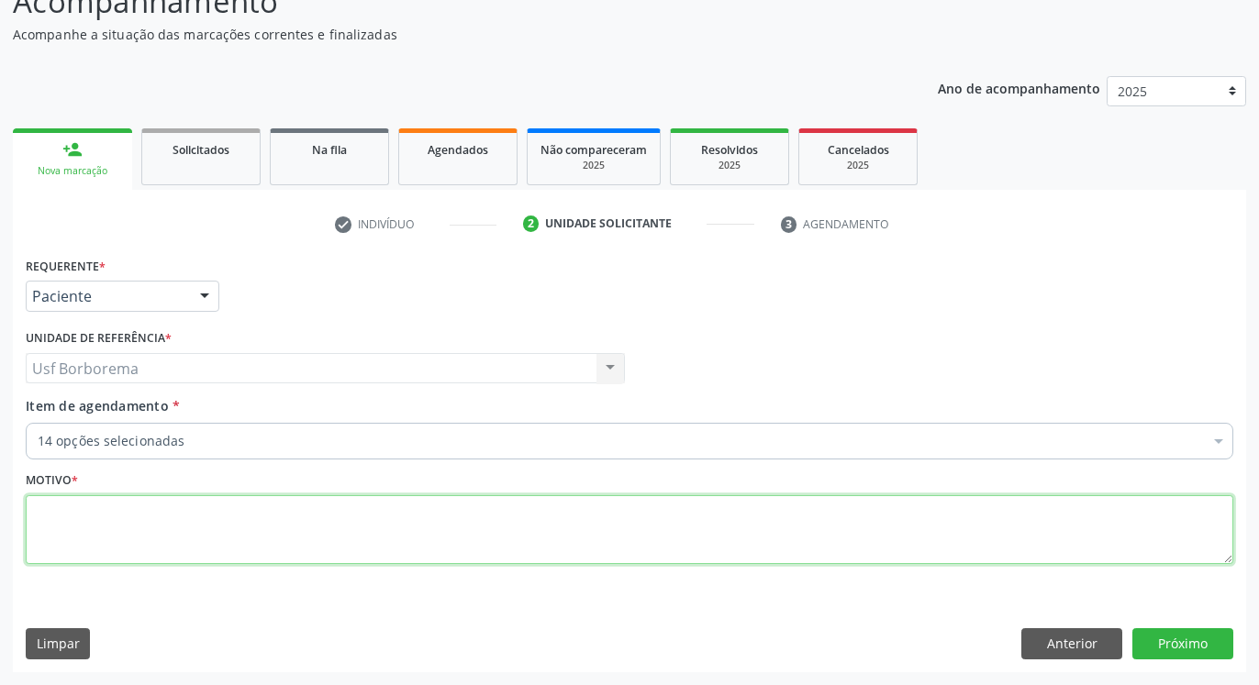
click at [192, 528] on textarea at bounding box center [630, 531] width 1208 height 70
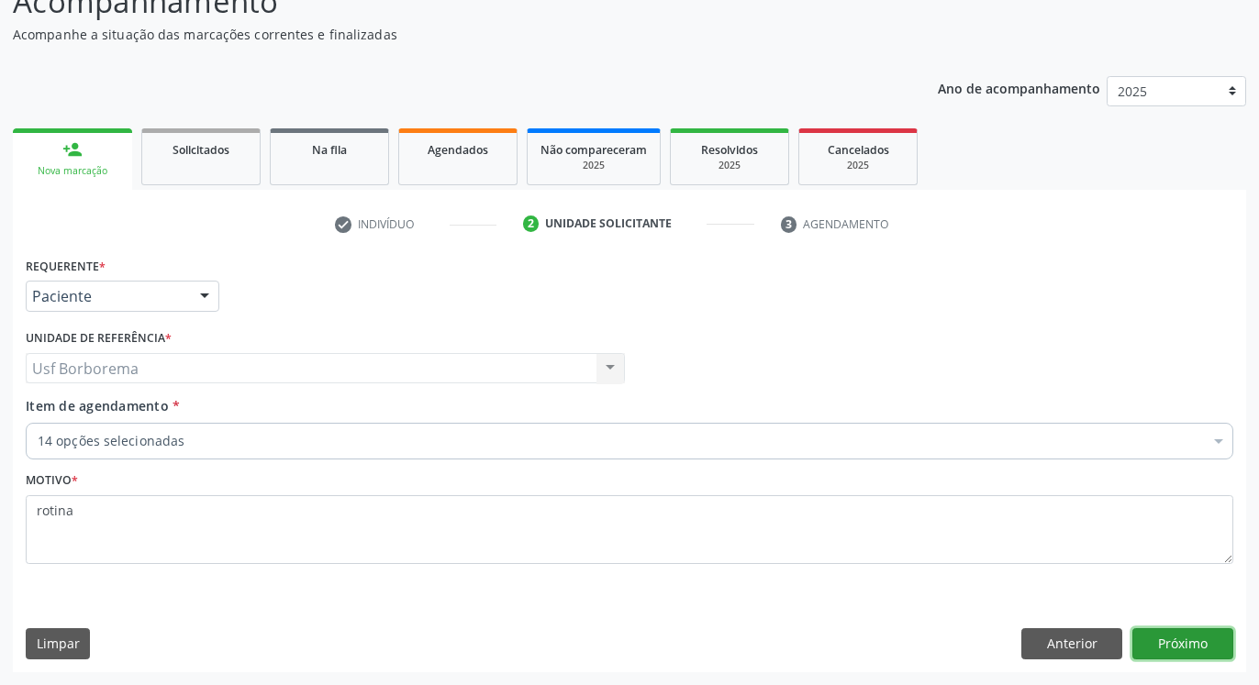
click at [1180, 641] on button "Próximo" at bounding box center [1182, 644] width 101 height 31
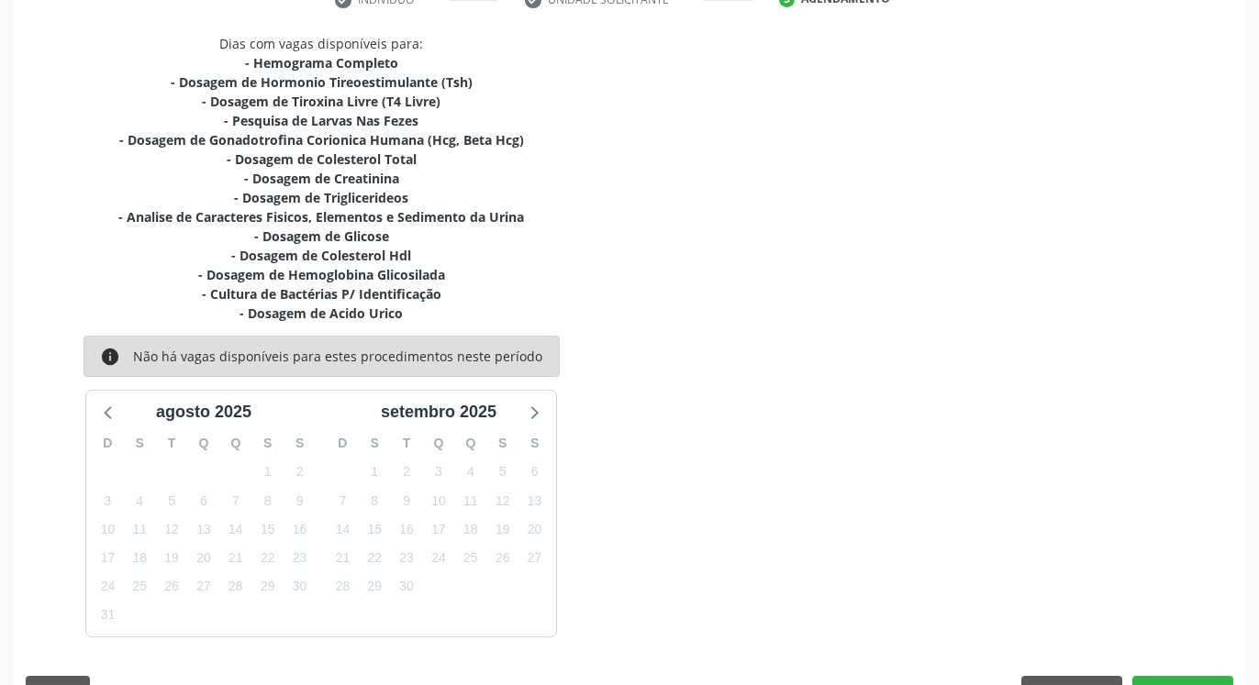
scroll to position [418, 0]
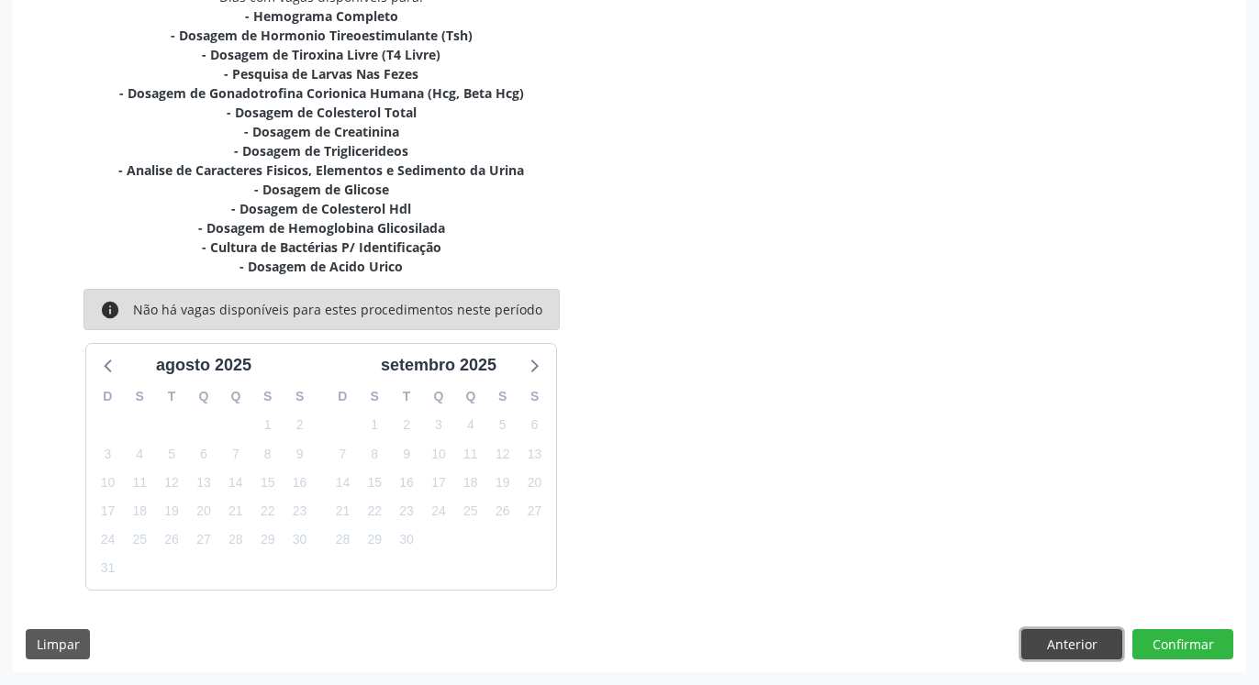
click at [1082, 648] on button "Anterior" at bounding box center [1071, 645] width 101 height 31
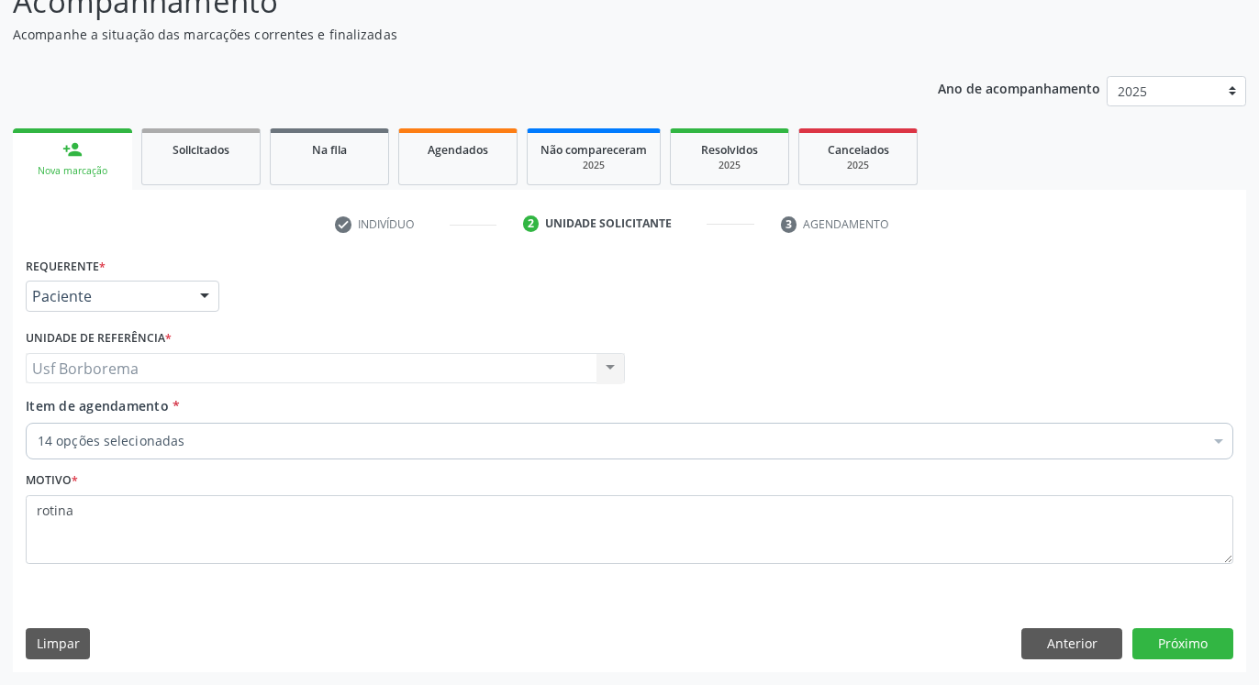
scroll to position [146, 0]
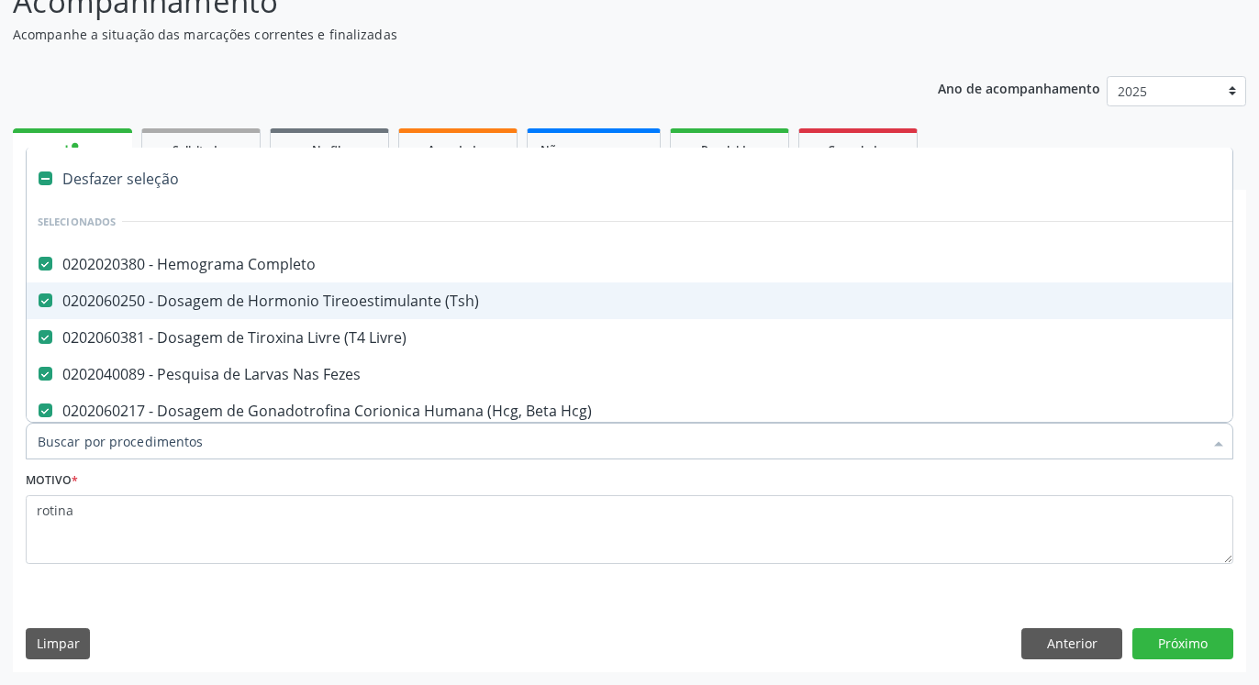
click at [243, 177] on div "Desfazer seleção" at bounding box center [752, 179] width 1451 height 37
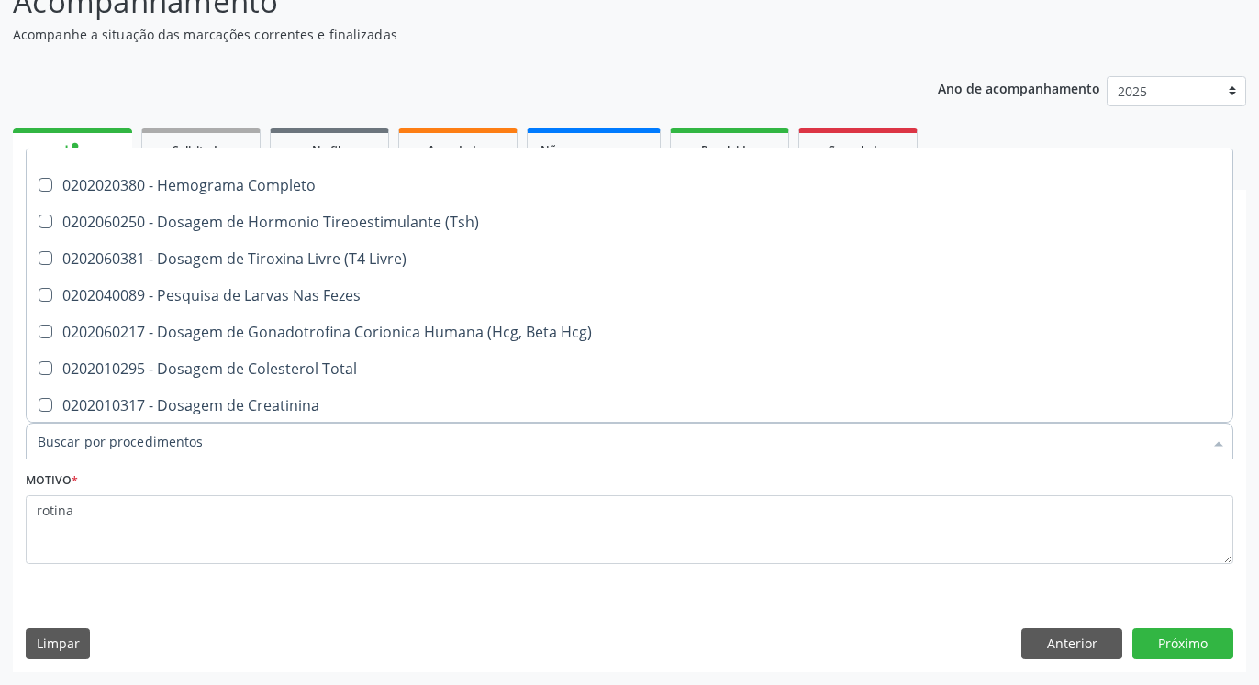
scroll to position [0, 0]
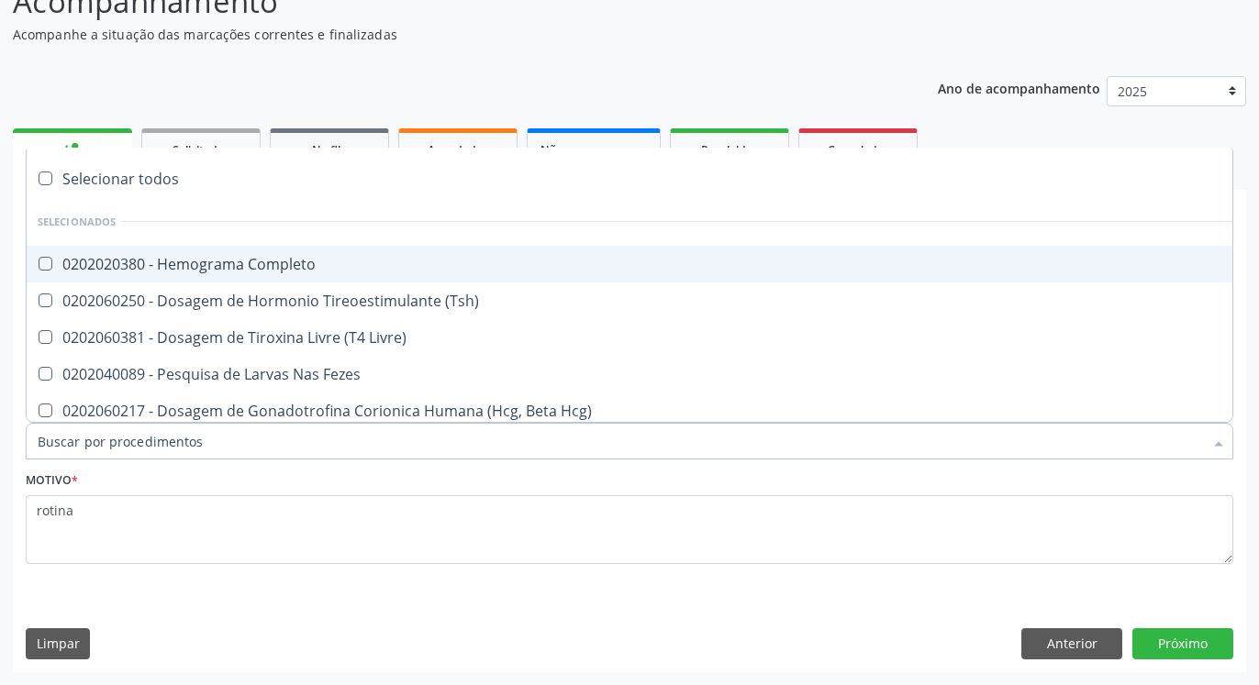
click at [144, 175] on div "Selecionar todos" at bounding box center [752, 179] width 1451 height 37
click at [219, 258] on div "0202020380 - Hemograma Completo" at bounding box center [752, 264] width 1429 height 15
click at [221, 263] on div "0202020380 - Hemograma Completo" at bounding box center [752, 264] width 1429 height 15
click at [89, 172] on div "Desfazer seleção" at bounding box center [752, 179] width 1451 height 37
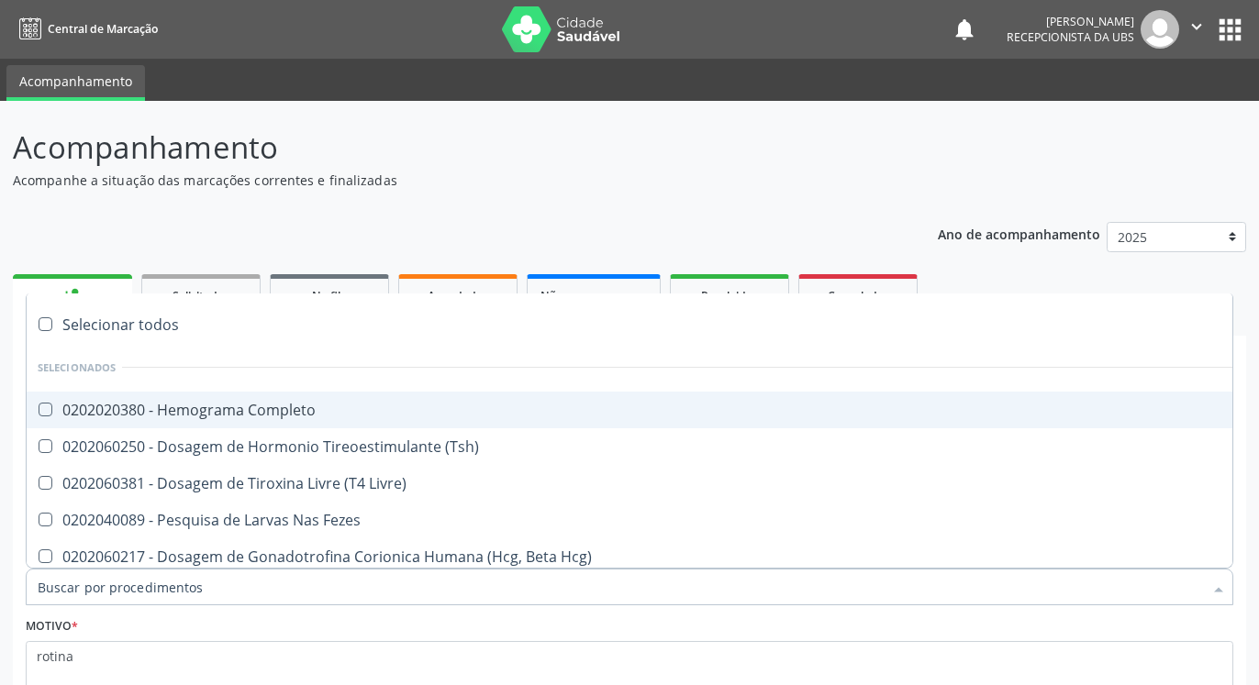
click at [40, 405] on Completo at bounding box center [46, 410] width 14 height 14
click at [39, 405] on Completo "checkbox" at bounding box center [33, 410] width 12 height 12
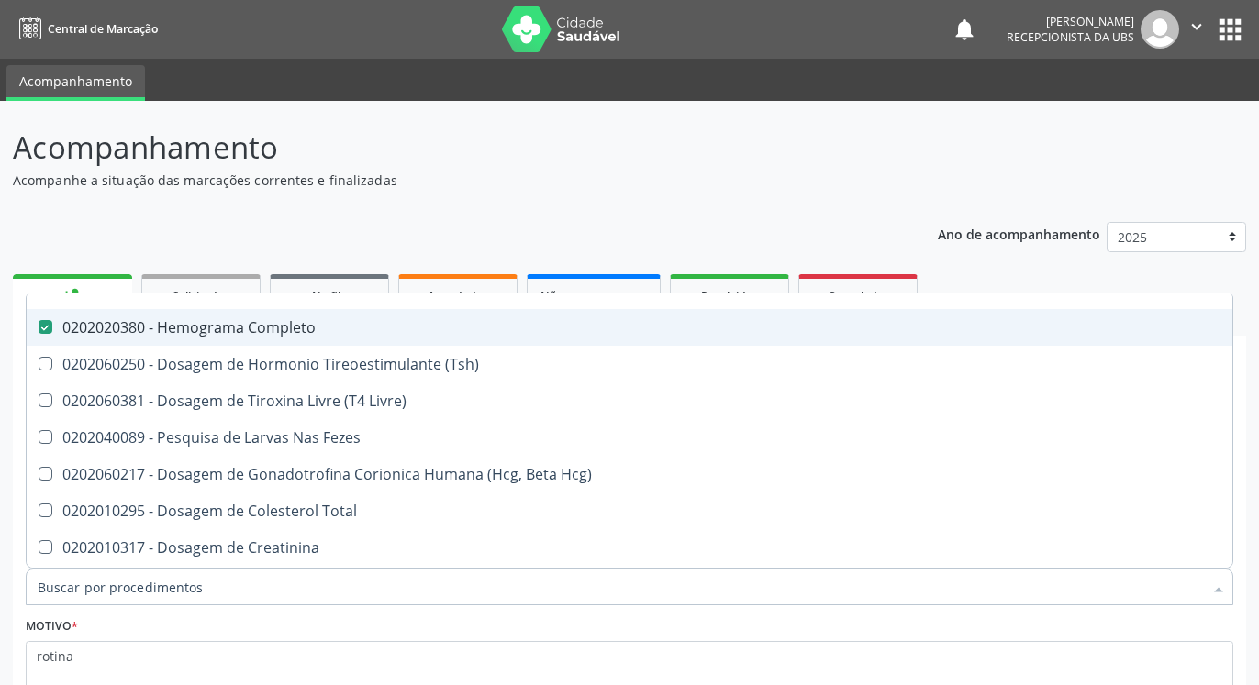
scroll to position [121, 0]
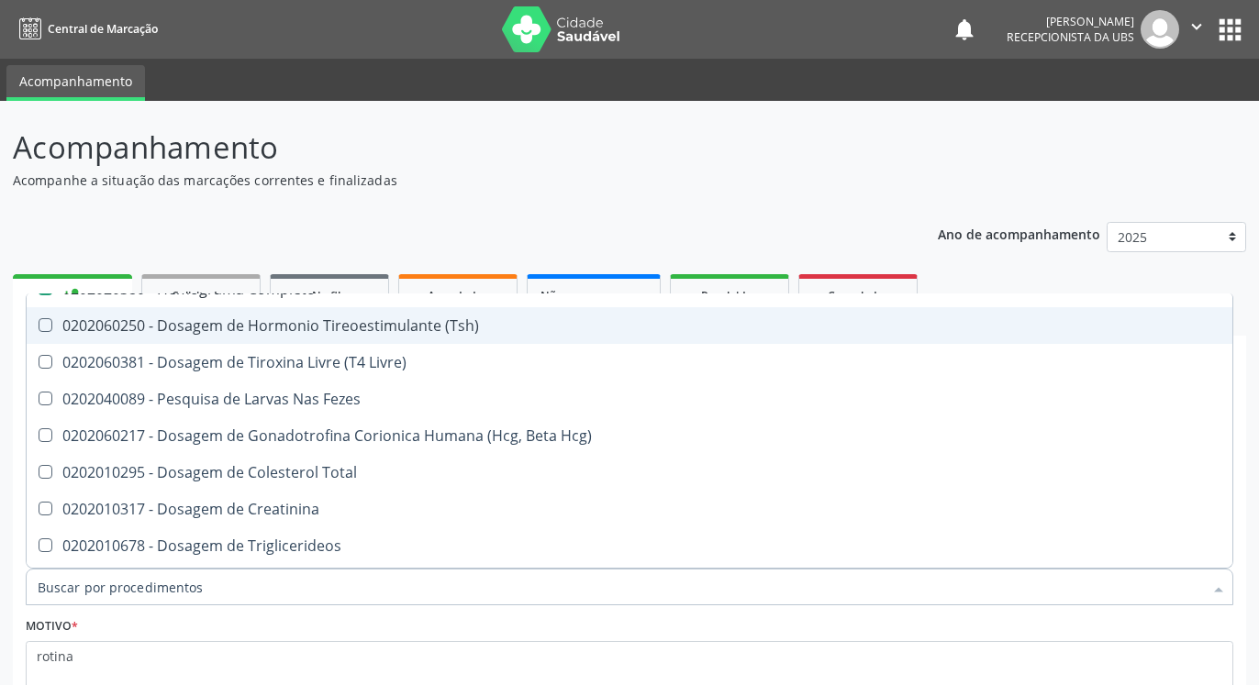
click at [41, 332] on div "0202060250 - Dosagem de Hormonio Tireoestimulante (Tsh)" at bounding box center [752, 325] width 1429 height 15
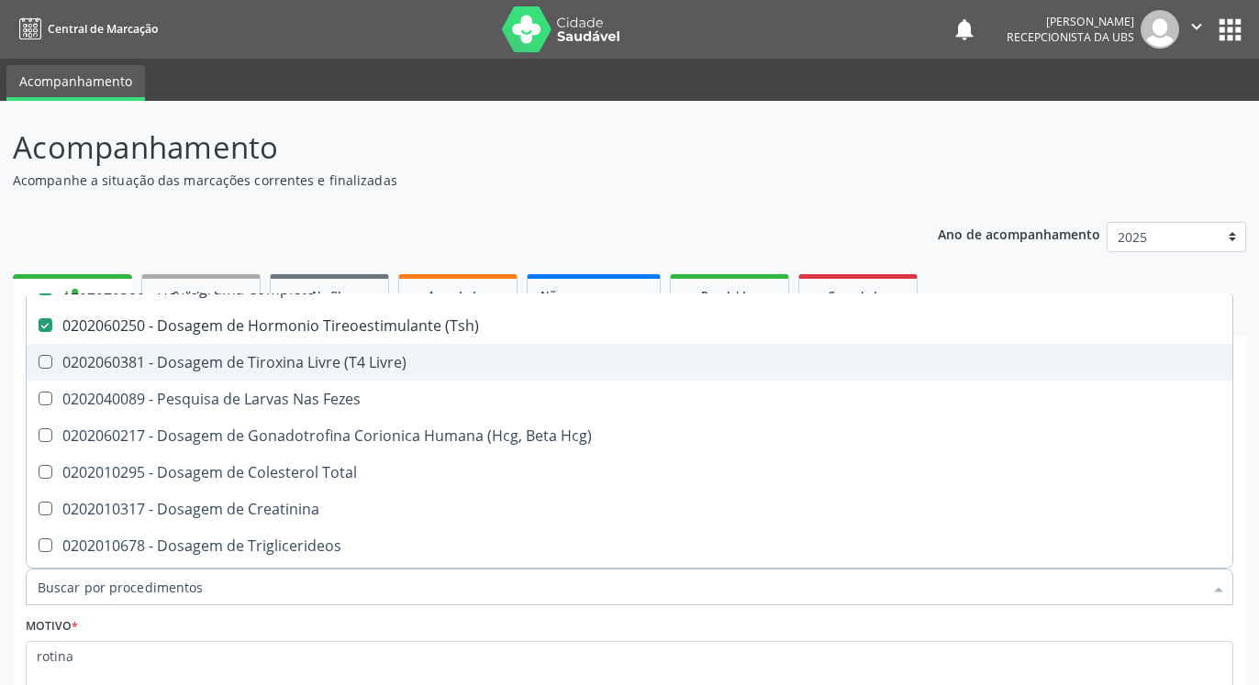
click at [47, 364] on Livre\) at bounding box center [46, 362] width 14 height 14
click at [39, 364] on Livre\) "checkbox" at bounding box center [33, 362] width 12 height 12
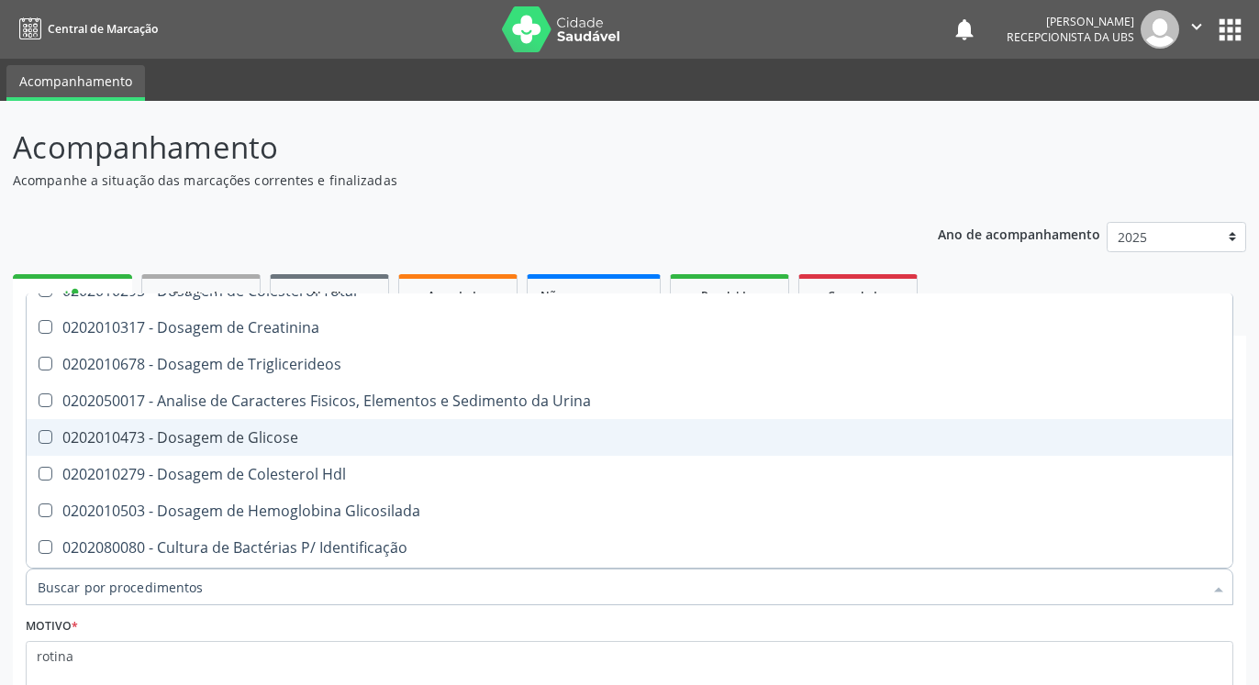
scroll to position [242, 0]
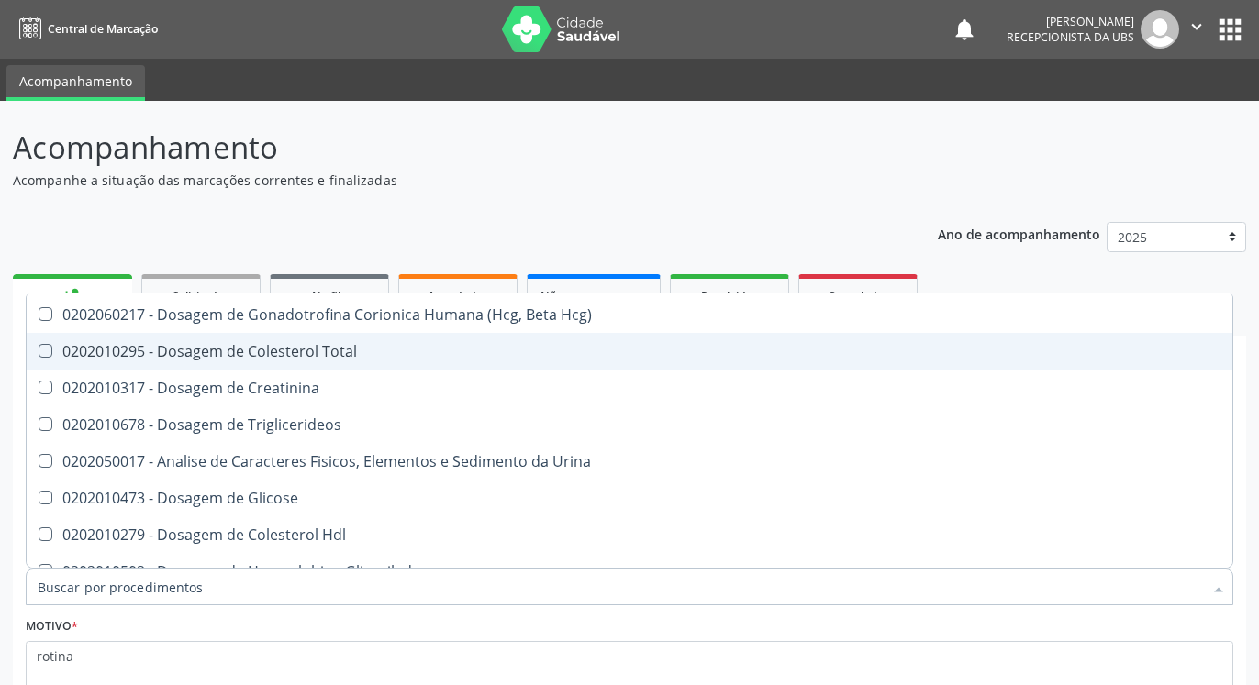
click at [44, 355] on Total at bounding box center [46, 351] width 14 height 14
click at [39, 355] on Total "checkbox" at bounding box center [33, 351] width 12 height 12
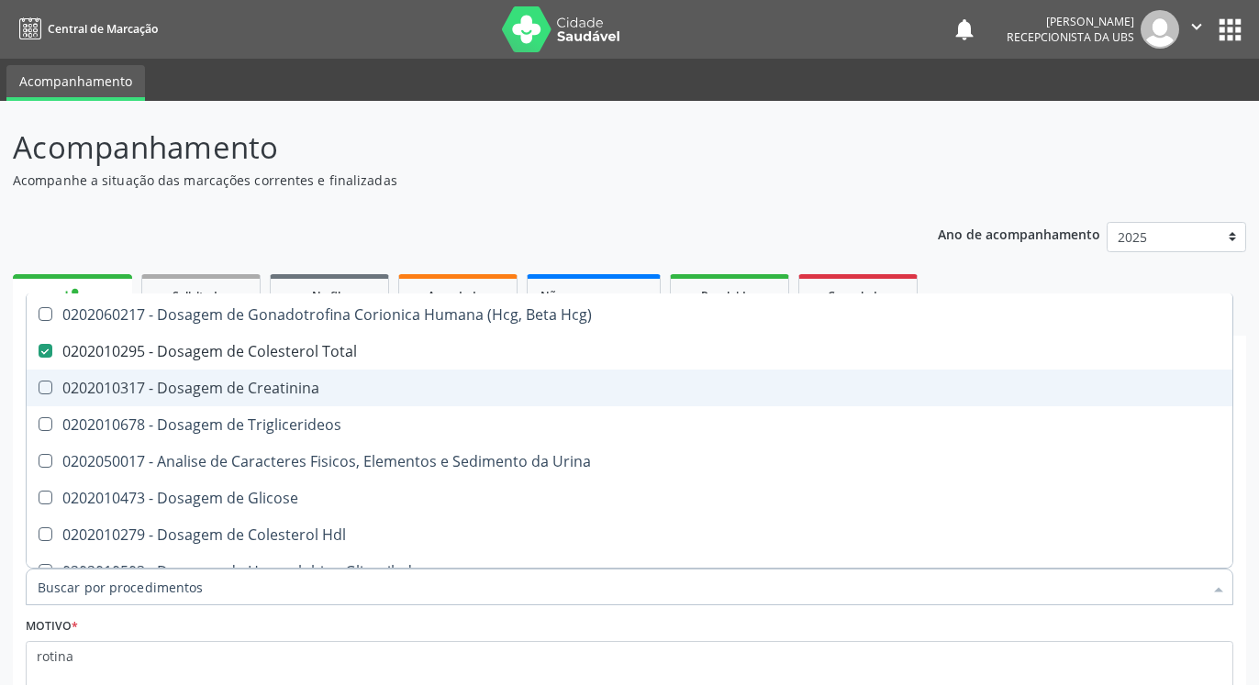
click at [40, 380] on span "0202010317 - Dosagem de Creatinina" at bounding box center [752, 388] width 1451 height 37
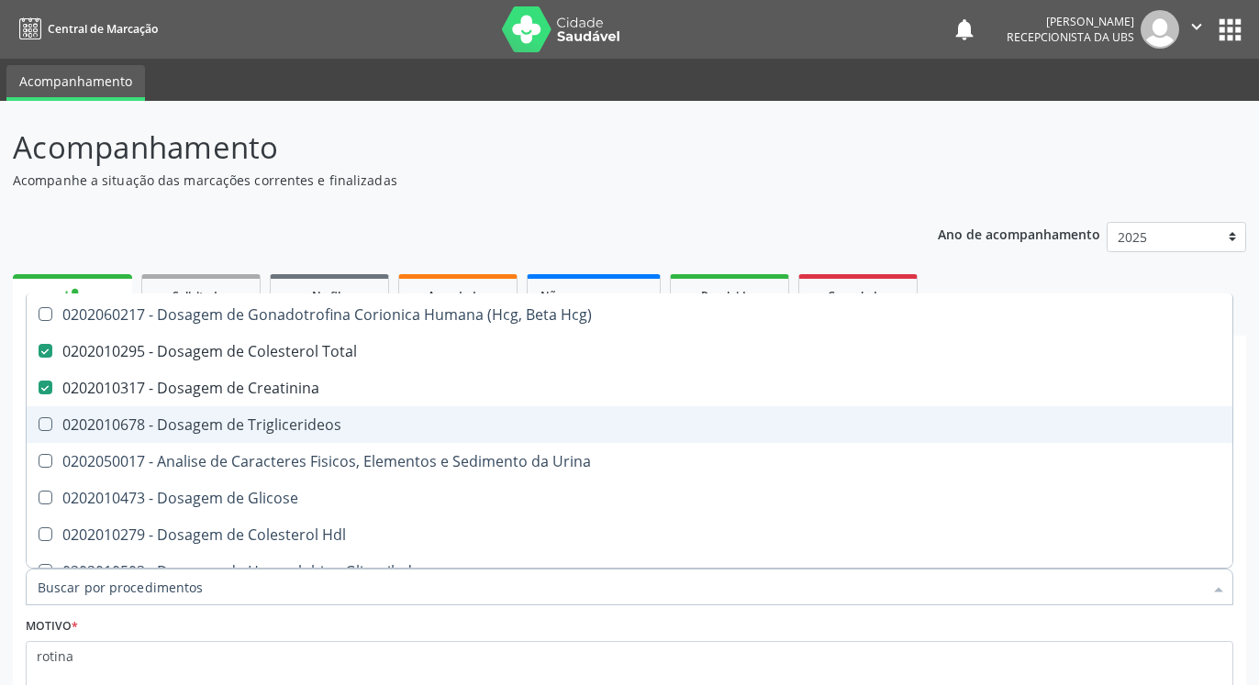
click at [48, 421] on Triglicerideos at bounding box center [46, 425] width 14 height 14
click at [39, 421] on Triglicerideos "checkbox" at bounding box center [33, 424] width 12 height 12
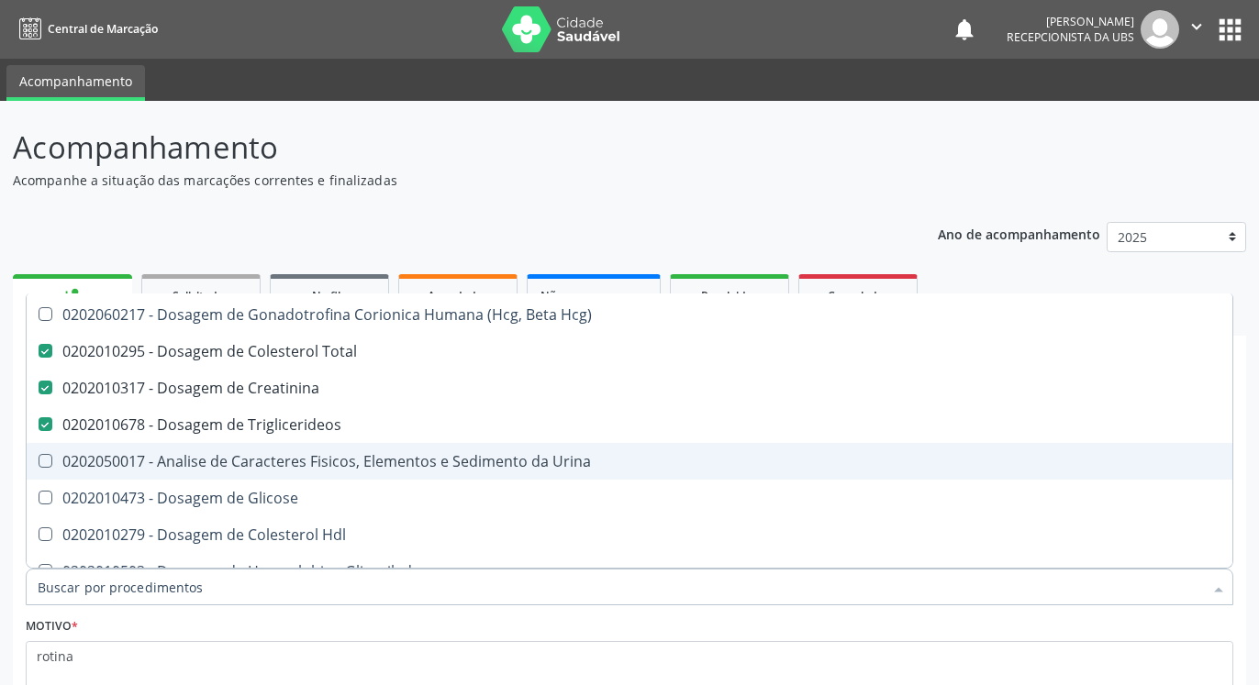
click at [40, 456] on Urina at bounding box center [46, 461] width 14 height 14
click at [39, 456] on Urina "checkbox" at bounding box center [33, 461] width 12 height 12
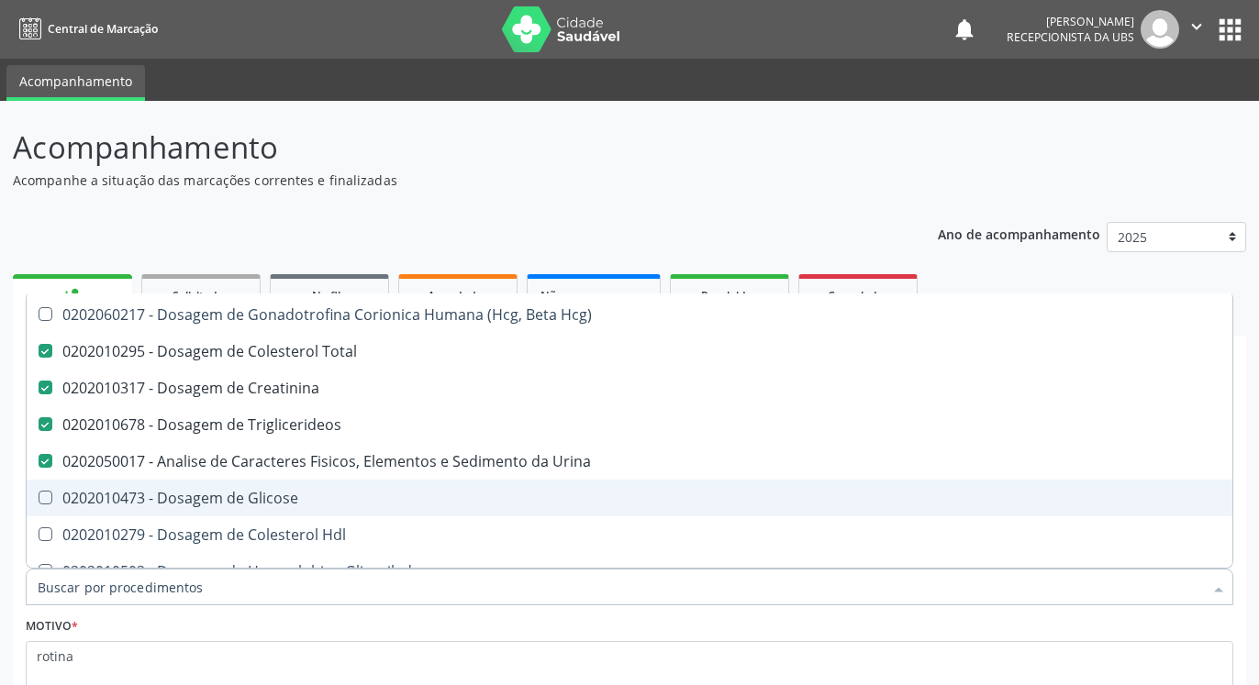
click at [47, 496] on Glicose at bounding box center [46, 498] width 14 height 14
click at [39, 496] on Glicose "checkbox" at bounding box center [33, 498] width 12 height 12
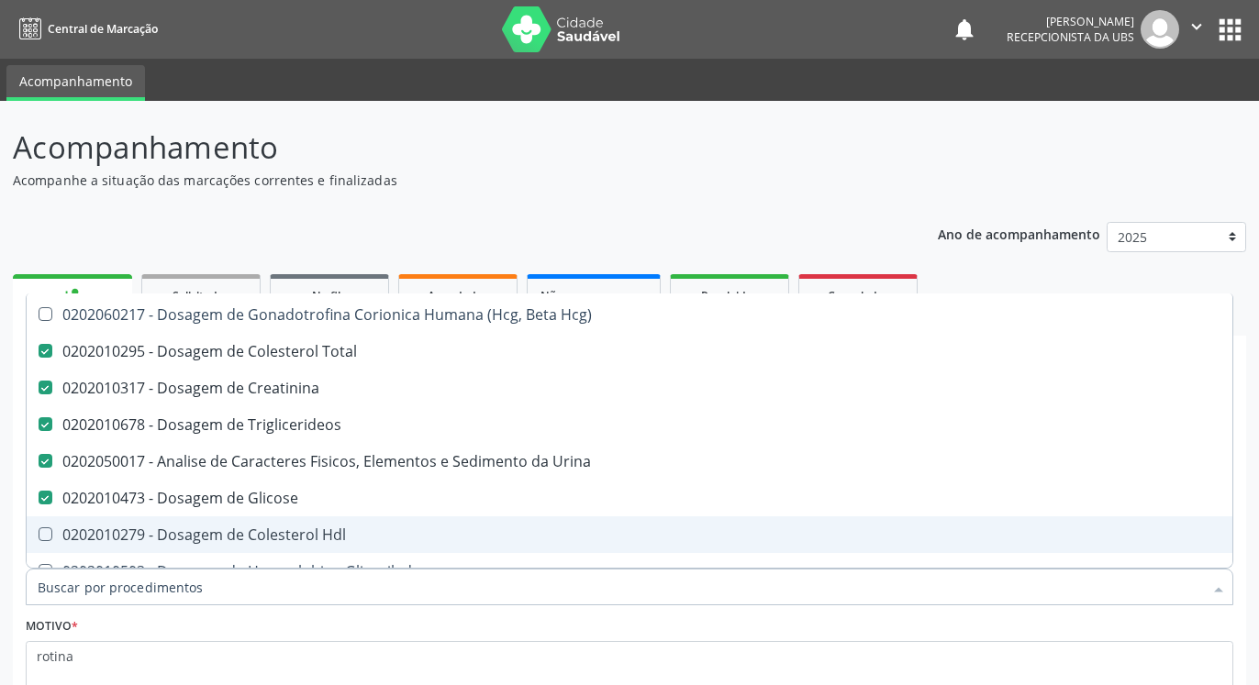
click at [49, 529] on Hdl at bounding box center [46, 535] width 14 height 14
click at [39, 529] on Hdl "checkbox" at bounding box center [33, 535] width 12 height 12
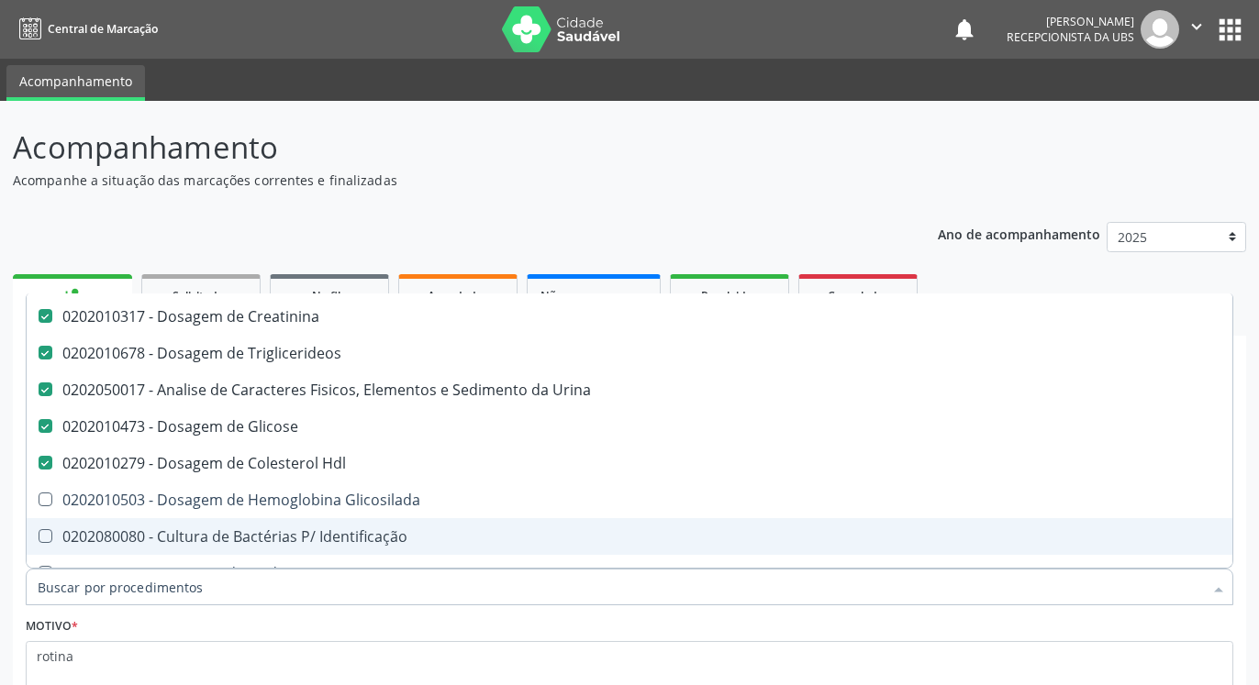
scroll to position [363, 0]
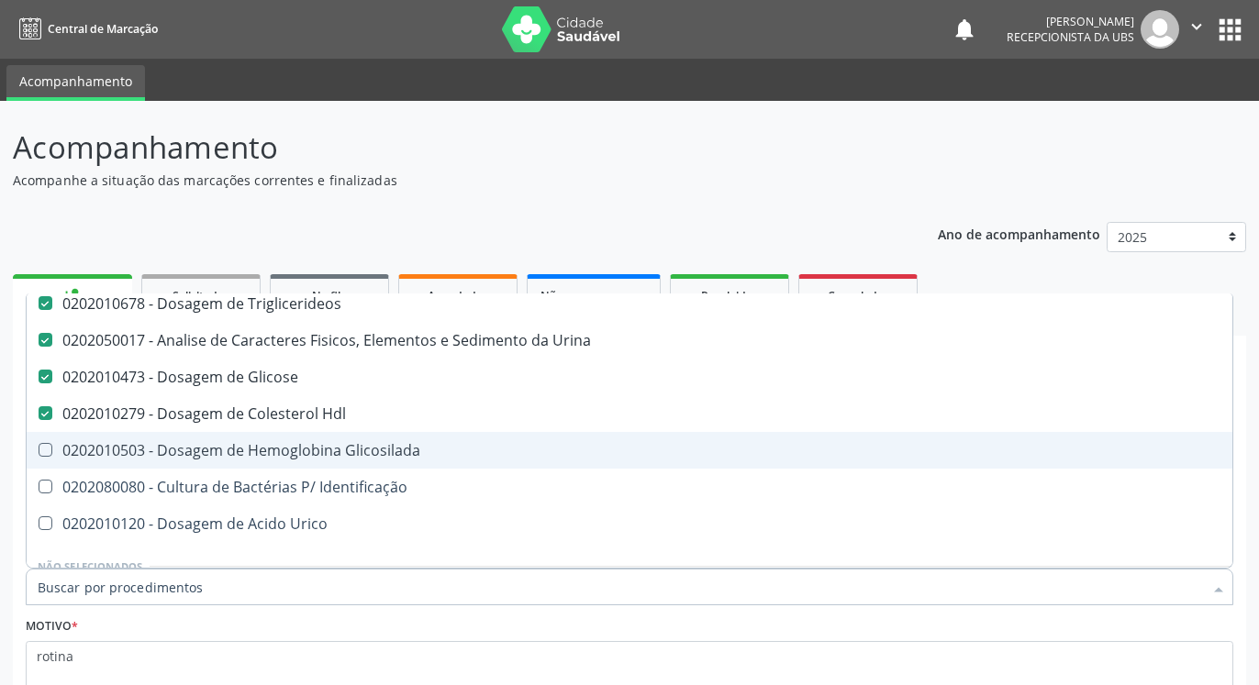
click at [45, 443] on span "0202010503 - Dosagem de Hemoglobina Glicosilada" at bounding box center [752, 450] width 1451 height 37
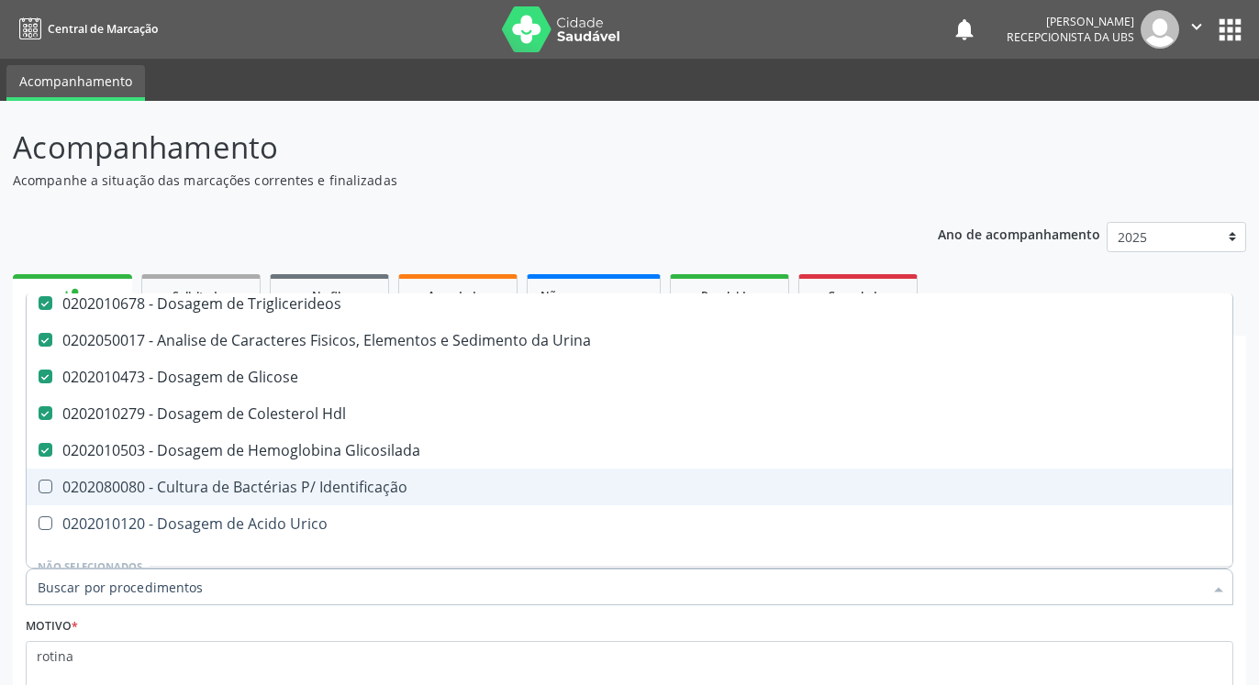
click at [39, 484] on Identificação at bounding box center [46, 487] width 14 height 14
click at [39, 484] on Identificação "checkbox" at bounding box center [33, 487] width 12 height 12
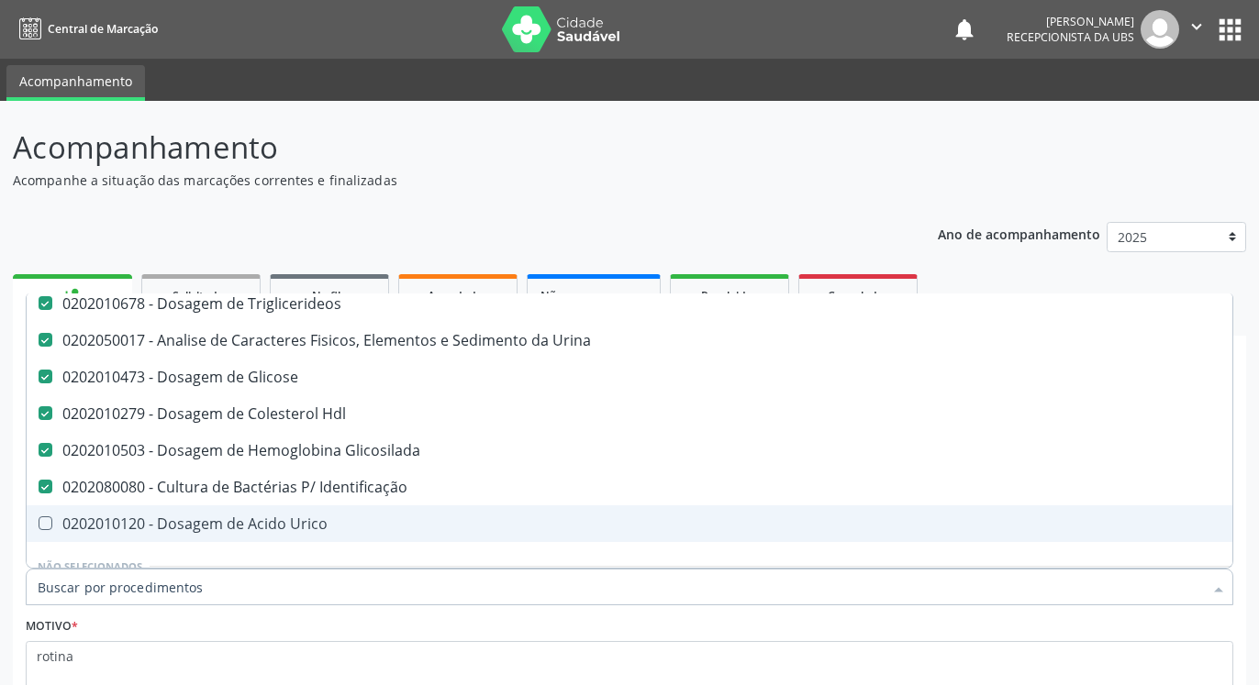
scroll to position [485, 0]
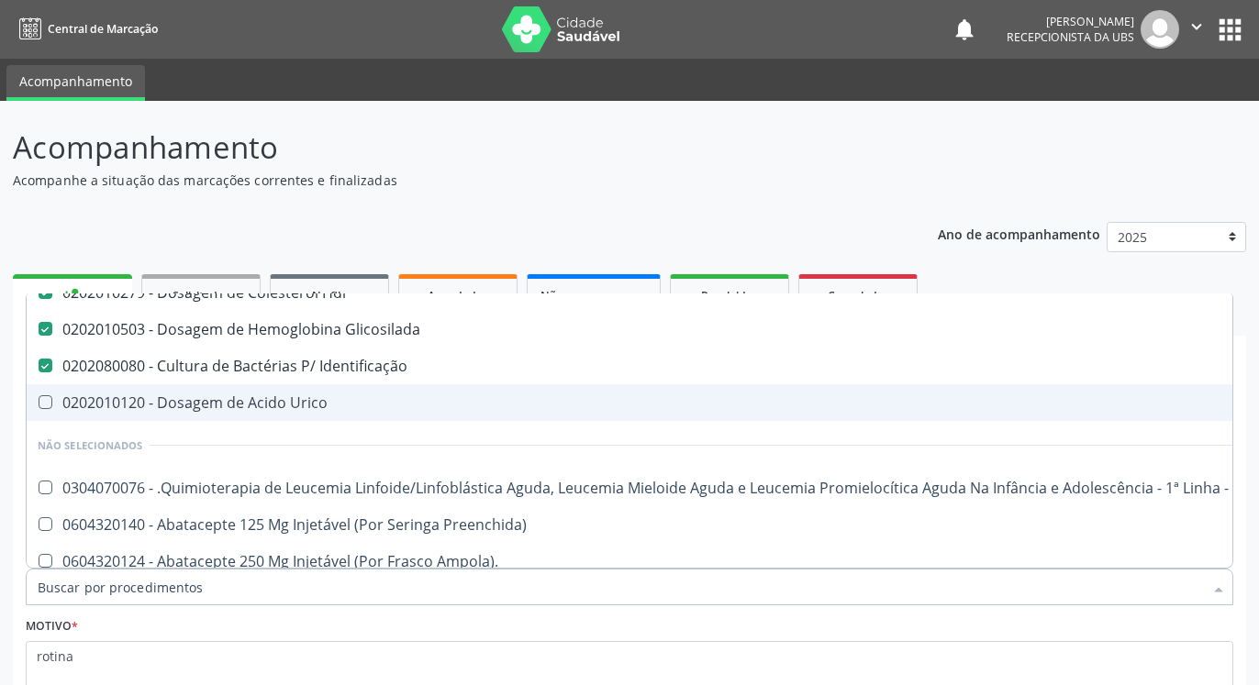
click at [44, 411] on span "0202010120 - Dosagem de Acido Urico" at bounding box center [752, 402] width 1451 height 37
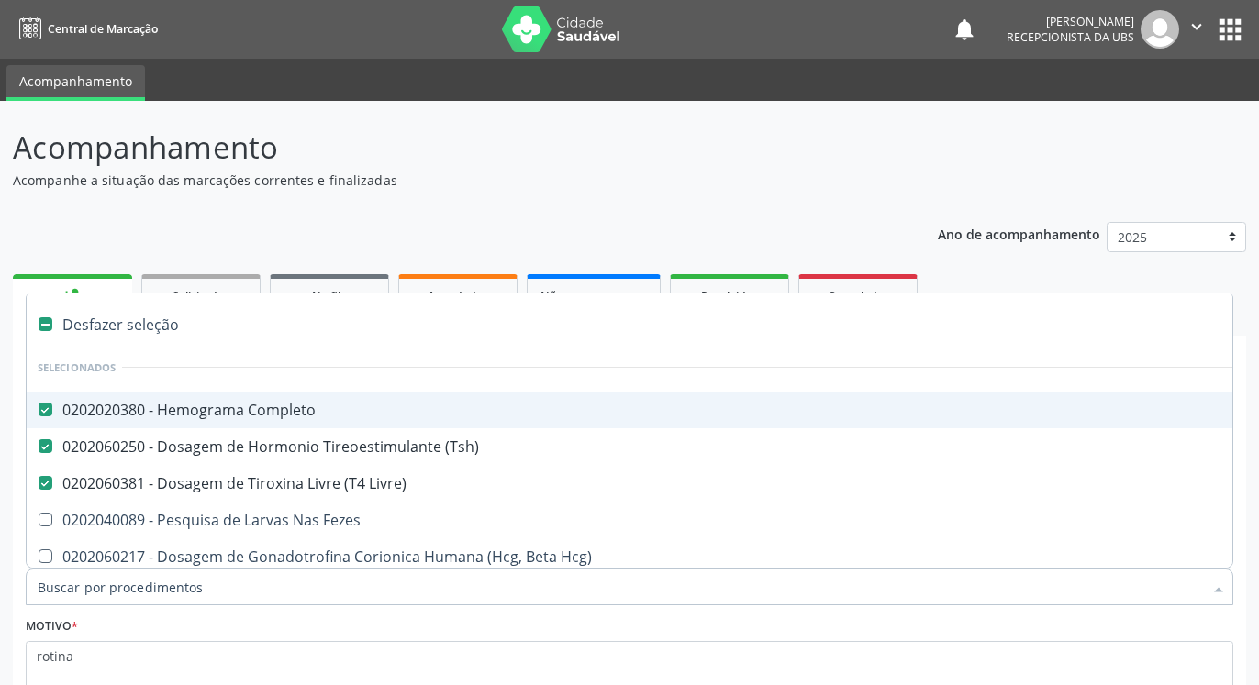
scroll to position [121, 0]
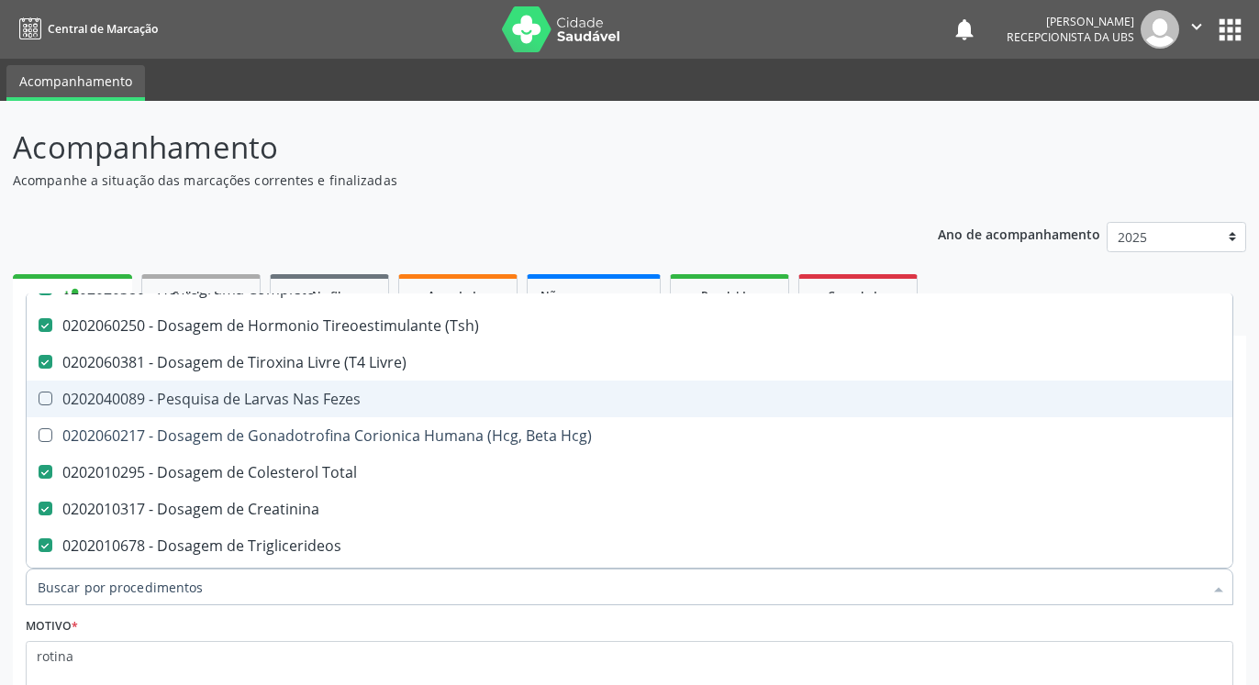
click at [291, 383] on span "0202040089 - Pesquisa de Larvas Nas Fezes" at bounding box center [752, 399] width 1451 height 37
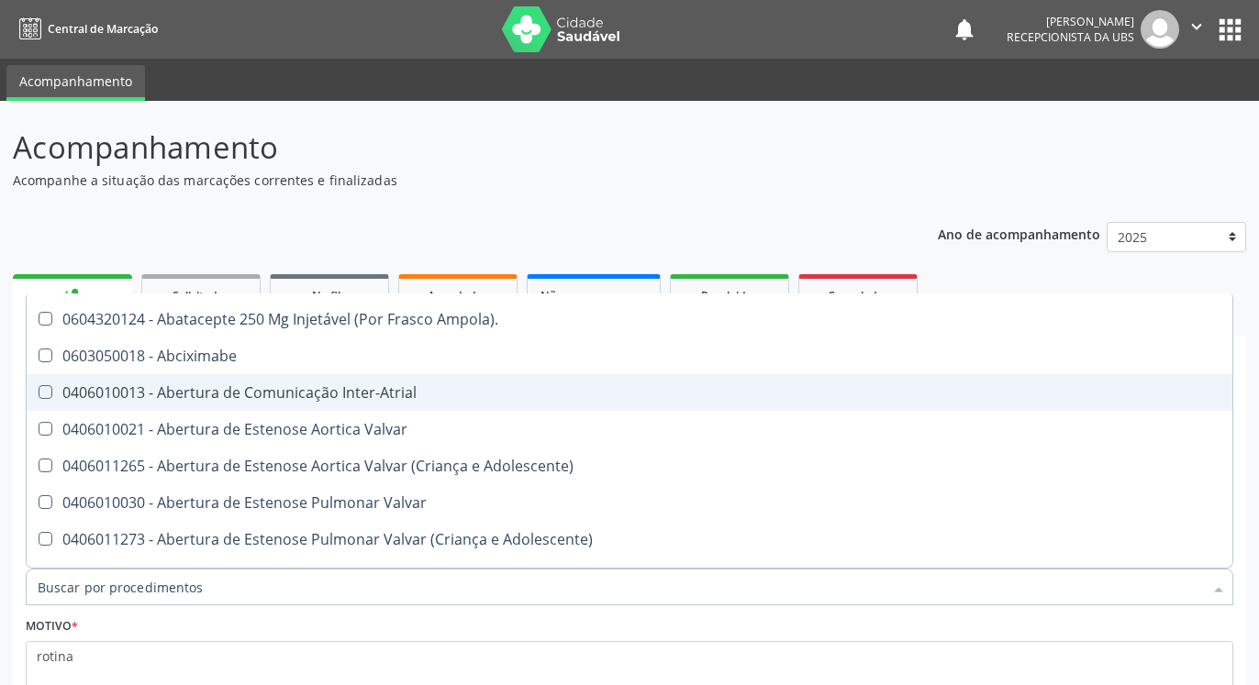
scroll to position [1332, 0]
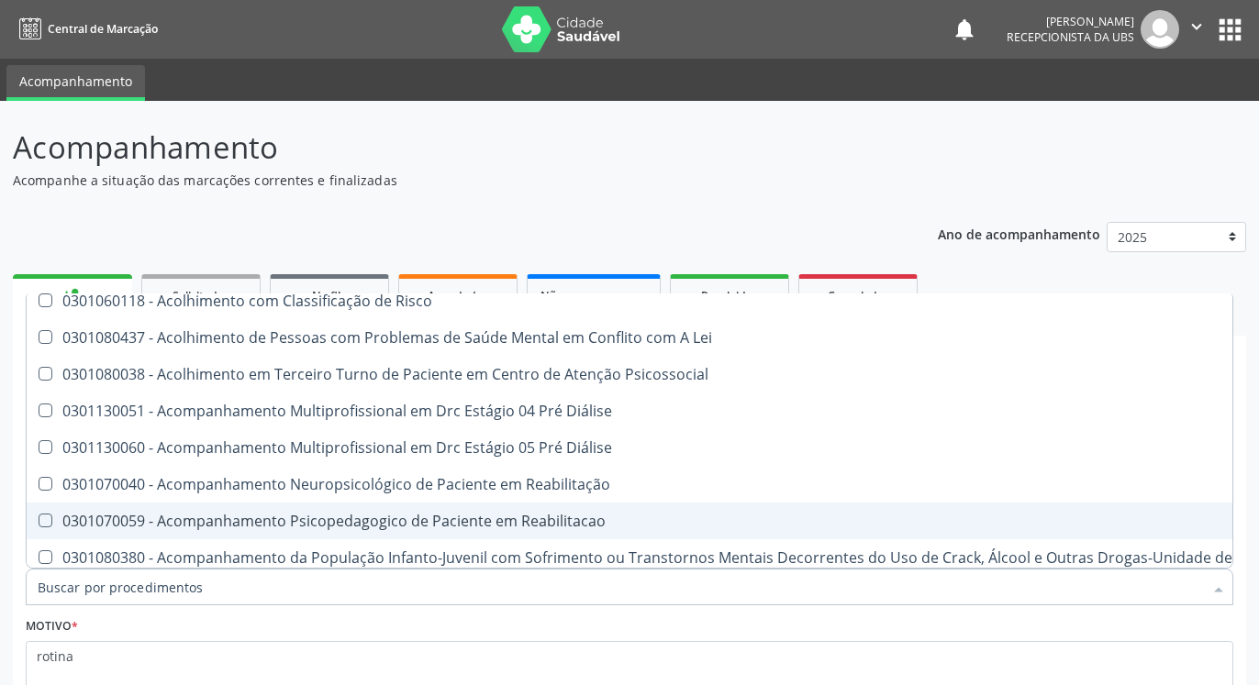
click at [638, 618] on div "Motivo * rotina" at bounding box center [630, 661] width 1208 height 97
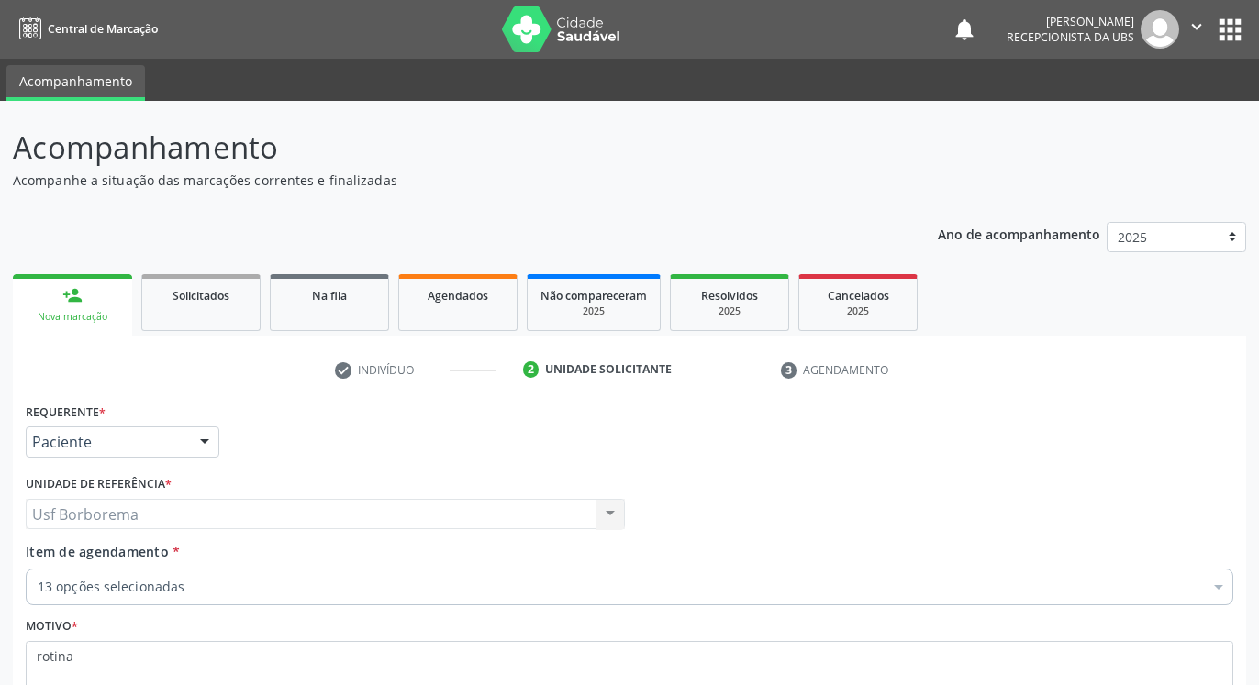
scroll to position [0, 0]
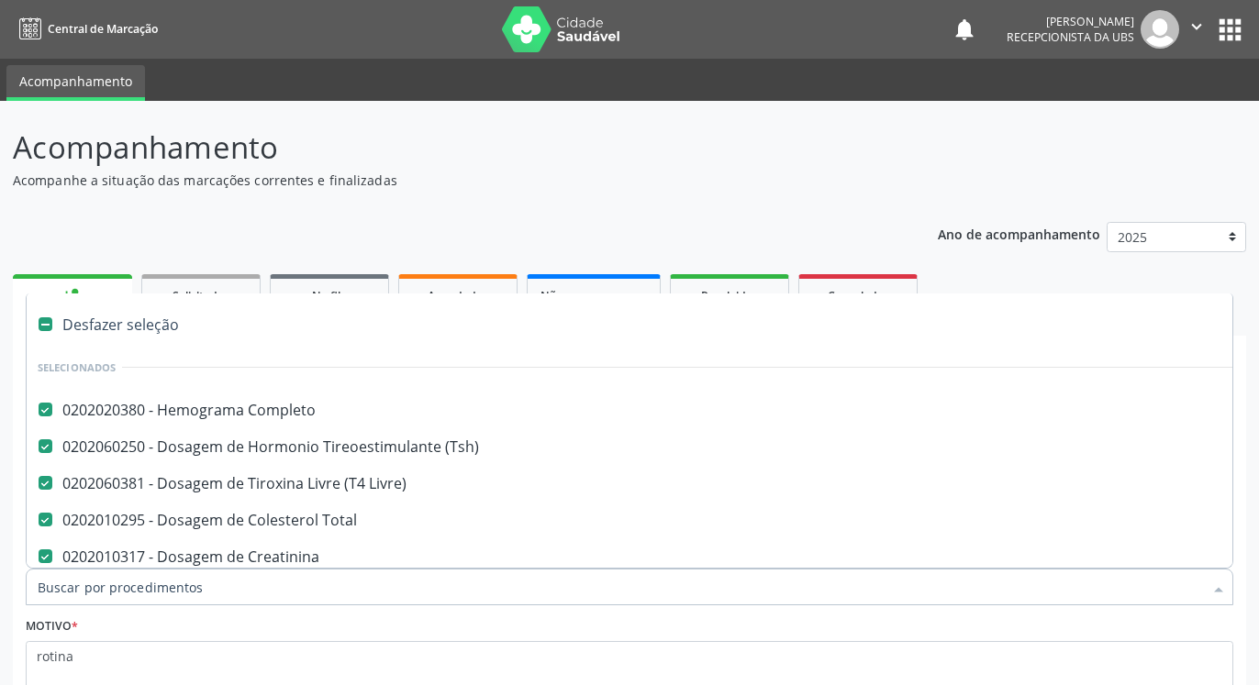
click at [508, 593] on input "Item de agendamento *" at bounding box center [620, 587] width 1165 height 37
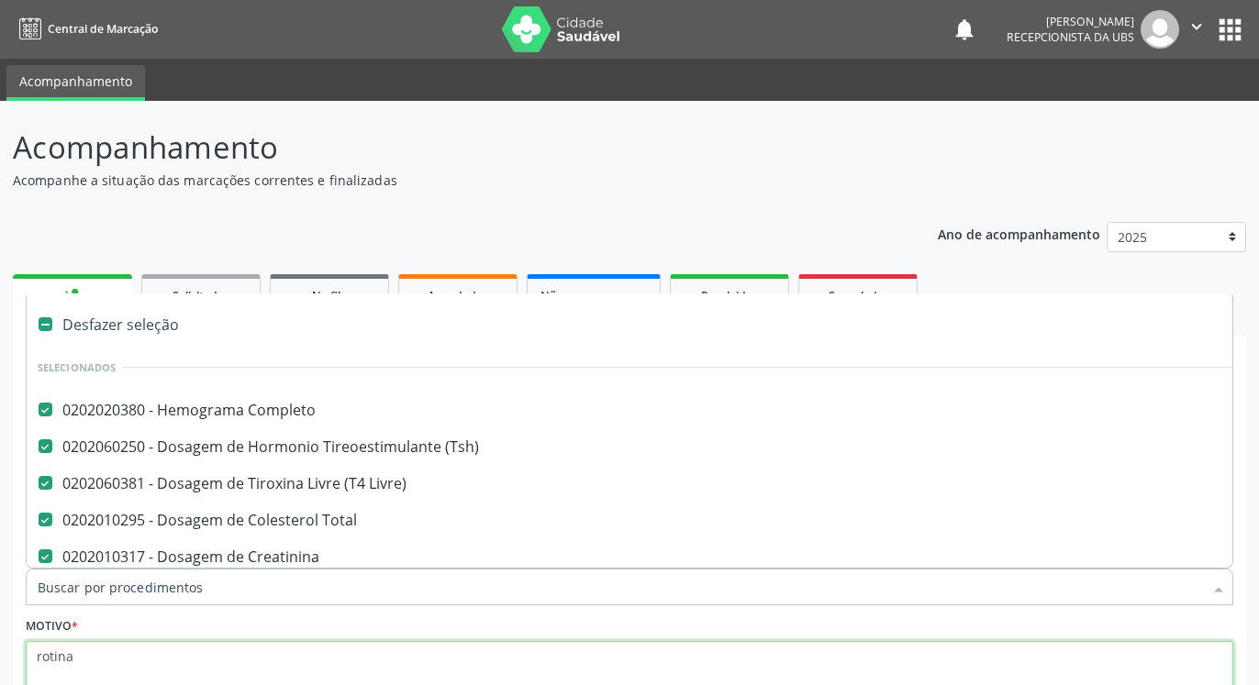
click at [513, 676] on textarea "rotina" at bounding box center [630, 676] width 1208 height 70
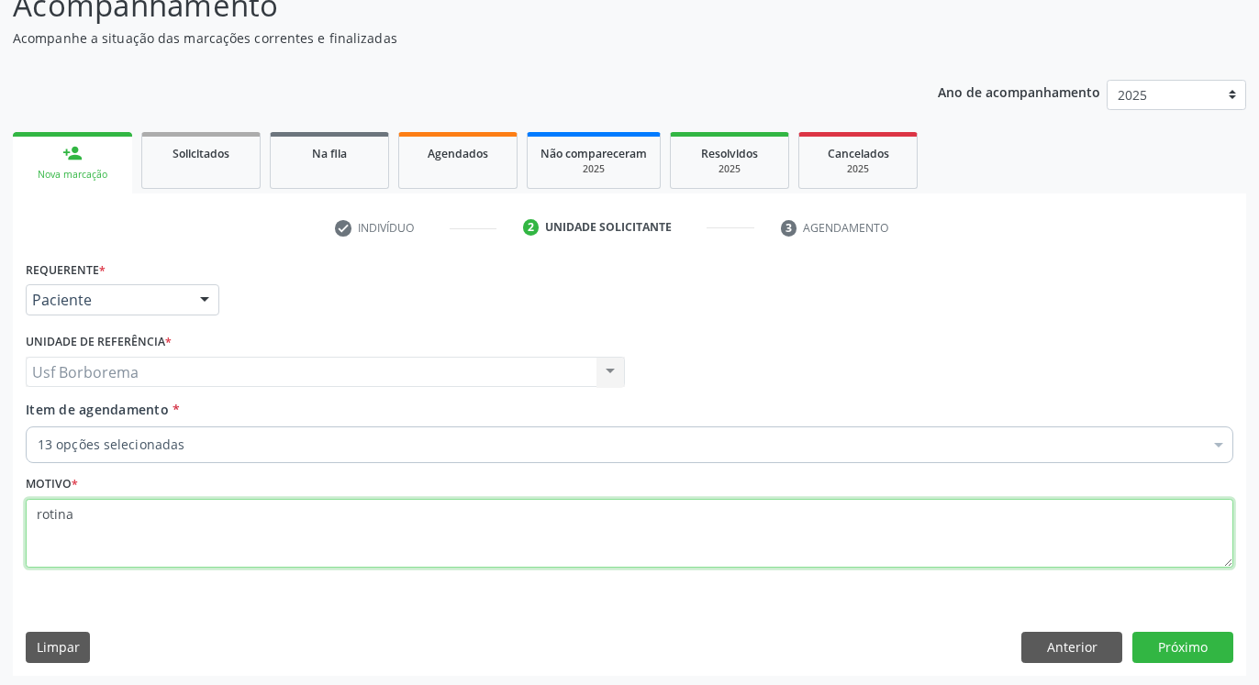
scroll to position [146, 0]
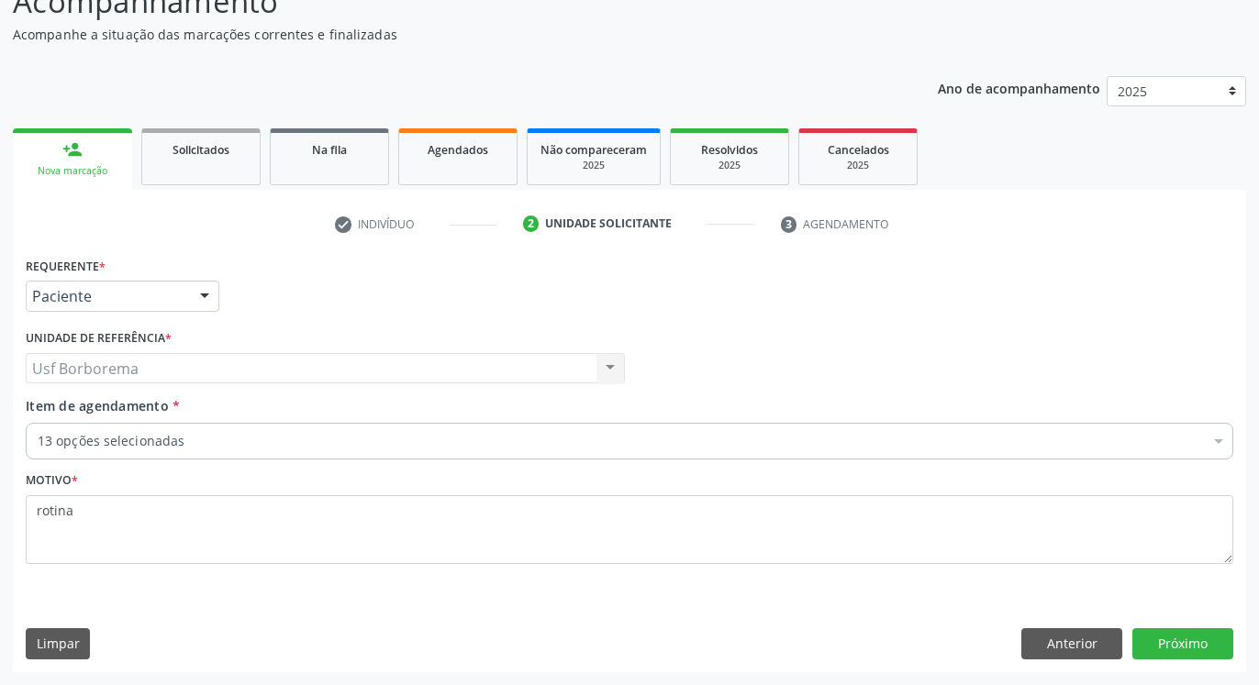
click at [1168, 621] on div "Requerente * Paciente Médico(a) Enfermeiro(a) Paciente Nenhum resultado encontr…" at bounding box center [629, 461] width 1233 height 419
click at [1178, 649] on button "Próximo" at bounding box center [1182, 644] width 101 height 31
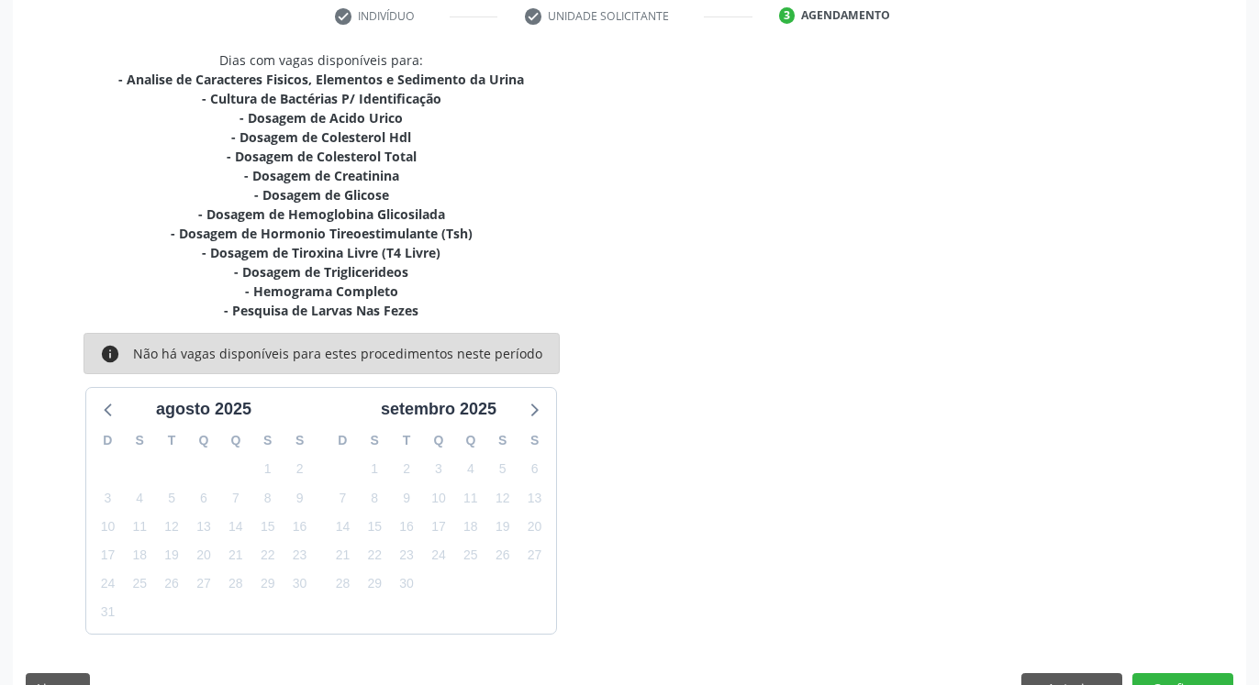
scroll to position [398, 0]
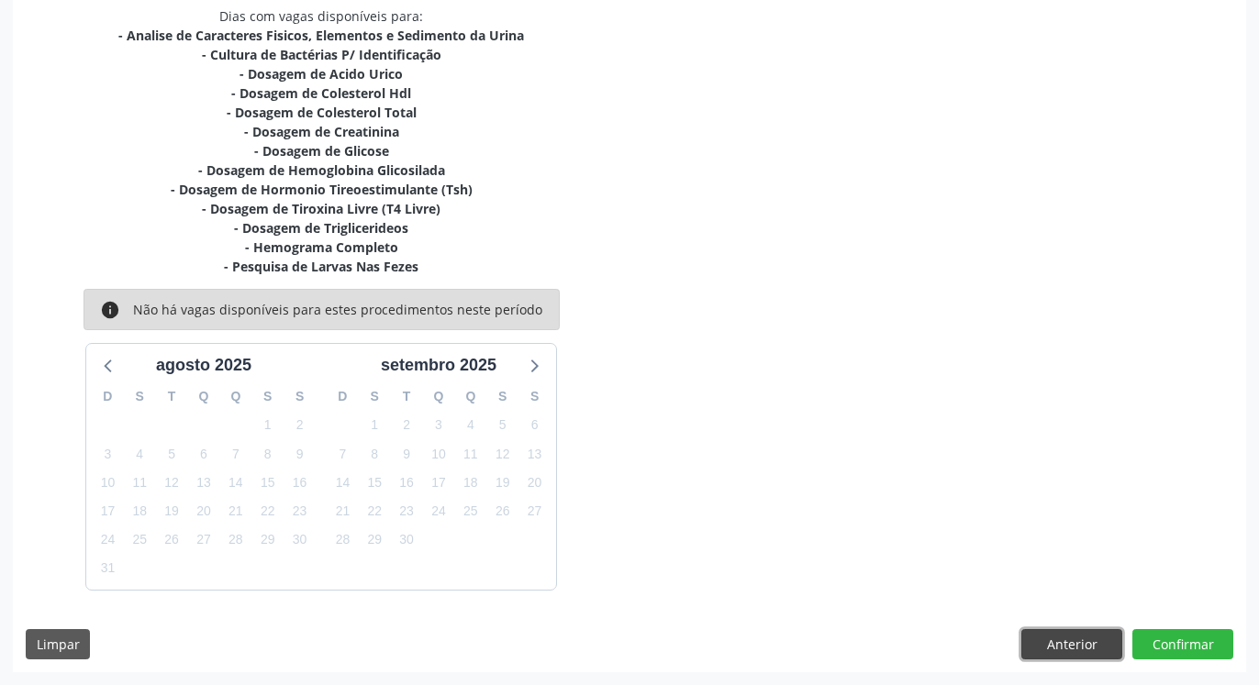
click at [1068, 650] on button "Anterior" at bounding box center [1071, 645] width 101 height 31
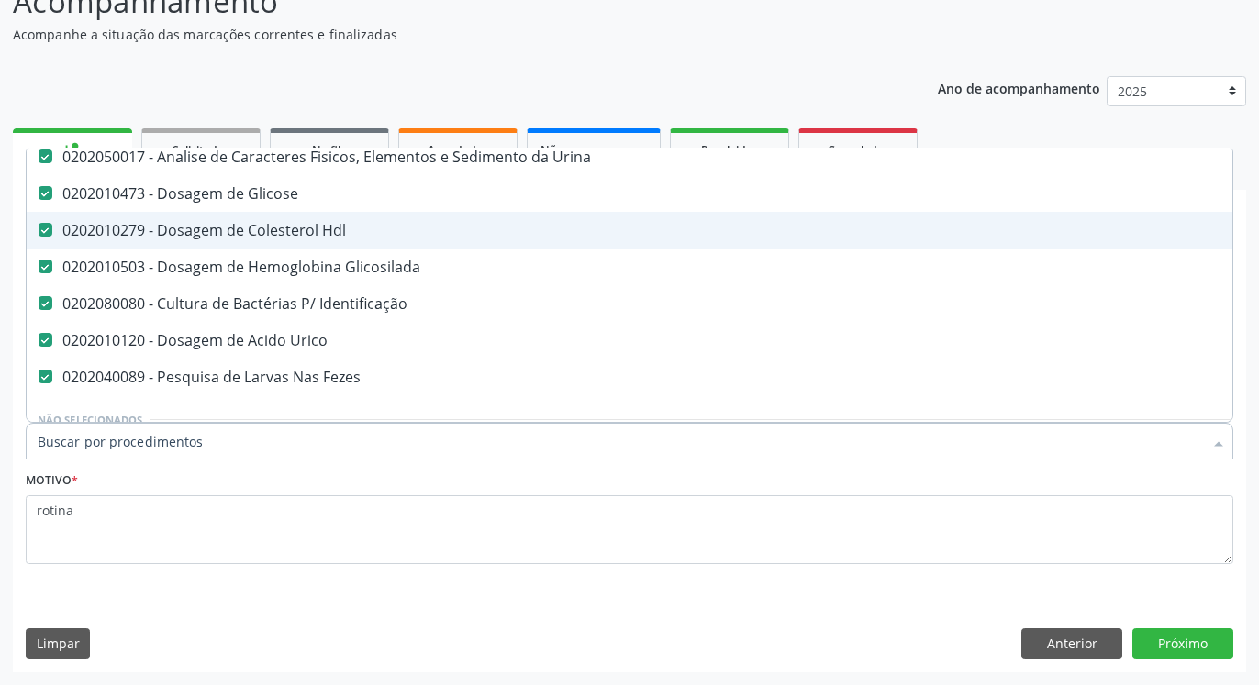
scroll to position [363, 0]
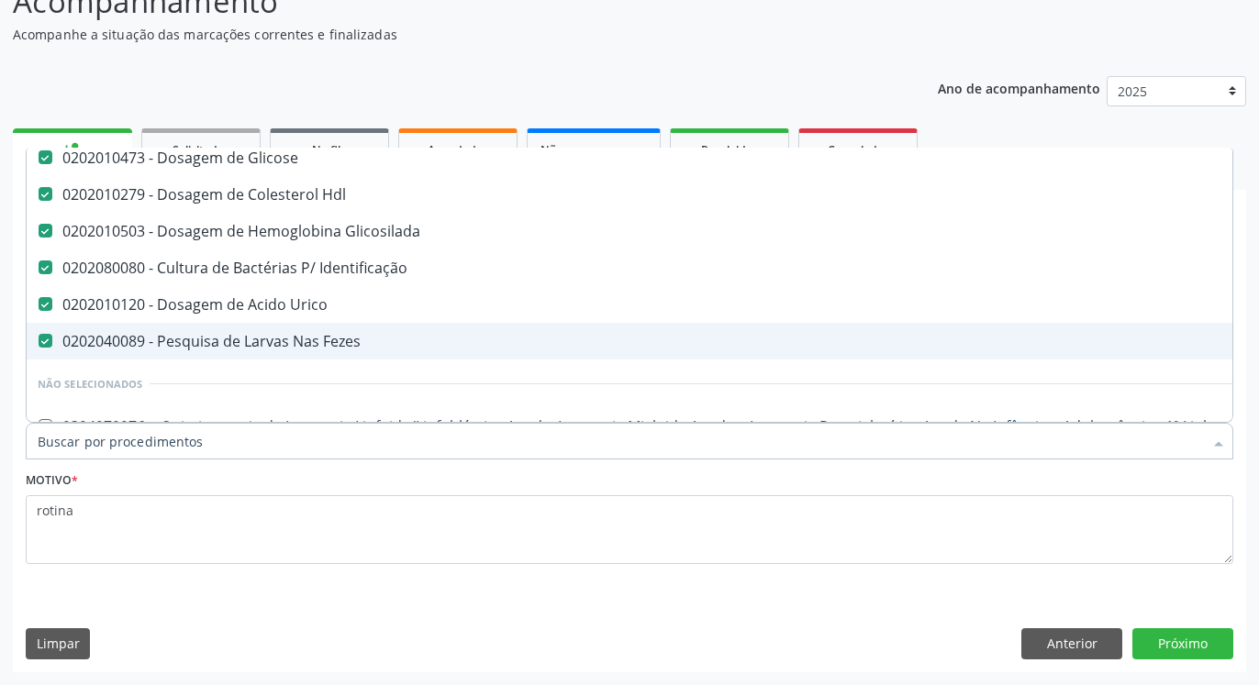
click at [295, 340] on div "0202040089 - Pesquisa de Larvas Nas Fezes" at bounding box center [752, 341] width 1429 height 15
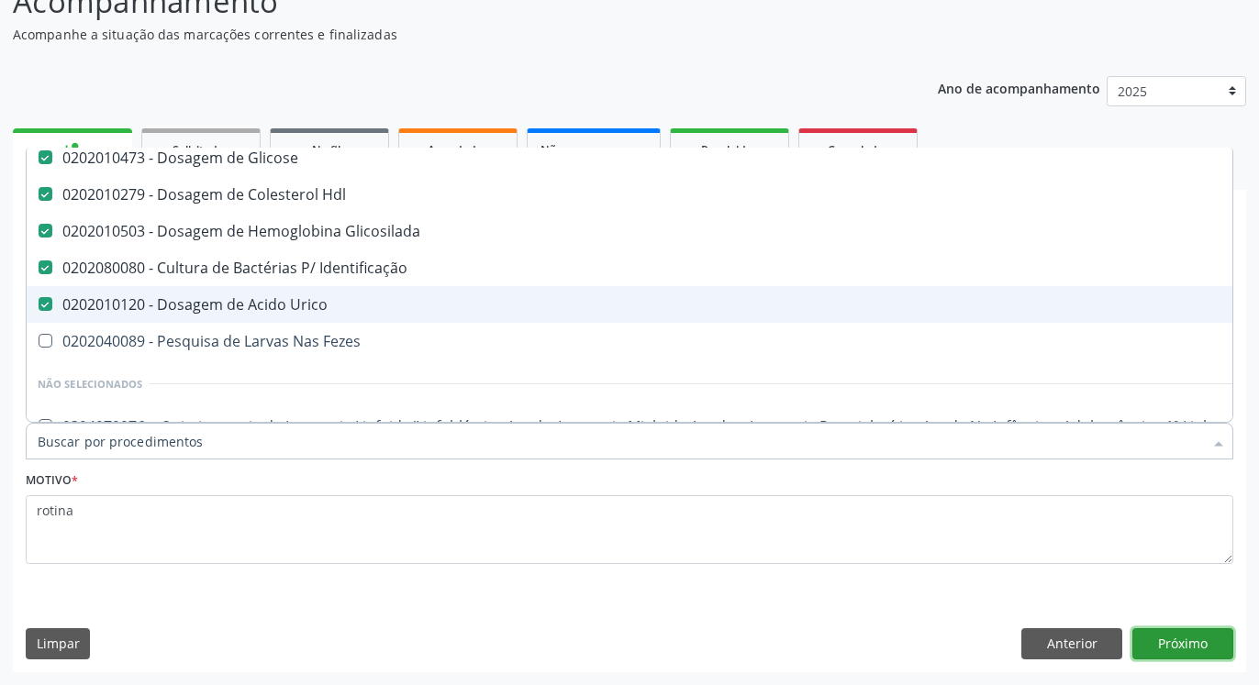
click at [1188, 639] on button "Próximo" at bounding box center [1182, 644] width 101 height 31
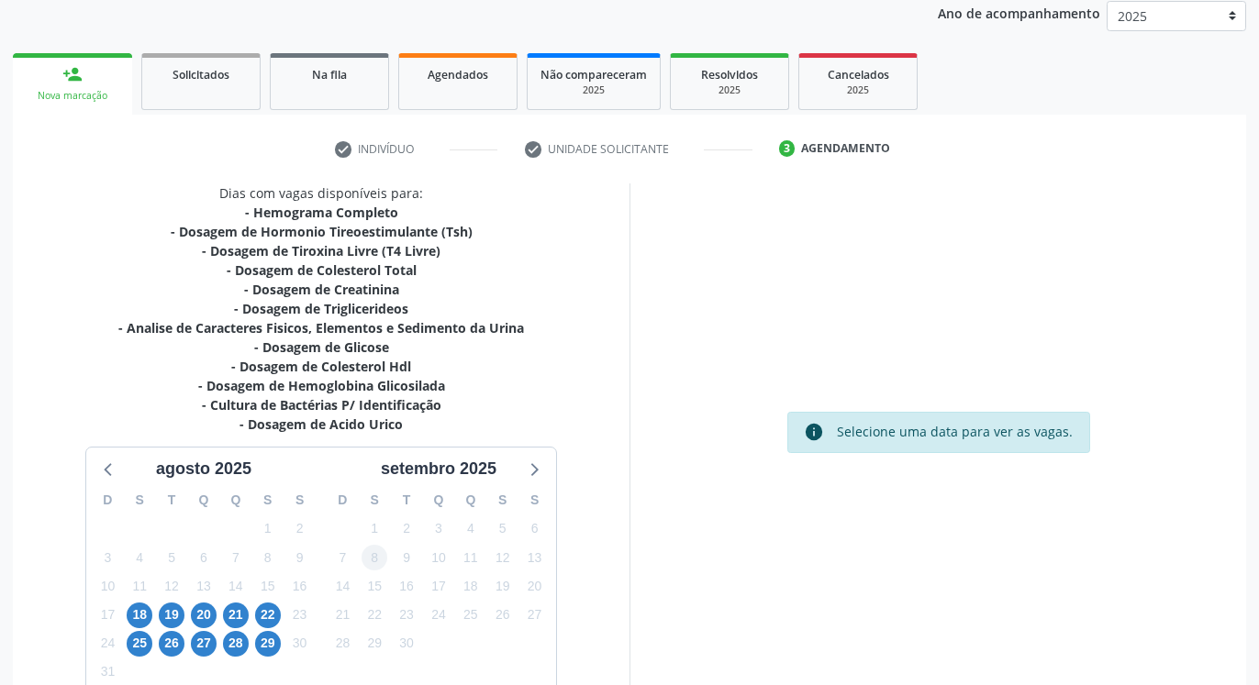
scroll to position [325, 0]
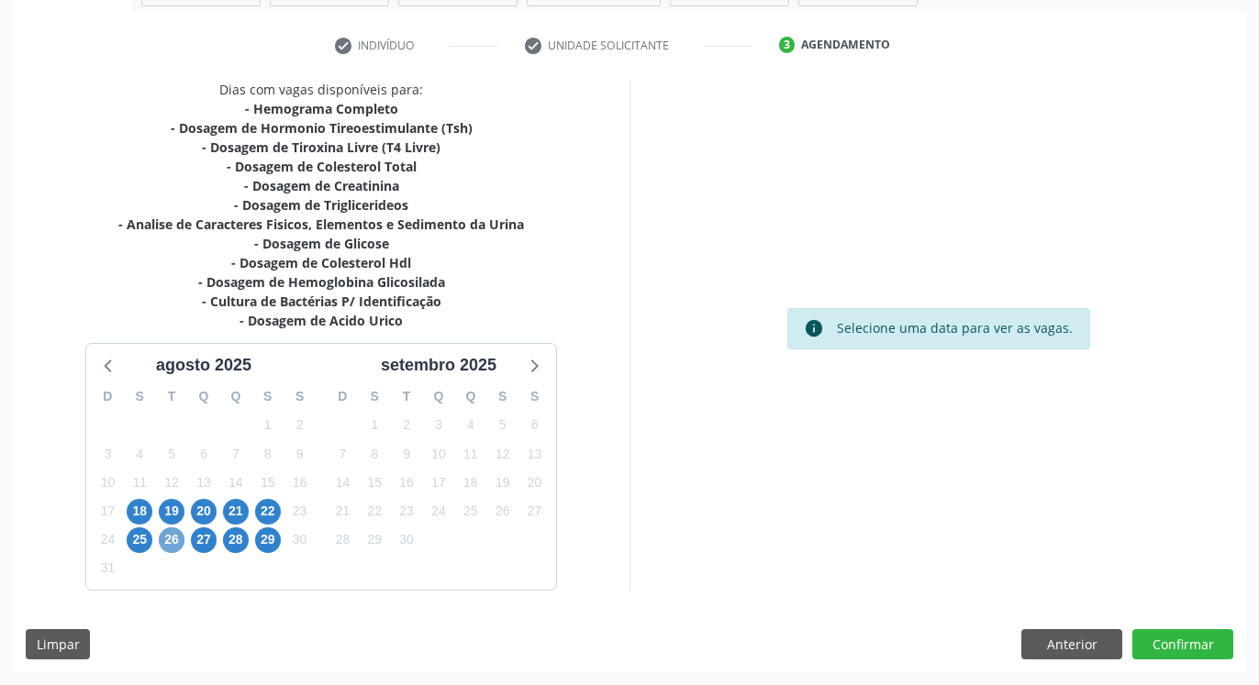
click at [173, 535] on span "26" at bounding box center [172, 541] width 26 height 26
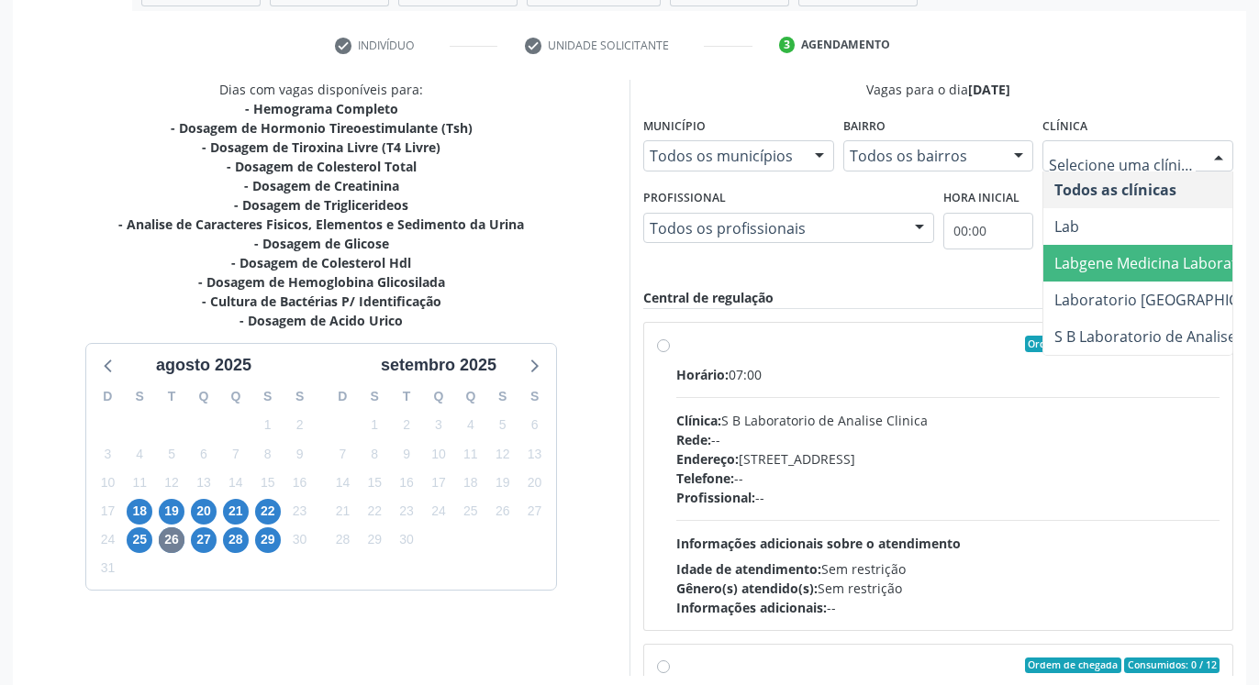
click at [1150, 261] on span "Labgene Medicina Laboratorial" at bounding box center [1161, 263] width 214 height 20
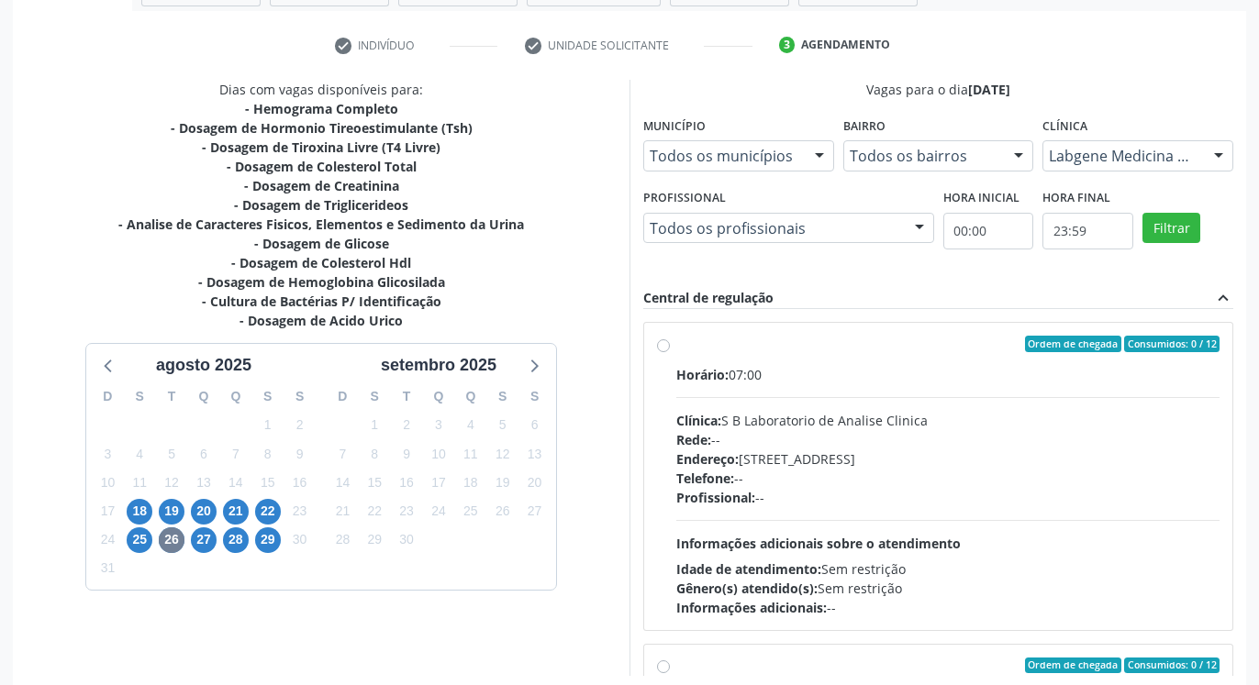
click at [1166, 211] on div "Filtrar" at bounding box center [1188, 226] width 100 height 84
click at [1165, 228] on button "Filtrar" at bounding box center [1171, 228] width 58 height 31
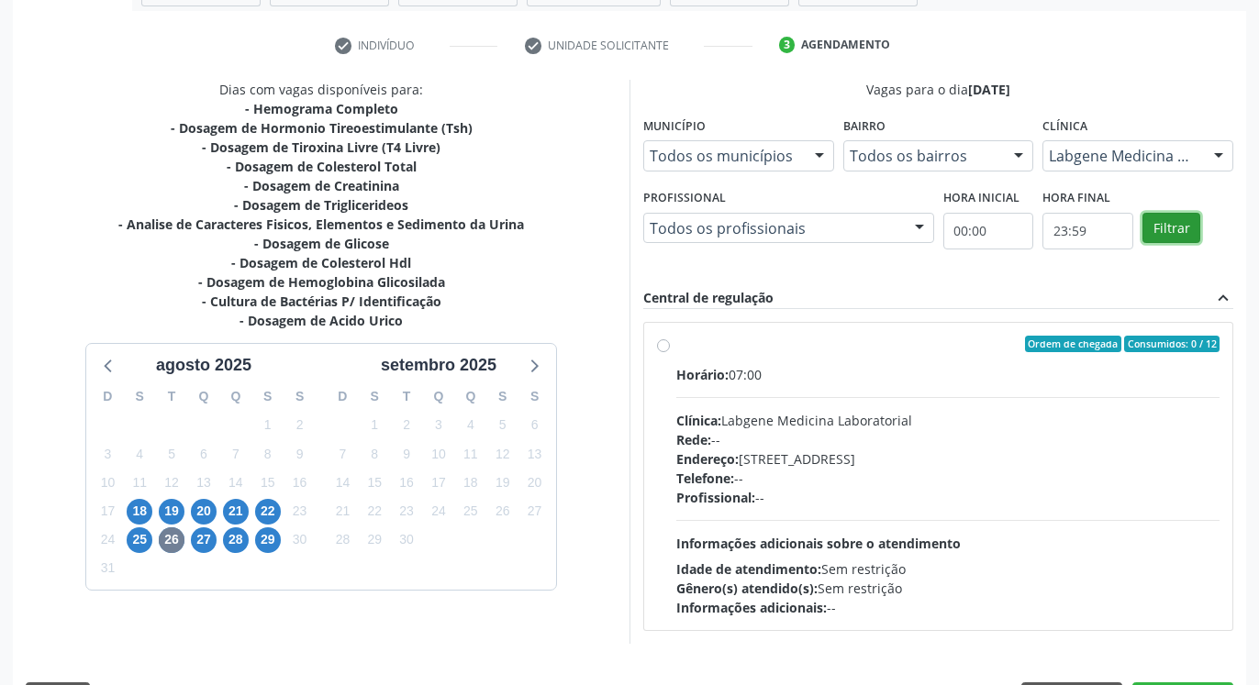
click at [1165, 228] on button "Filtrar" at bounding box center [1171, 228] width 58 height 31
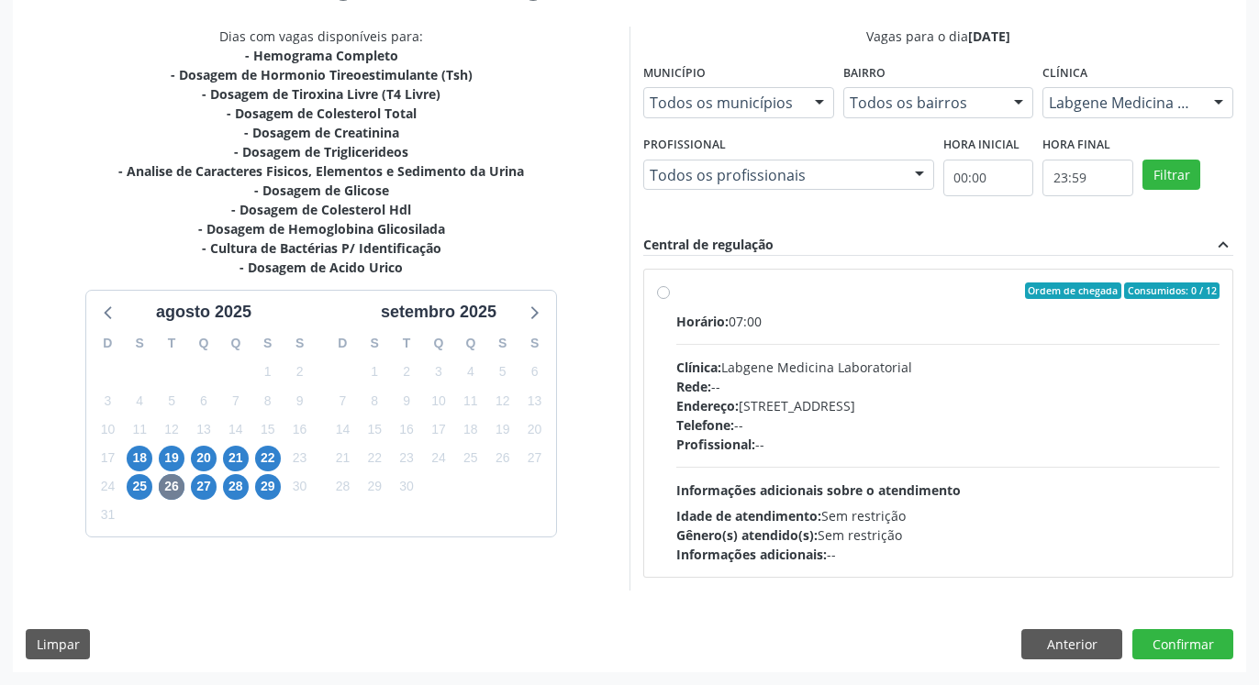
click at [676, 294] on label "Ordem de chegada Consumidos: 0 / 12 Horário: 07:00 Clínica: Labgene Medicina La…" at bounding box center [947, 424] width 543 height 282
click at [667, 294] on input "Ordem de chegada Consumidos: 0 / 12 Horário: 07:00 Clínica: Labgene Medicina La…" at bounding box center [663, 291] width 13 height 17
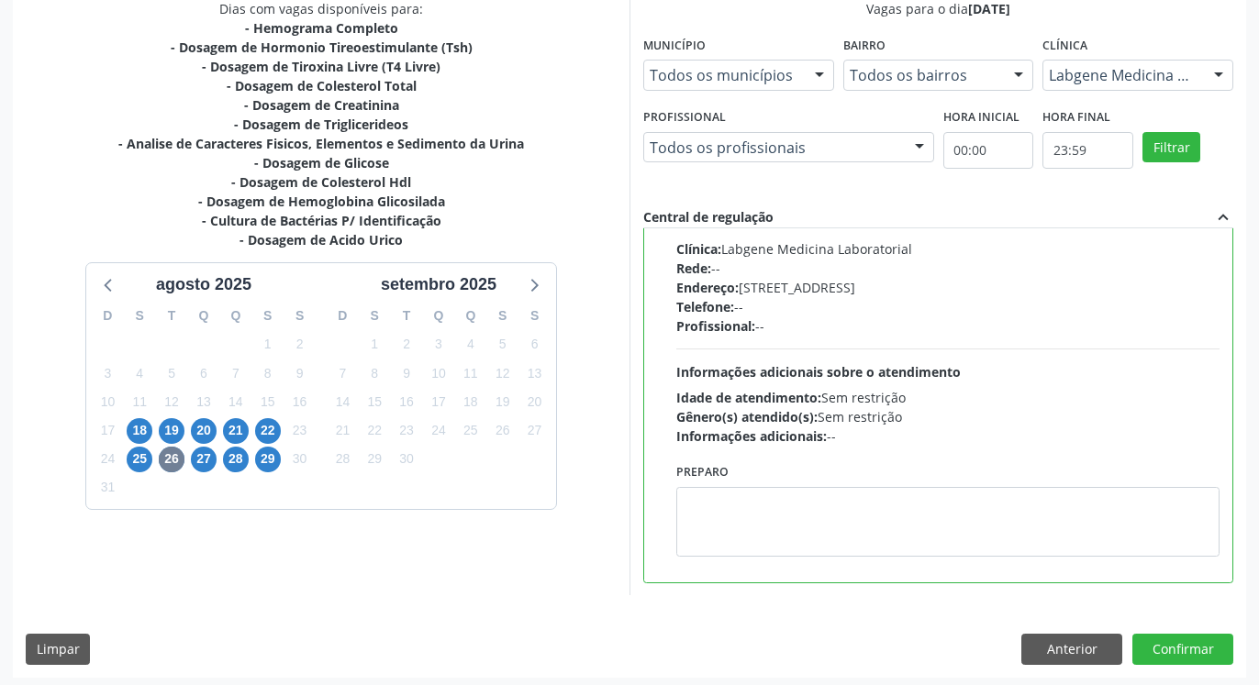
scroll to position [411, 0]
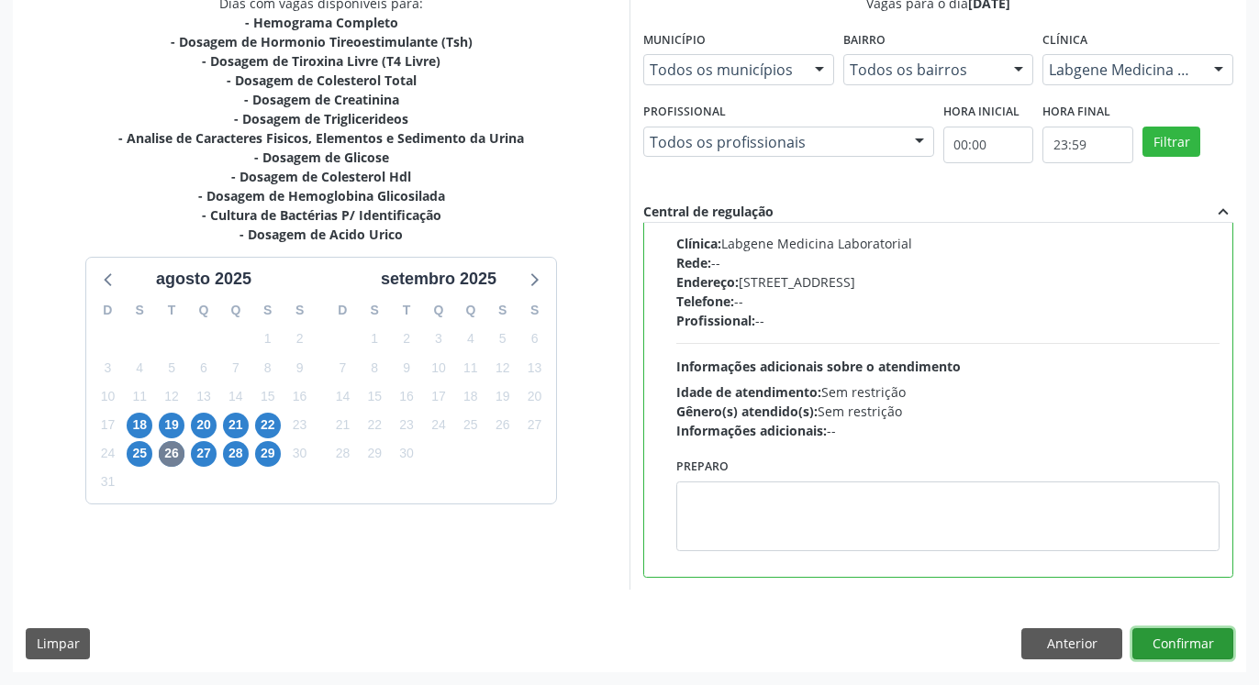
click at [1198, 634] on button "Confirmar" at bounding box center [1182, 644] width 101 height 31
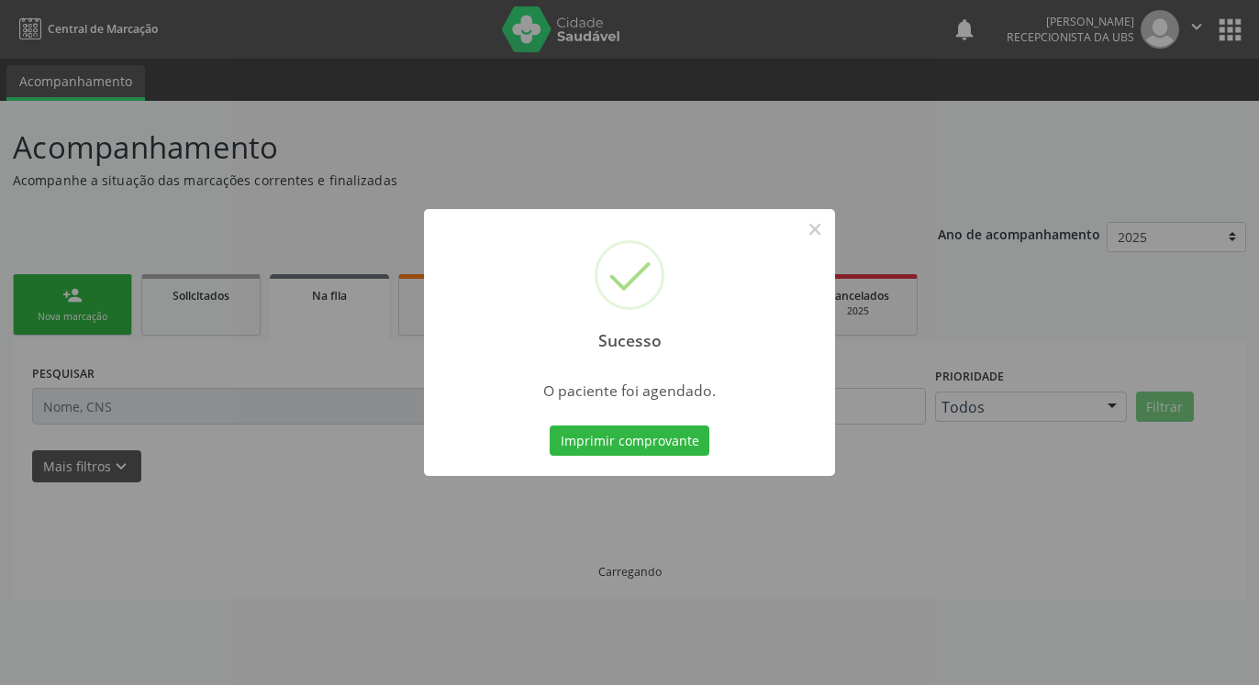
scroll to position [0, 0]
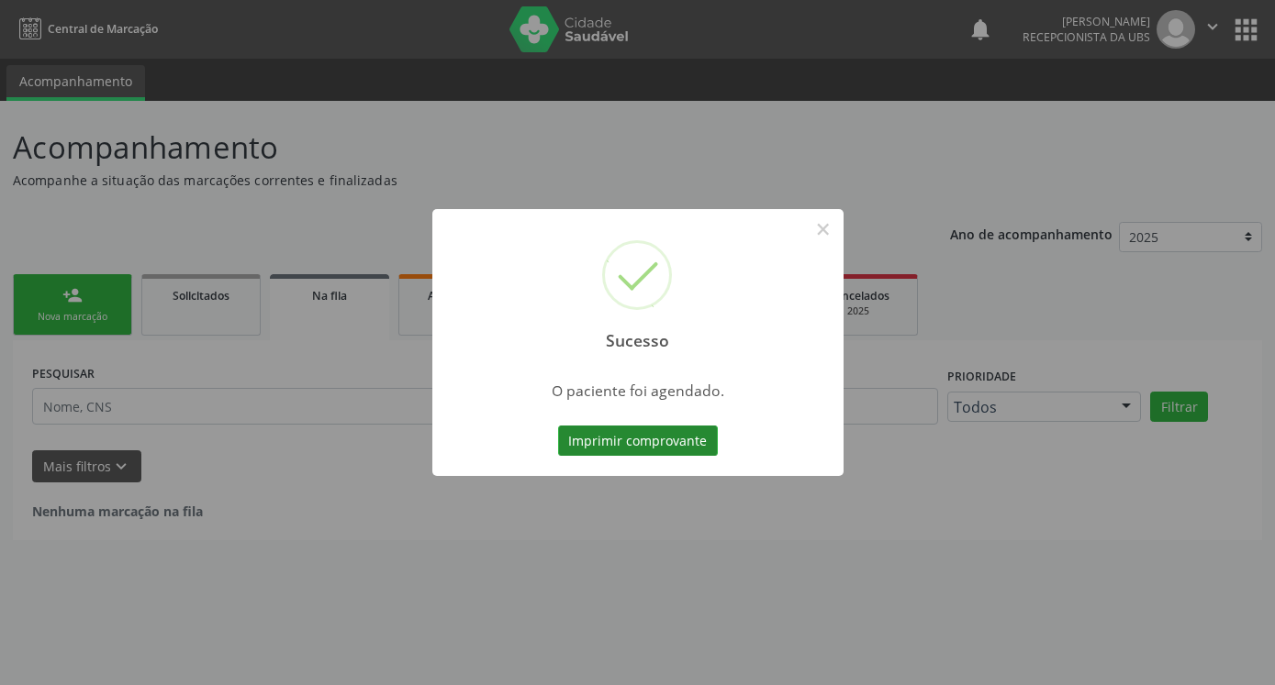
click at [676, 441] on button "Imprimir comprovante" at bounding box center [638, 441] width 160 height 31
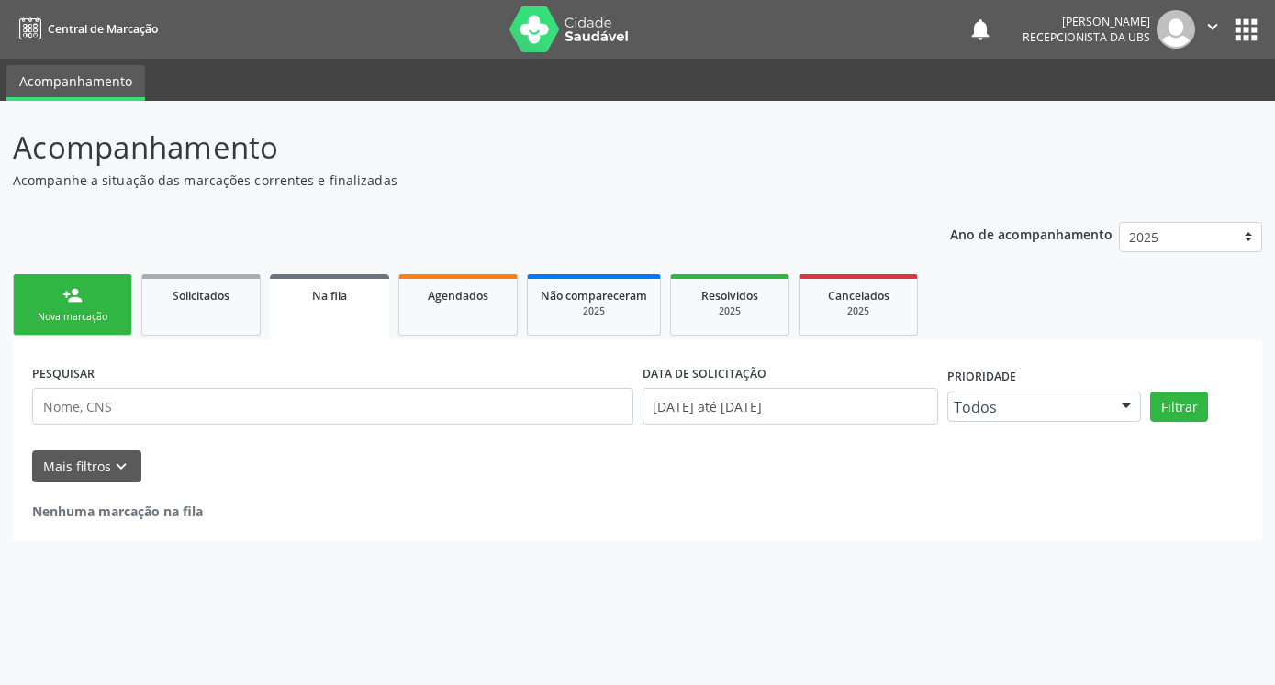
click at [68, 314] on div "Nova marcação" at bounding box center [73, 317] width 92 height 14
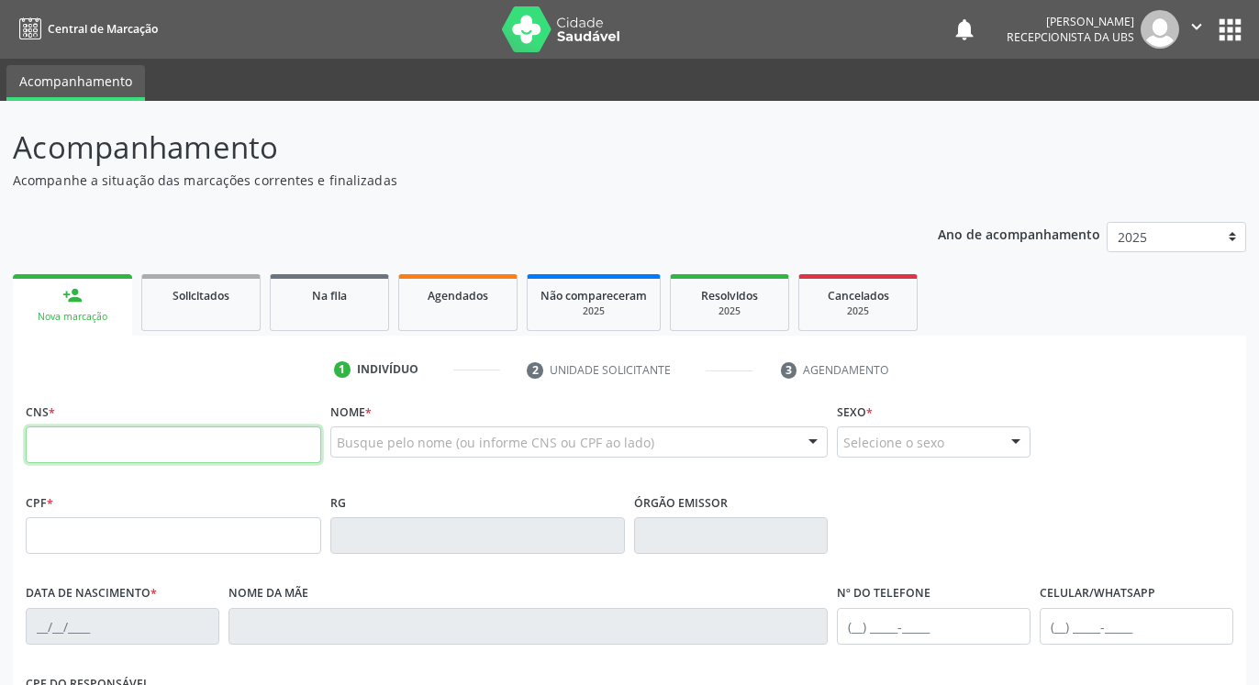
click at [234, 461] on input "text" at bounding box center [173, 445] width 295 height 37
click at [83, 442] on input "706 5085 4367 796" at bounding box center [173, 445] width 295 height 37
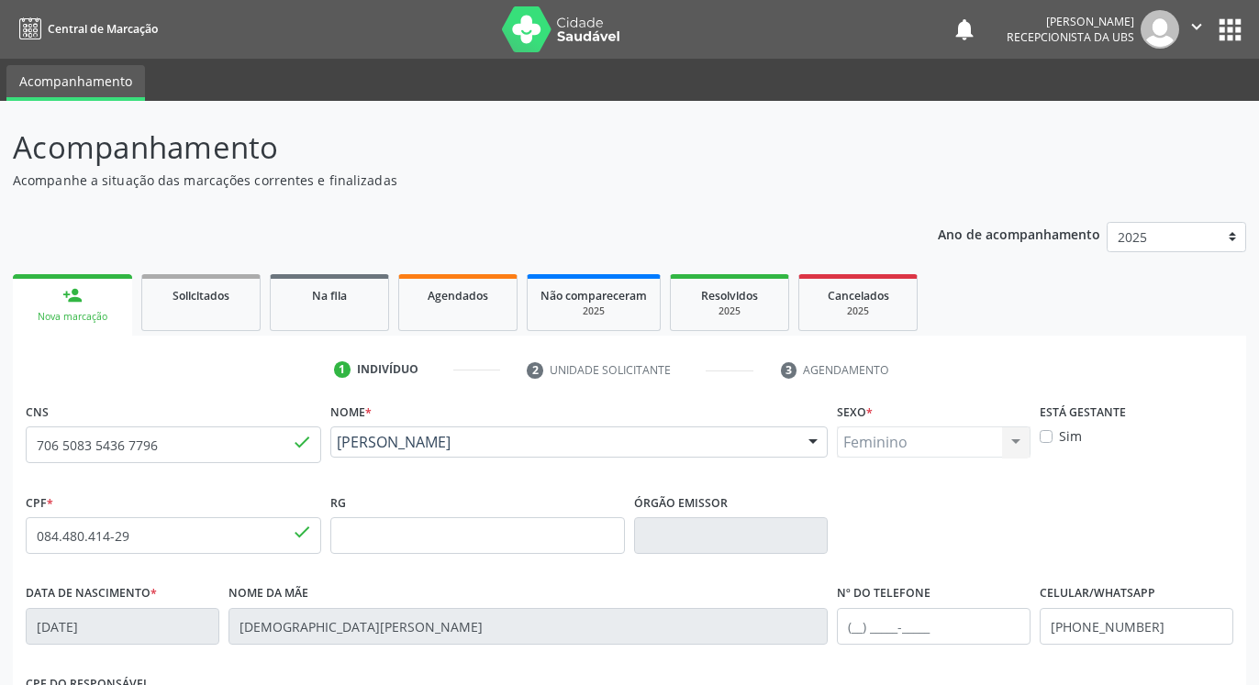
scroll to position [309, 0]
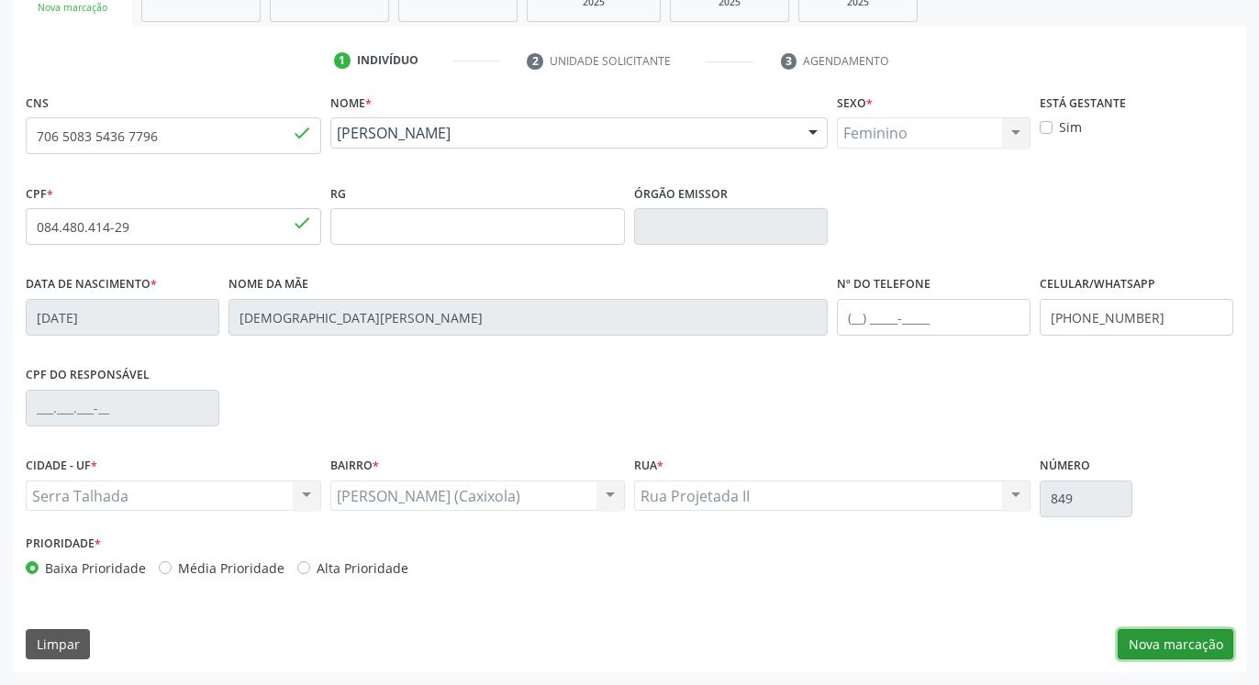
click at [1150, 631] on button "Nova marcação" at bounding box center [1176, 645] width 116 height 31
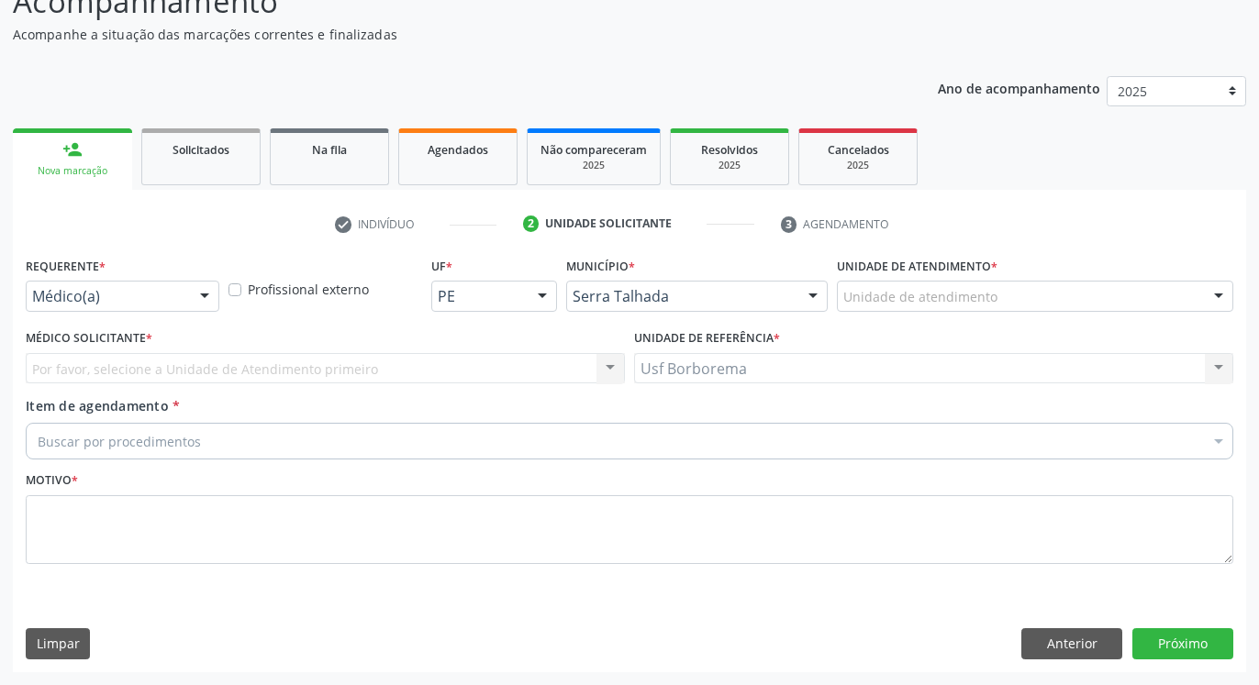
scroll to position [146, 0]
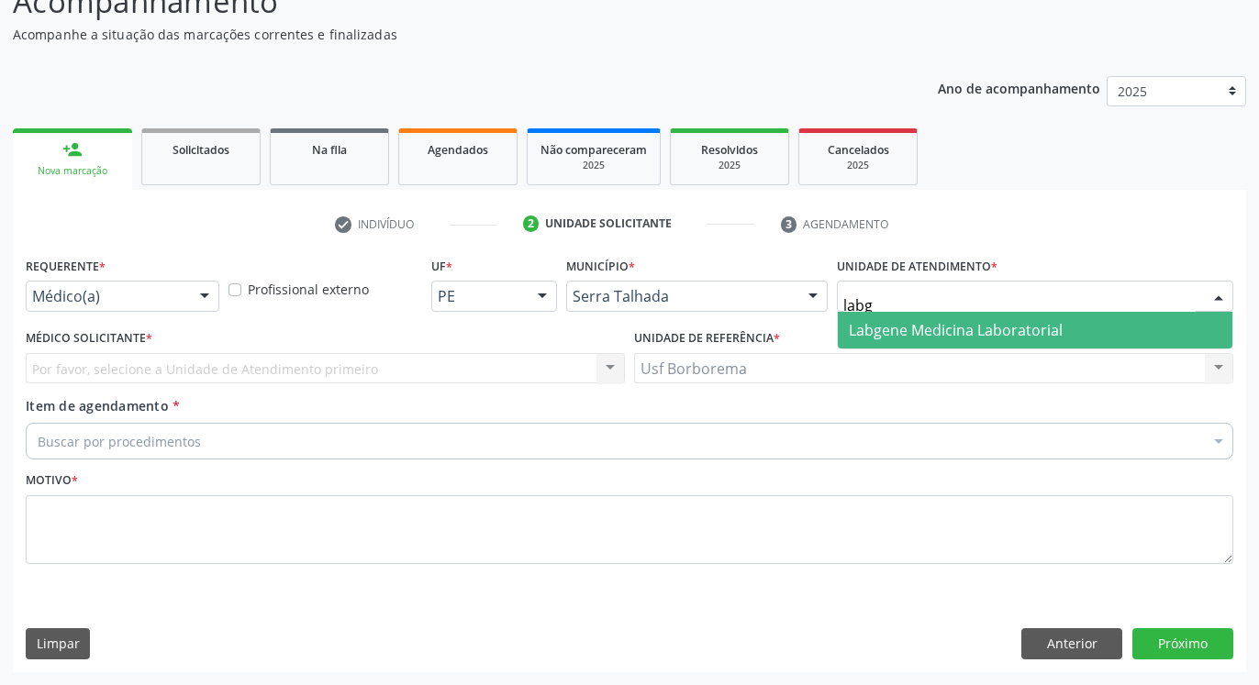
click at [899, 330] on span "Labgene Medicina Laboratorial" at bounding box center [956, 330] width 214 height 20
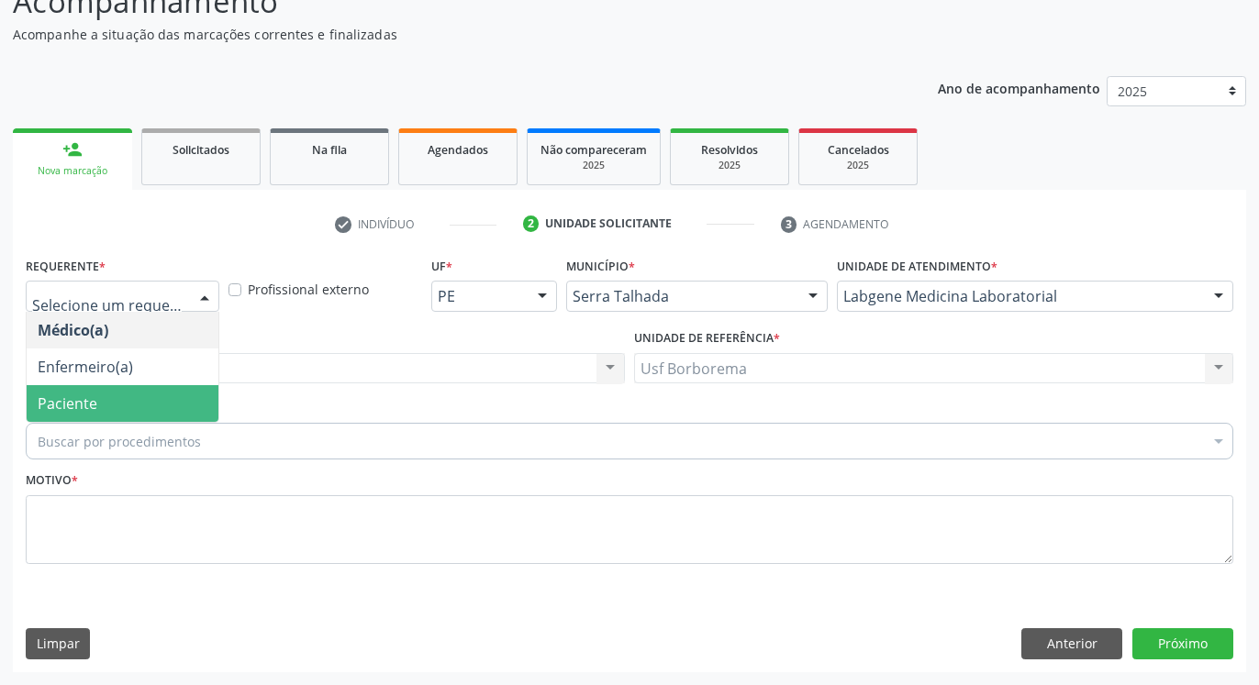
click at [129, 407] on span "Paciente" at bounding box center [123, 403] width 192 height 37
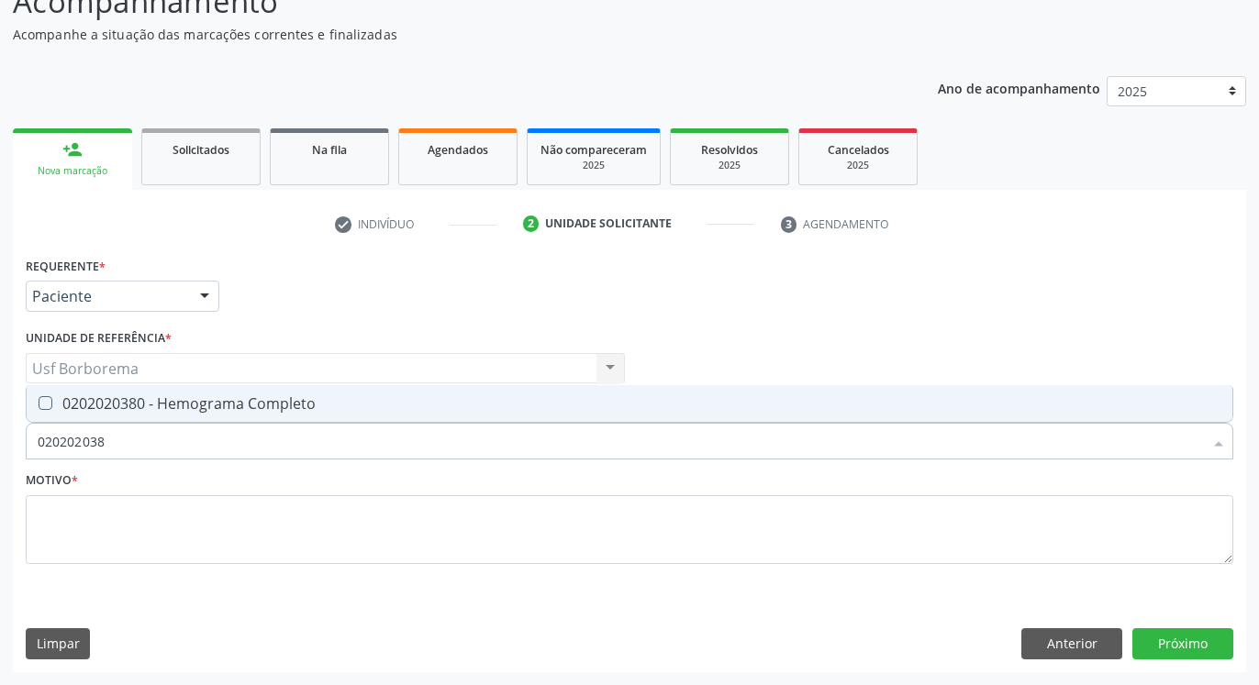
click at [150, 408] on div "0202020380 - Hemograma Completo" at bounding box center [630, 403] width 1184 height 15
click at [150, 439] on input "020202038" at bounding box center [620, 441] width 1165 height 37
click at [176, 411] on div "0202010473 - Dosagem de Glicose" at bounding box center [630, 403] width 1184 height 15
click at [177, 429] on input "0202010473" at bounding box center [620, 441] width 1165 height 37
click at [198, 396] on div "0202010287 - Dosagem de Colesterol Ldl" at bounding box center [630, 403] width 1184 height 15
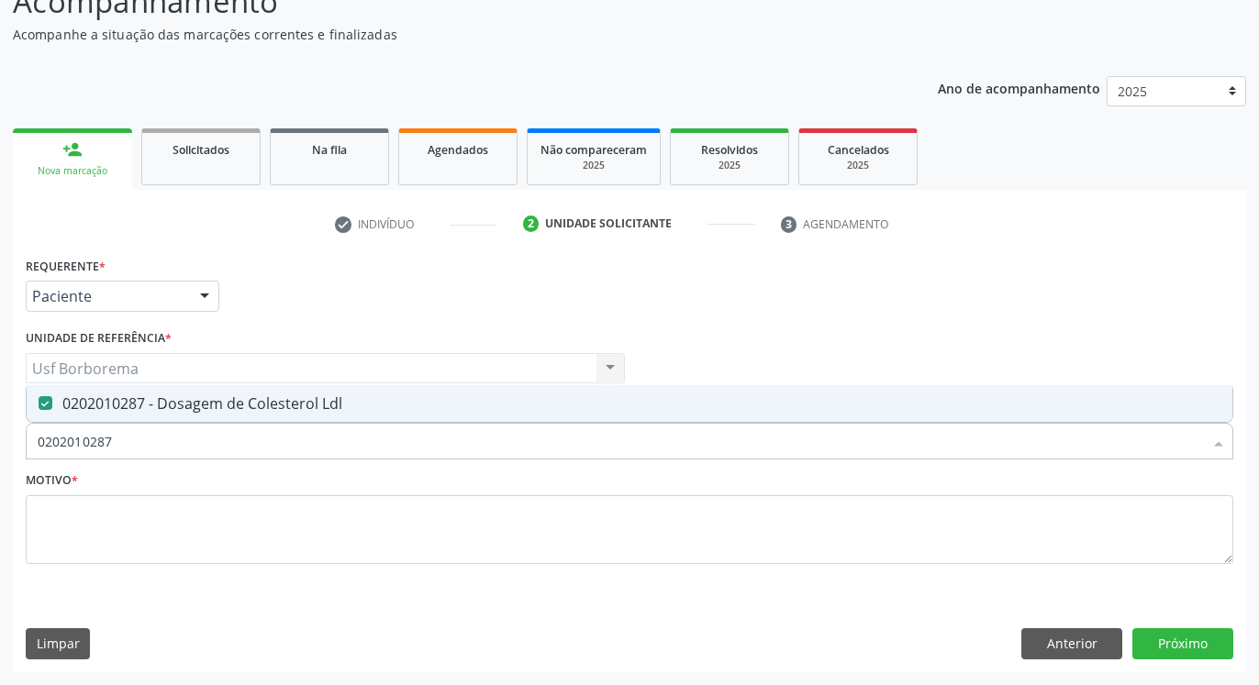
click at [198, 434] on input "0202010287" at bounding box center [620, 441] width 1165 height 37
drag, startPoint x: 131, startPoint y: 399, endPoint x: 150, endPoint y: 418, distance: 26.6
click at [132, 399] on div "0202010317 - Dosagem de Creatinina" at bounding box center [630, 403] width 1184 height 15
click at [162, 433] on input "0202010317" at bounding box center [620, 441] width 1165 height 37
drag, startPoint x: 164, startPoint y: 415, endPoint x: 159, endPoint y: 434, distance: 20.0
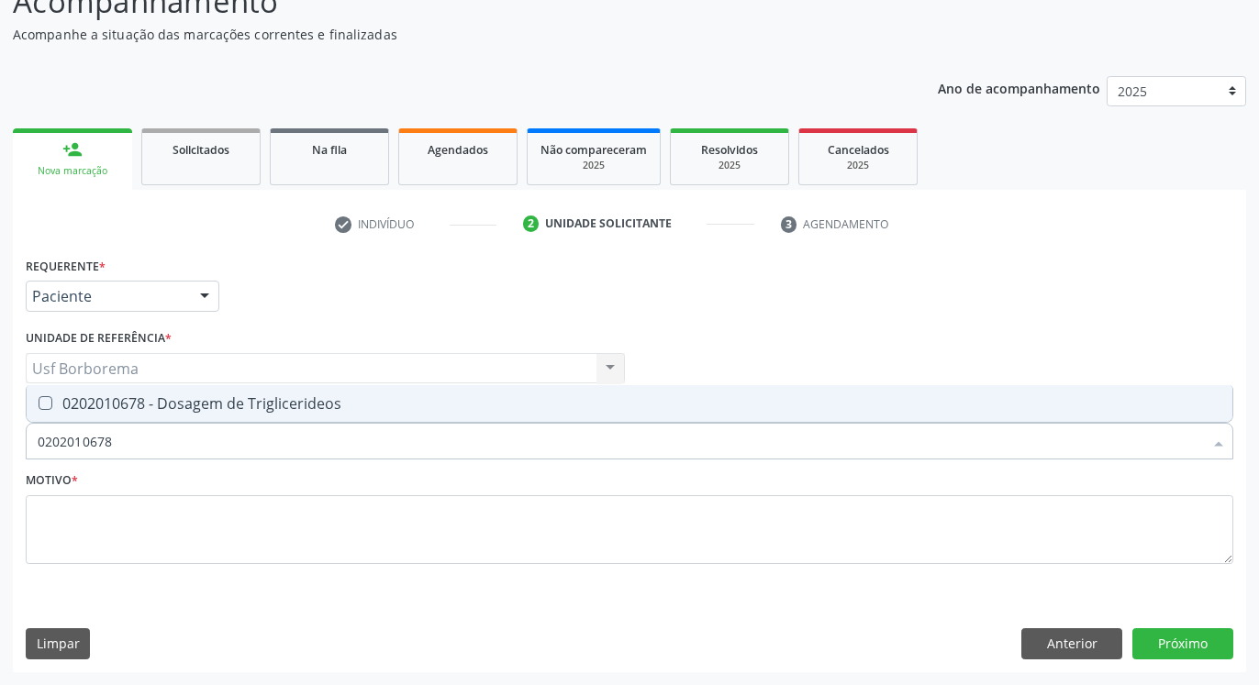
click at [164, 413] on span "0202010678 - Dosagem de Triglicerideos" at bounding box center [630, 403] width 1206 height 37
click at [159, 439] on input "0202010678" at bounding box center [620, 441] width 1165 height 37
click at [221, 404] on div "0202050017 - Analise de Caracteres Fisicos, Elementos e Sedimento da Urina" at bounding box center [630, 403] width 1184 height 15
click at [226, 435] on input "0202050017" at bounding box center [620, 441] width 1165 height 37
click at [301, 394] on span "0202010279 - Dosagem de Colesterol Hdl" at bounding box center [630, 403] width 1206 height 37
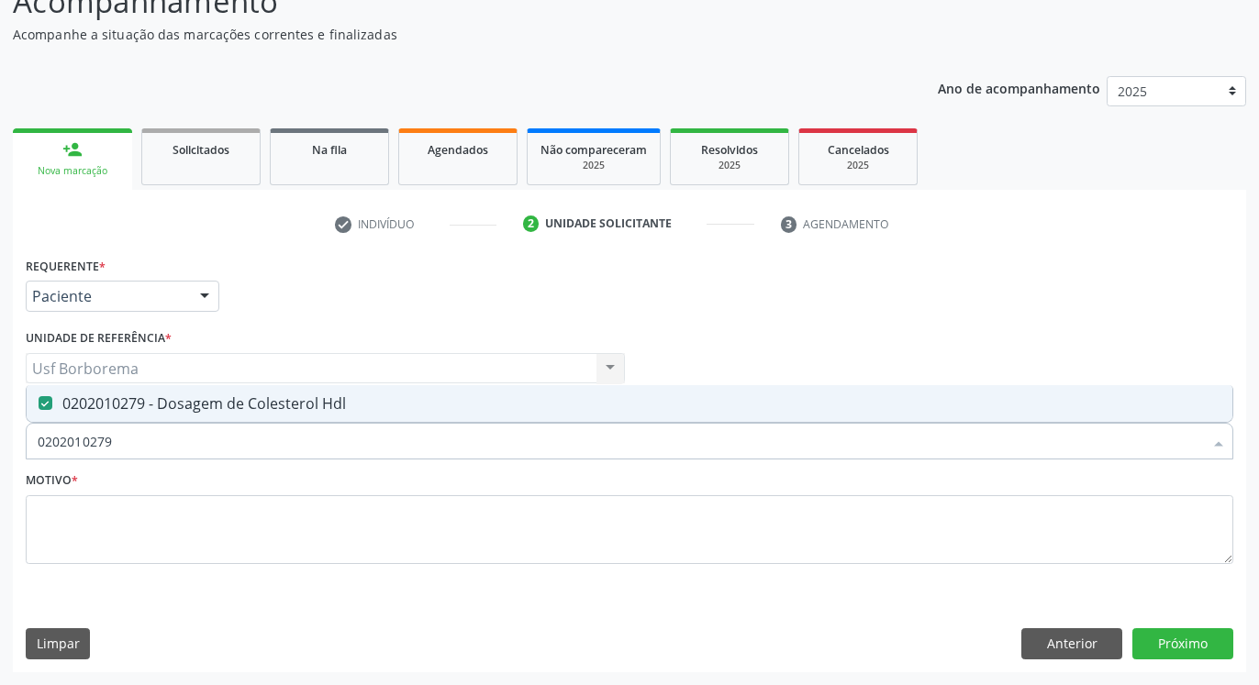
click at [300, 450] on input "0202010279" at bounding box center [620, 441] width 1165 height 37
click at [296, 418] on span "0202010503 - Dosagem de Hemoglobina Glicosilada" at bounding box center [630, 403] width 1206 height 37
click at [295, 430] on input "0202010503" at bounding box center [620, 441] width 1165 height 37
click at [285, 401] on div "0202080080 - Cultura de Bactérias P/ Identificação" at bounding box center [630, 403] width 1184 height 15
click at [279, 441] on input "0202080080" at bounding box center [620, 441] width 1165 height 37
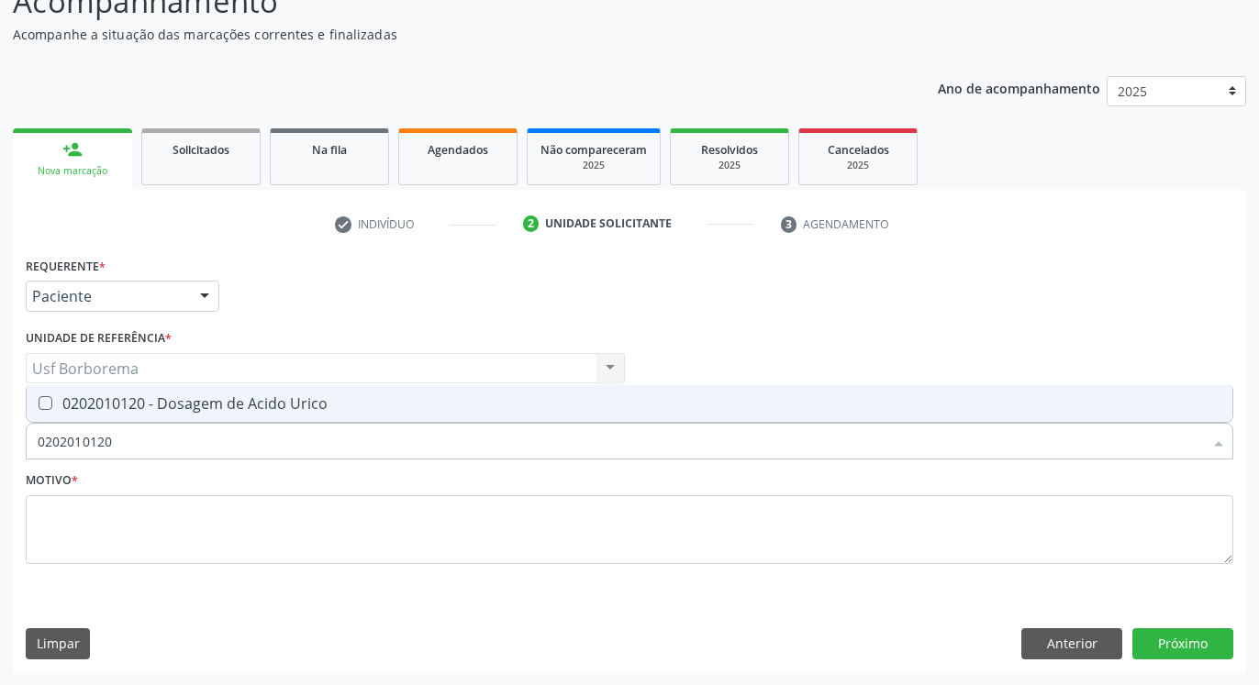
click at [256, 408] on div "0202010120 - Dosagem de Acido Urico" at bounding box center [630, 403] width 1184 height 15
click at [262, 435] on input "0202010120" at bounding box center [620, 441] width 1165 height 37
click at [261, 402] on div "0202010643 - Dosagem de Transaminase Glutamico-Oxalacetica (Tgo)" at bounding box center [630, 403] width 1184 height 15
click at [260, 423] on div "Desfazer seleção 0202010643 - Dosagem de Transaminase Glutamico-Oxalacetica (Tg…" at bounding box center [630, 404] width 1208 height 38
click at [249, 401] on div "0202010651 - Dosagem de Transaminase Glutamico-Piruvica (Tgp)" at bounding box center [630, 403] width 1184 height 15
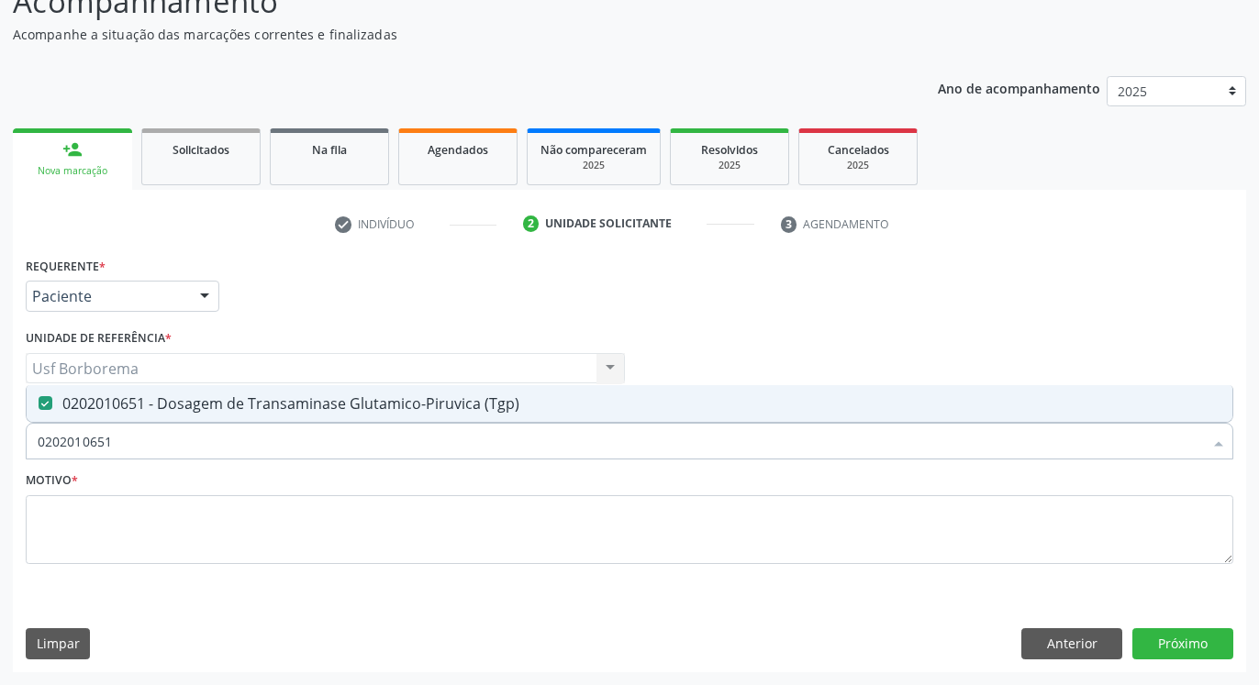
click at [252, 441] on input "0202010651" at bounding box center [620, 441] width 1165 height 37
click at [241, 414] on span "0202060250 - Dosagem de Hormonio Tireoestimulante (Tsh)" at bounding box center [630, 403] width 1206 height 37
click at [240, 440] on input "0202060250" at bounding box center [620, 441] width 1165 height 37
click at [232, 408] on div "0202060381 - Dosagem de Tiroxina Livre (T4 Livre)" at bounding box center [630, 403] width 1184 height 15
click at [232, 437] on input "020206038" at bounding box center [620, 441] width 1165 height 37
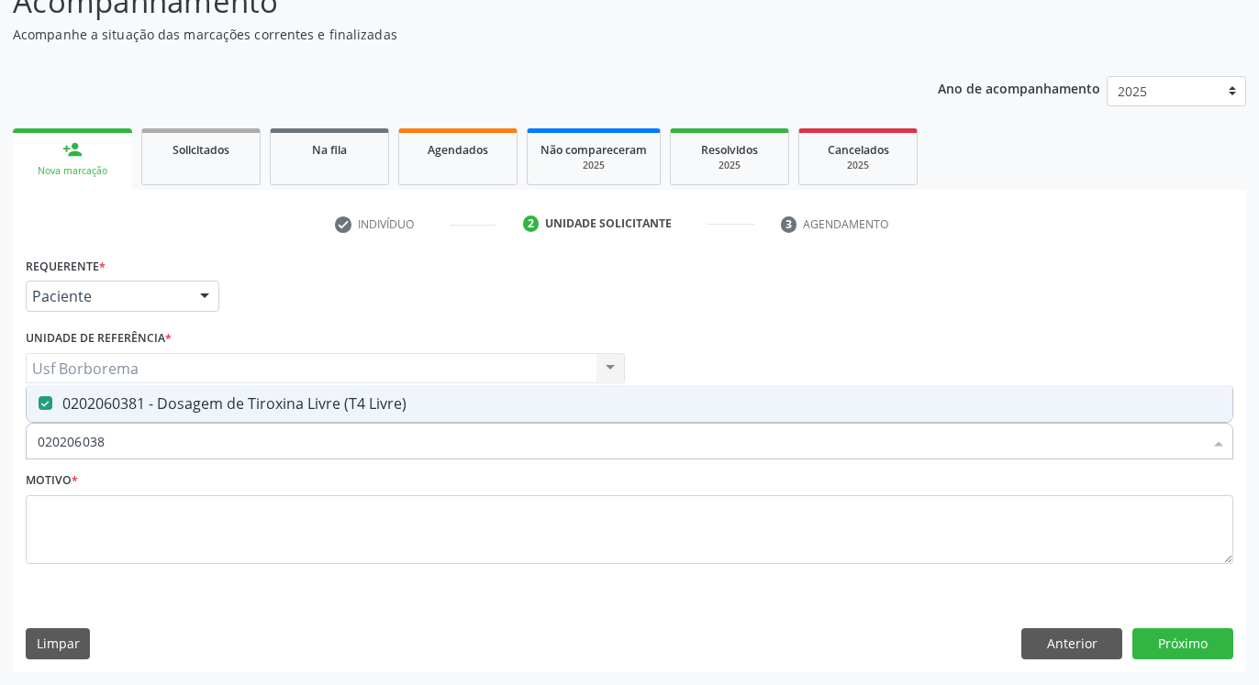
drag, startPoint x: 232, startPoint y: 437, endPoint x: 232, endPoint y: 454, distance: 17.4
click at [232, 446] on input "020206038" at bounding box center [620, 441] width 1165 height 37
click at [308, 442] on input "020206038" at bounding box center [620, 441] width 1165 height 37
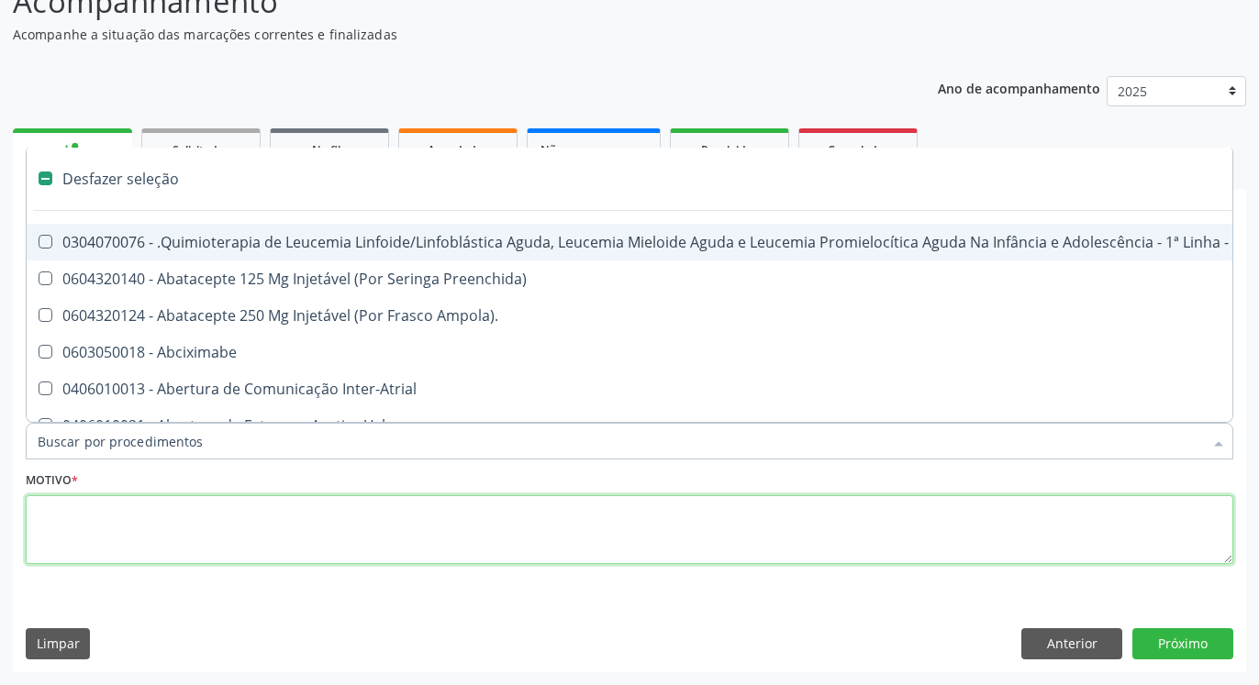
click at [232, 545] on textarea at bounding box center [630, 531] width 1208 height 70
click at [232, 531] on textarea at bounding box center [630, 531] width 1208 height 70
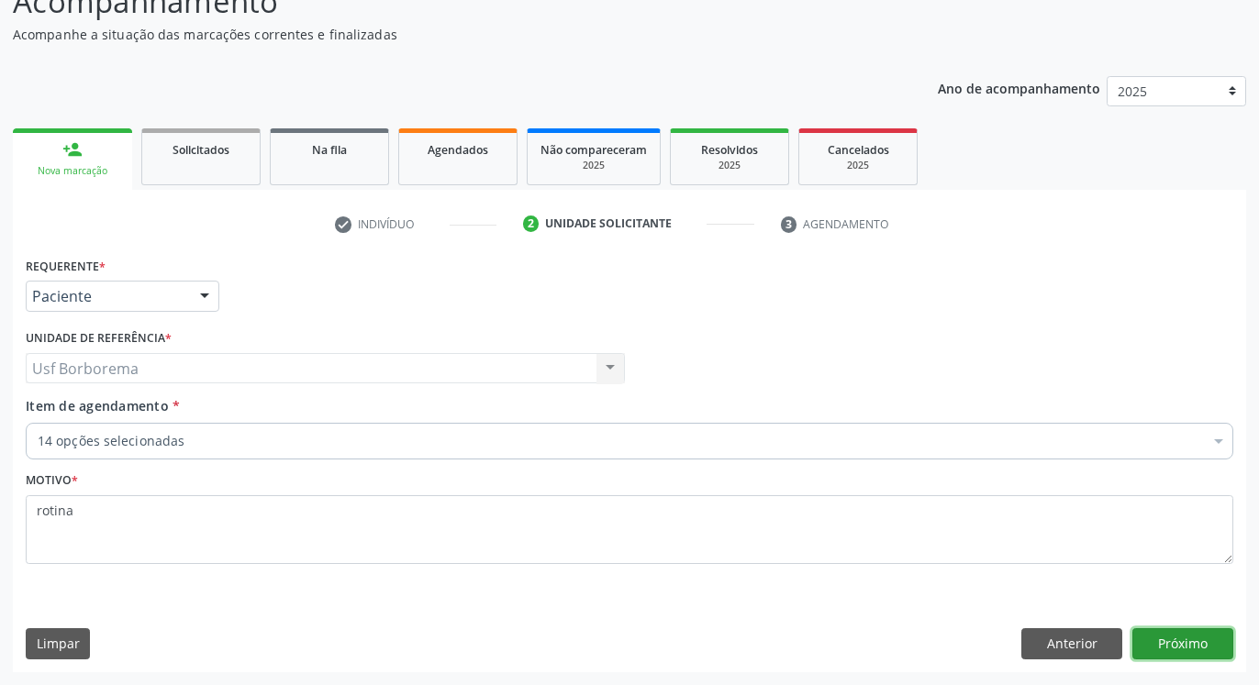
click at [1193, 648] on button "Próximo" at bounding box center [1182, 644] width 101 height 31
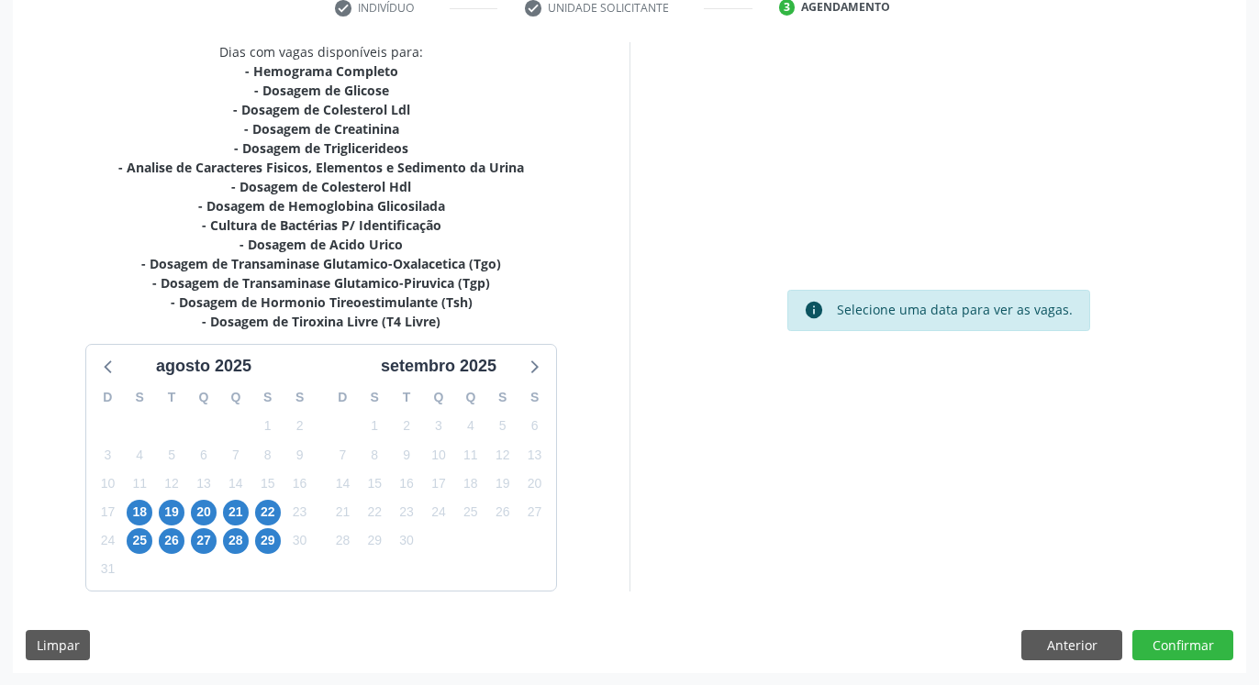
scroll to position [363, 0]
click at [177, 546] on span "26" at bounding box center [172, 541] width 26 height 26
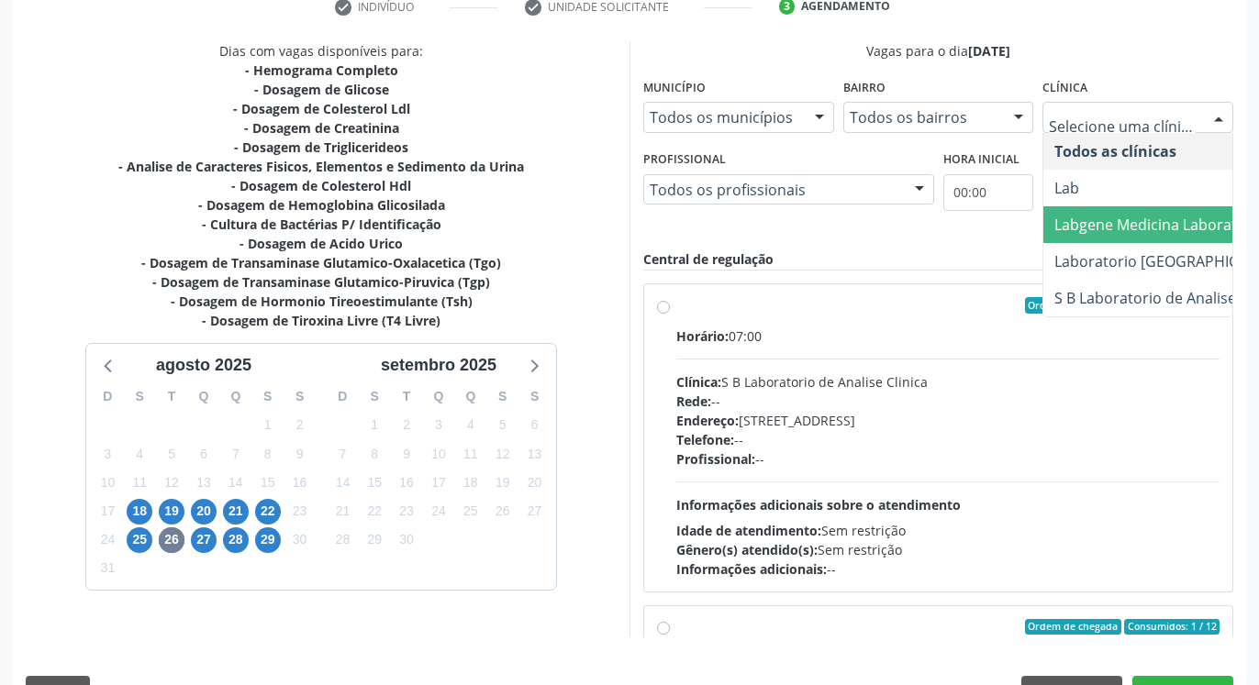
click at [1088, 233] on span "Labgene Medicina Laboratorial" at bounding box center [1161, 225] width 214 height 20
